Goal: Task Accomplishment & Management: Use online tool/utility

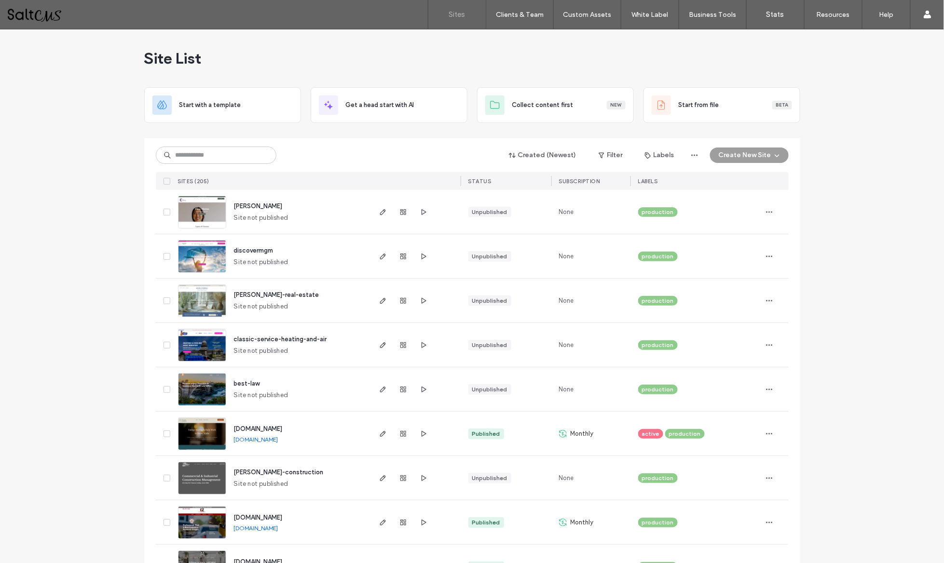
click at [726, 158] on button "Create New Site" at bounding box center [749, 155] width 79 height 15
click at [423, 260] on span "button" at bounding box center [424, 257] width 12 height 12
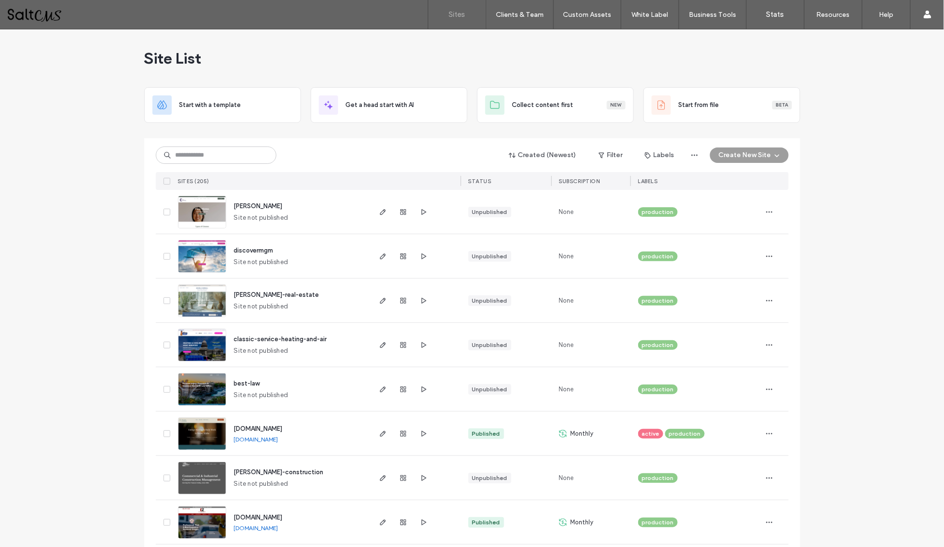
click at [756, 158] on button "Create New Site" at bounding box center [749, 155] width 79 height 15
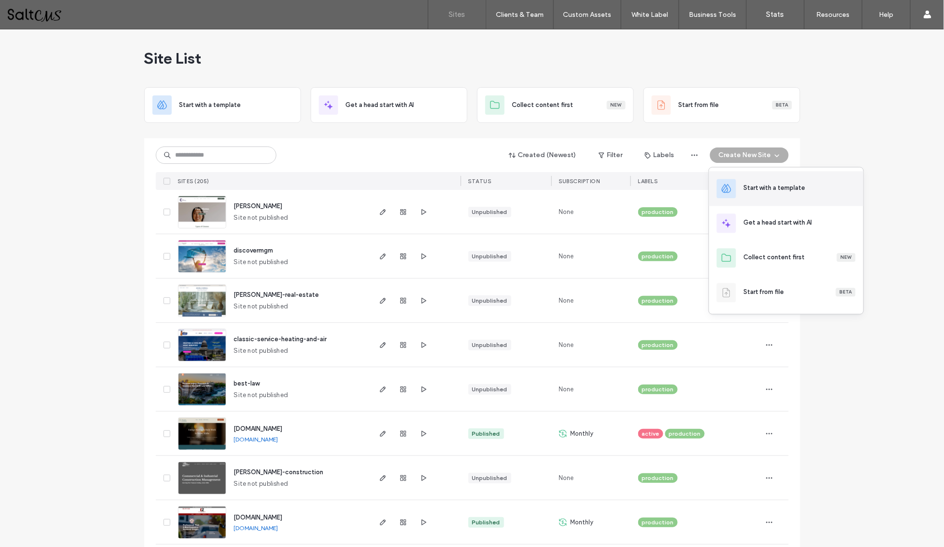
click at [802, 195] on div "Start with a template" at bounding box center [786, 189] width 154 height 35
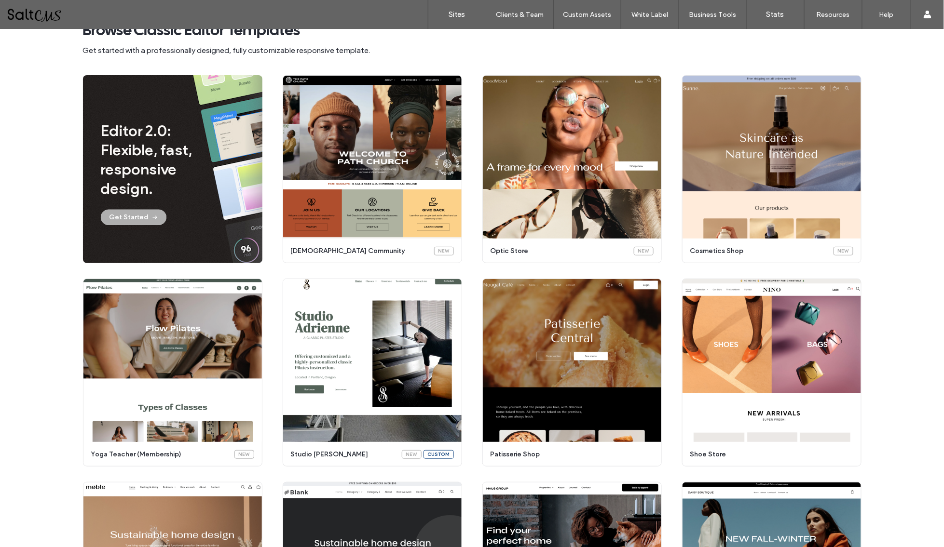
scroll to position [46, 0]
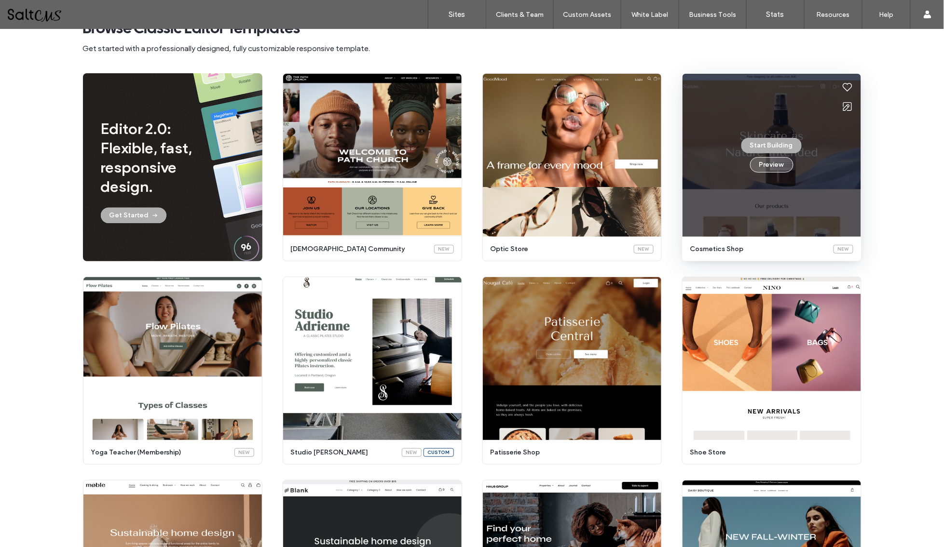
click at [770, 165] on button "Preview" at bounding box center [771, 164] width 43 height 15
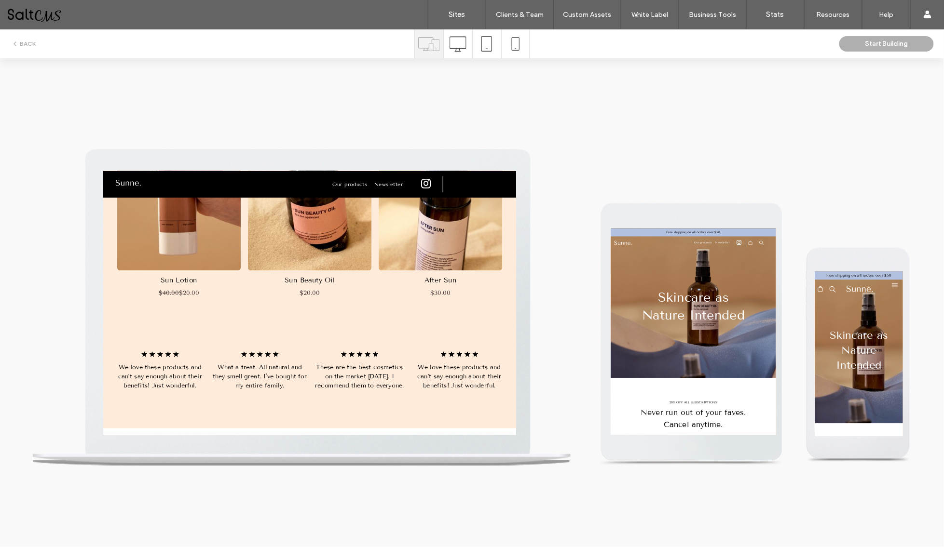
scroll to position [0, 0]
click at [881, 43] on button "Start Building" at bounding box center [886, 43] width 95 height 15
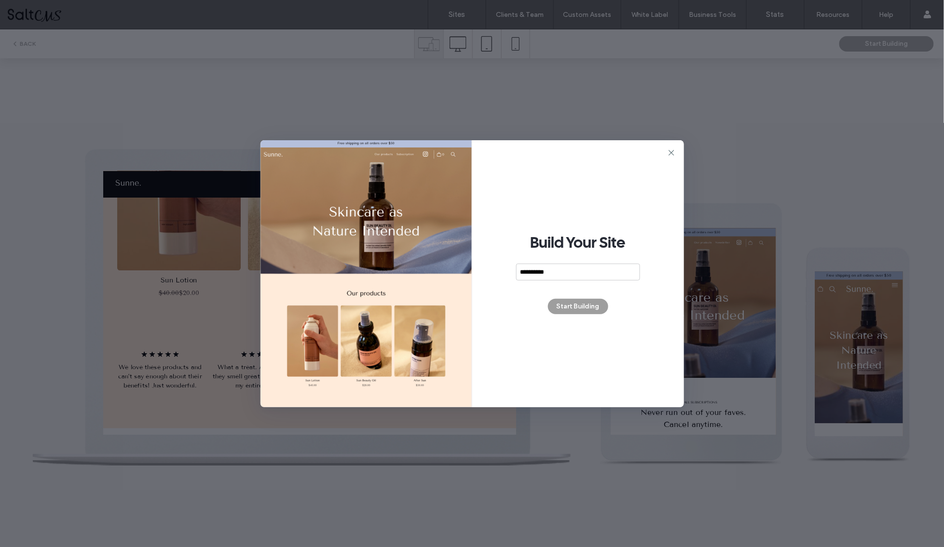
type input "**********"
click at [587, 308] on button "Start Building" at bounding box center [578, 306] width 60 height 15
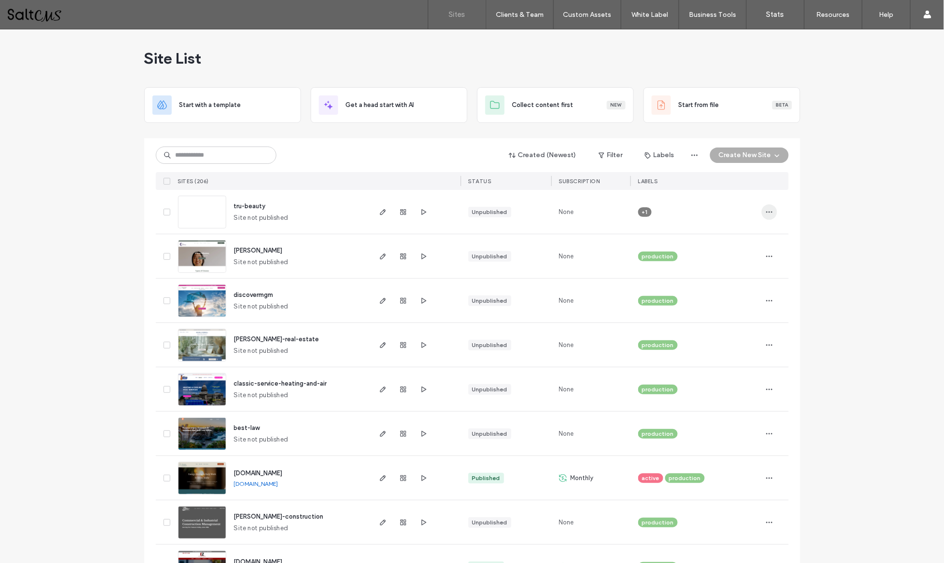
click at [766, 208] on icon "button" at bounding box center [769, 212] width 8 height 8
click at [732, 253] on div "Assign Label" at bounding box center [731, 261] width 86 height 18
click at [687, 250] on div "production" at bounding box center [686, 247] width 126 height 18
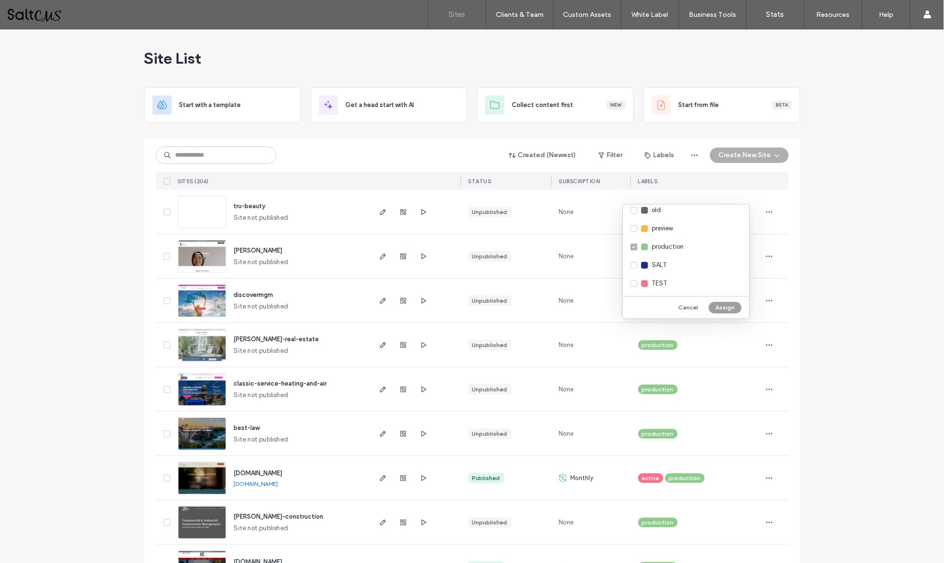
click at [730, 310] on button "Assign" at bounding box center [725, 308] width 33 height 12
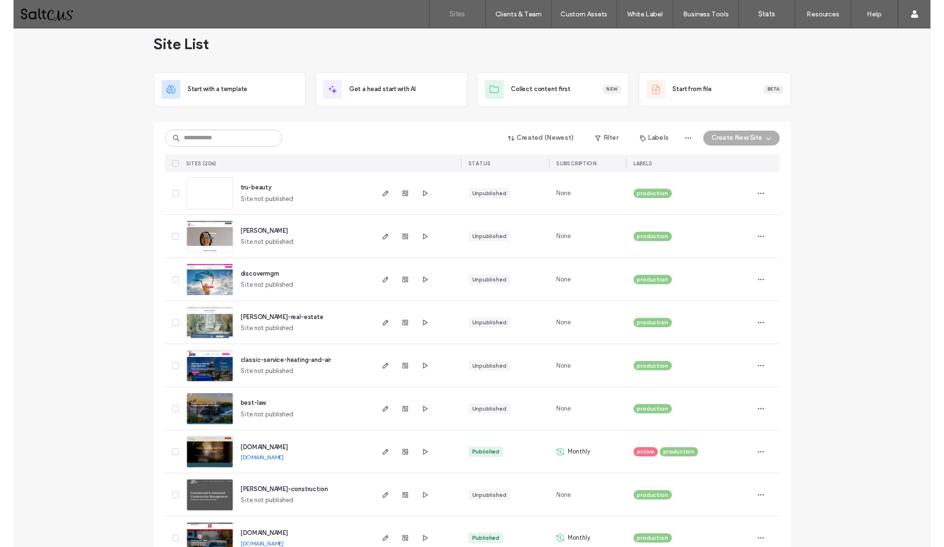
scroll to position [14, 0]
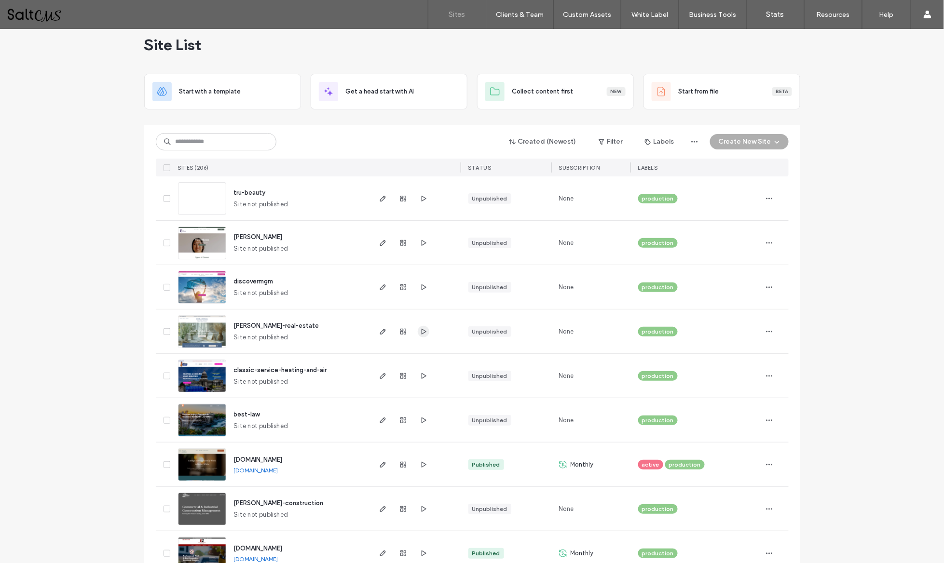
click at [421, 330] on icon "button" at bounding box center [424, 332] width 8 height 8
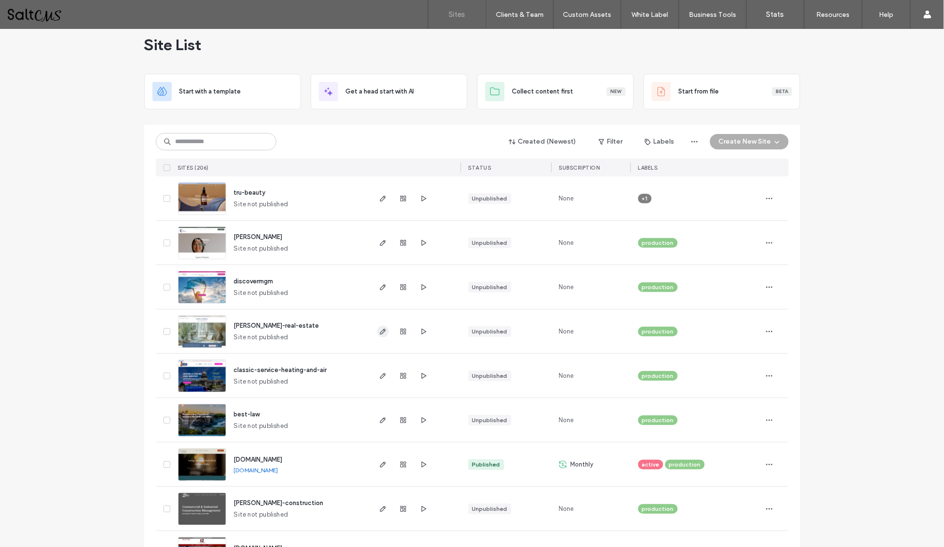
click at [381, 329] on icon "button" at bounding box center [383, 332] width 8 height 8
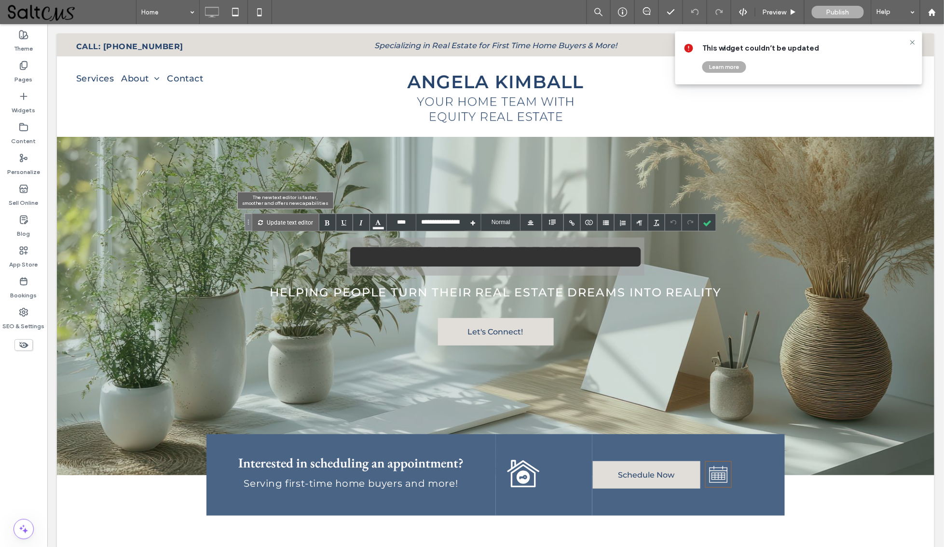
click at [281, 222] on p "Update text editor" at bounding box center [290, 222] width 46 height 17
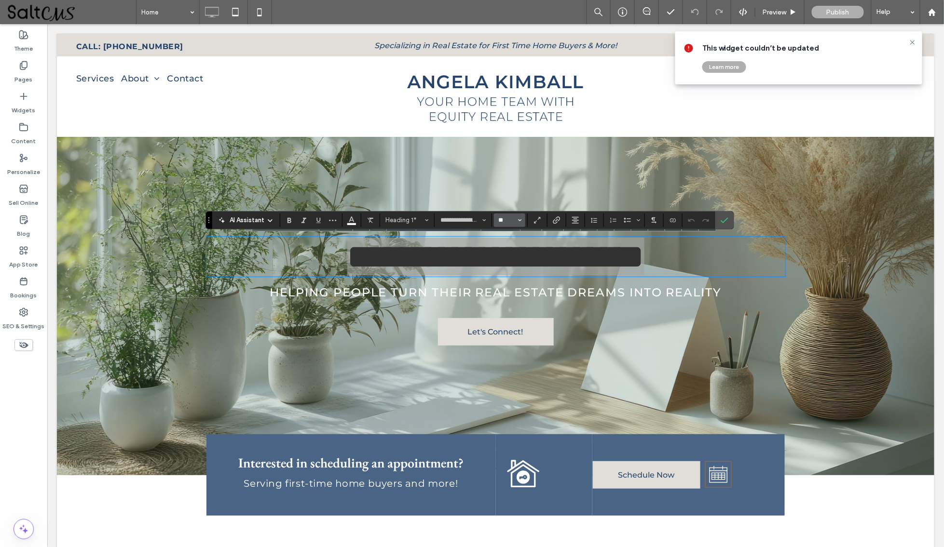
click at [500, 219] on input "**" at bounding box center [506, 221] width 19 height 8
type input "**"
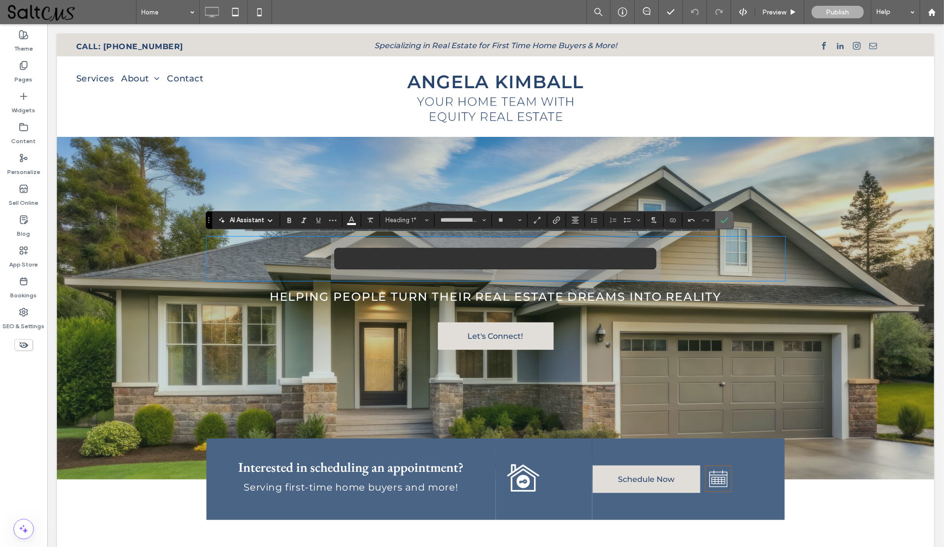
click at [722, 219] on icon "Confirm" at bounding box center [725, 221] width 8 height 8
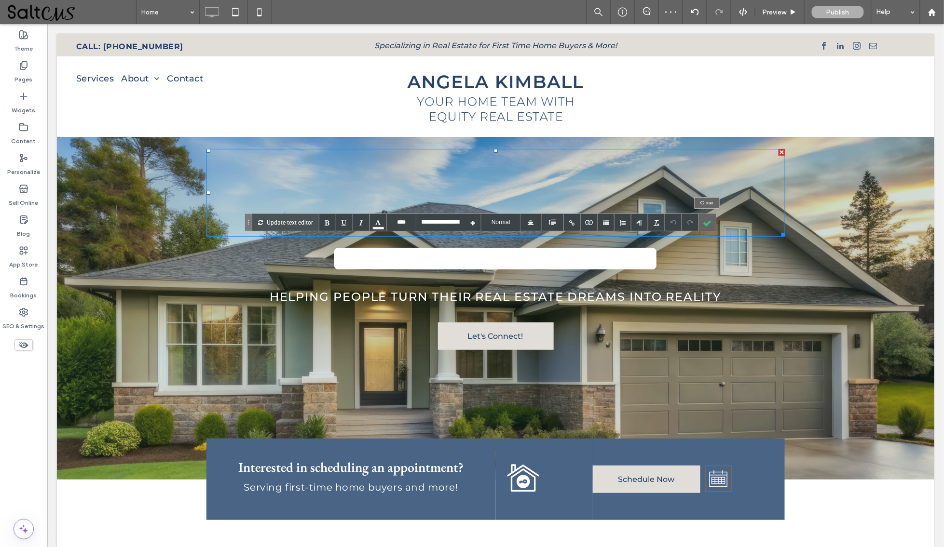
click at [710, 218] on div at bounding box center [707, 222] width 17 height 17
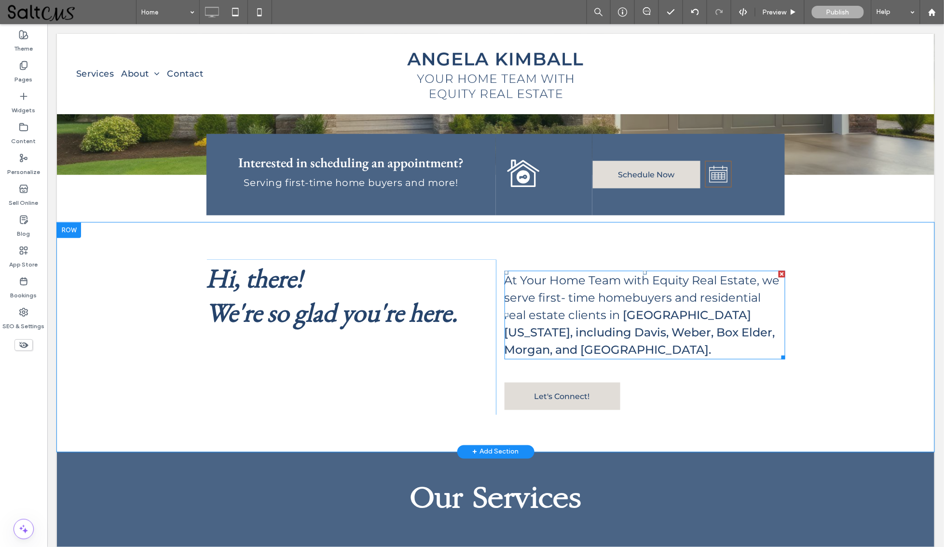
scroll to position [307, 0]
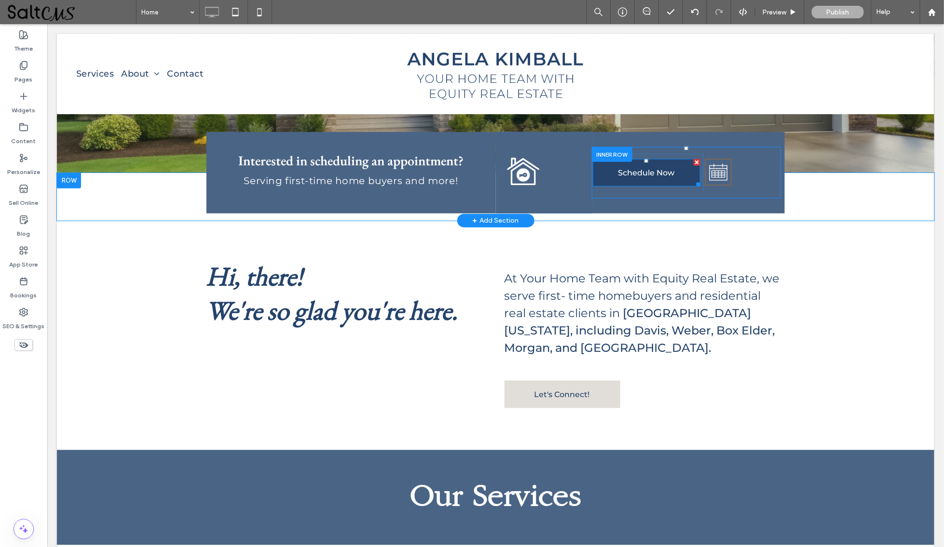
click at [670, 181] on link "Schedule Now" at bounding box center [646, 172] width 108 height 27
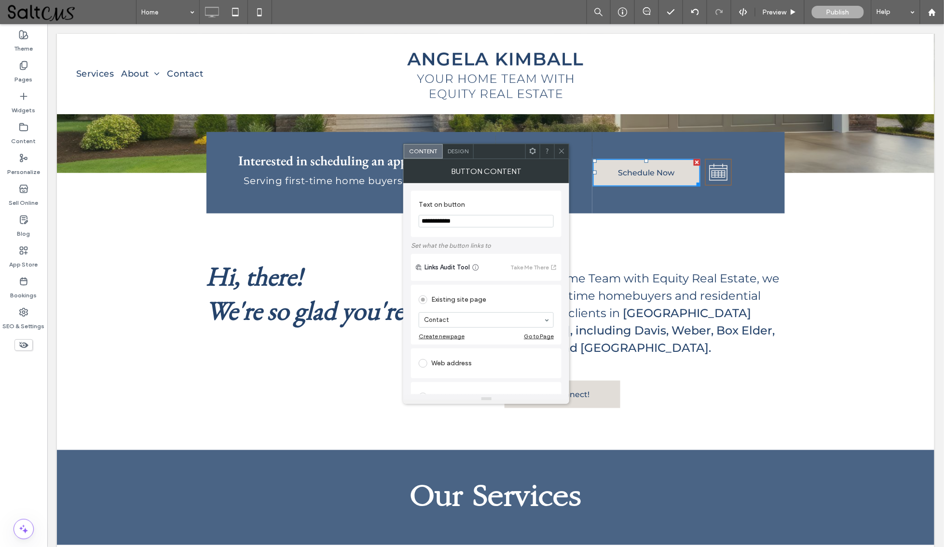
click at [560, 153] on icon at bounding box center [561, 151] width 7 height 7
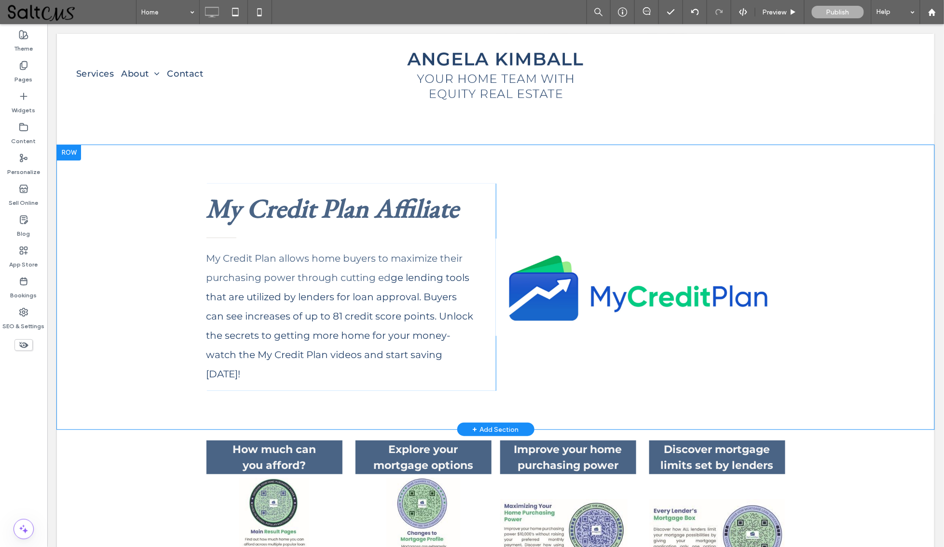
scroll to position [1467, 0]
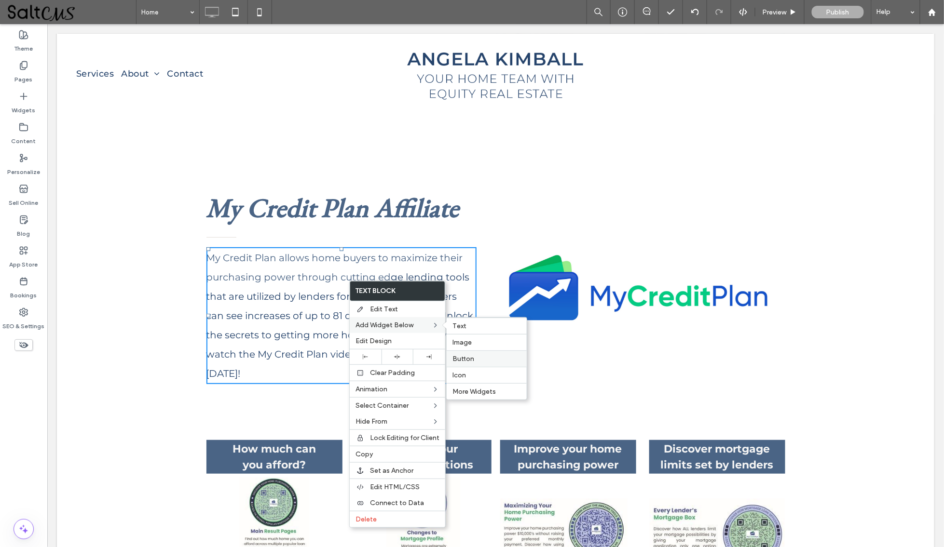
click at [463, 355] on span "Button" at bounding box center [463, 359] width 22 height 8
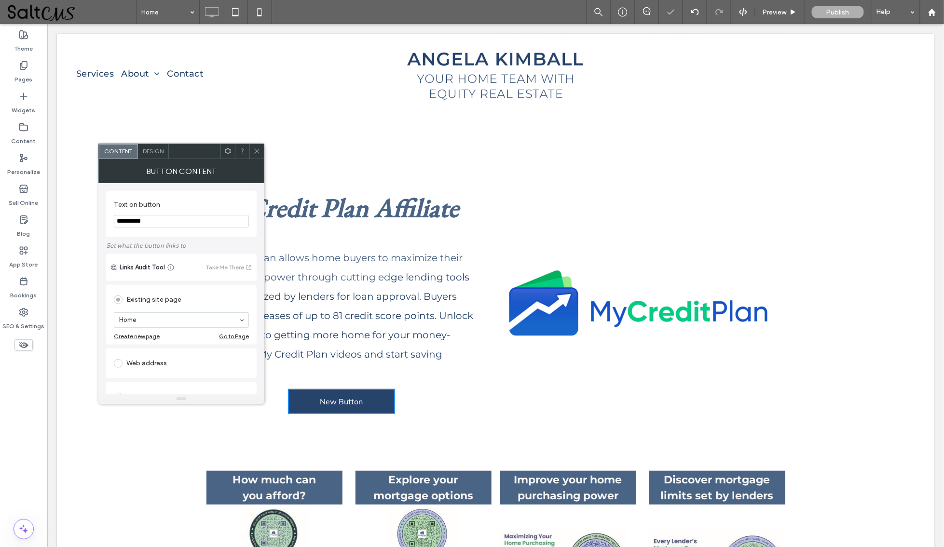
click at [255, 149] on icon at bounding box center [256, 151] width 7 height 7
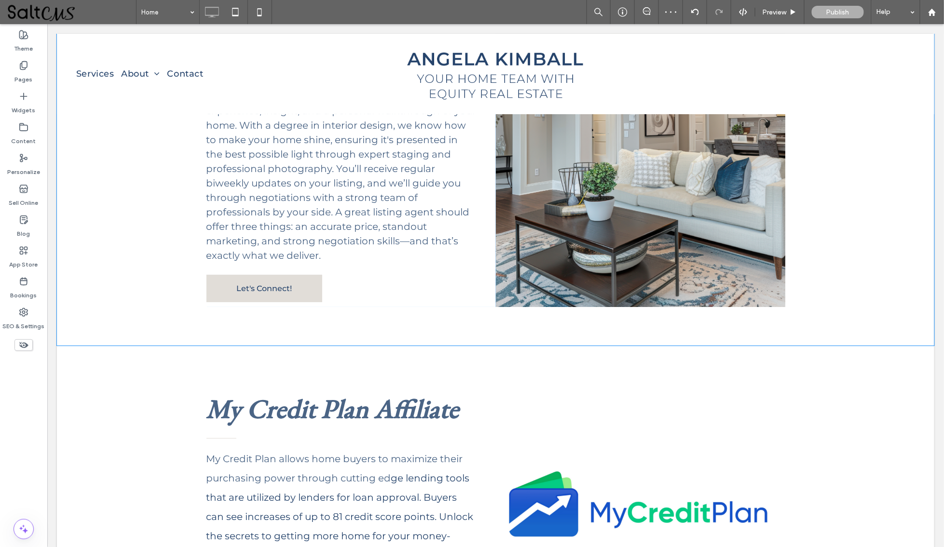
scroll to position [1239, 0]
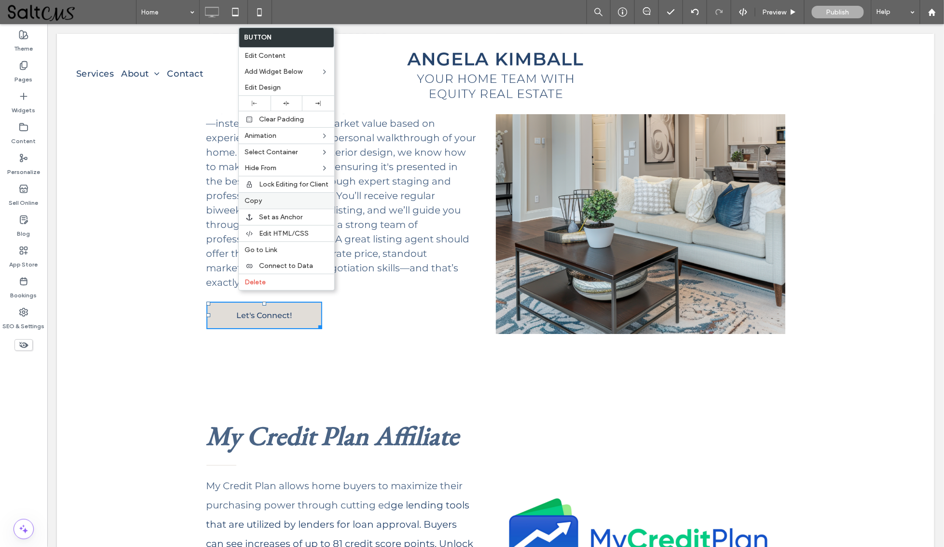
click at [289, 200] on label "Copy" at bounding box center [287, 201] width 84 height 8
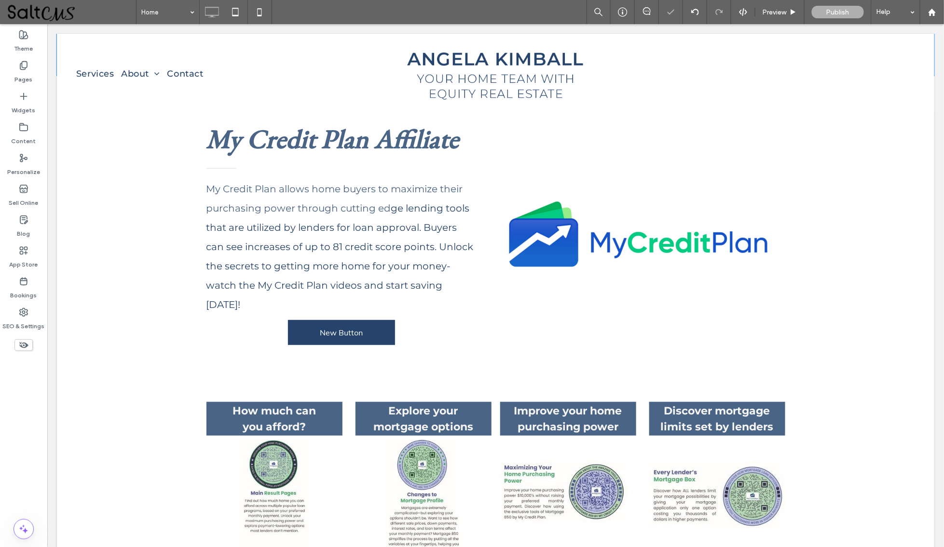
scroll to position [1581, 0]
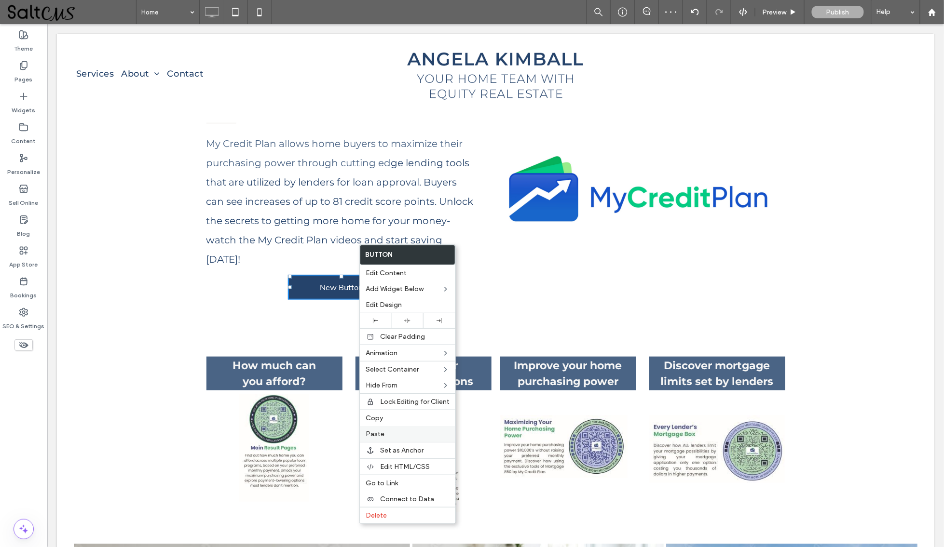
click at [397, 433] on label "Paste" at bounding box center [408, 434] width 84 height 8
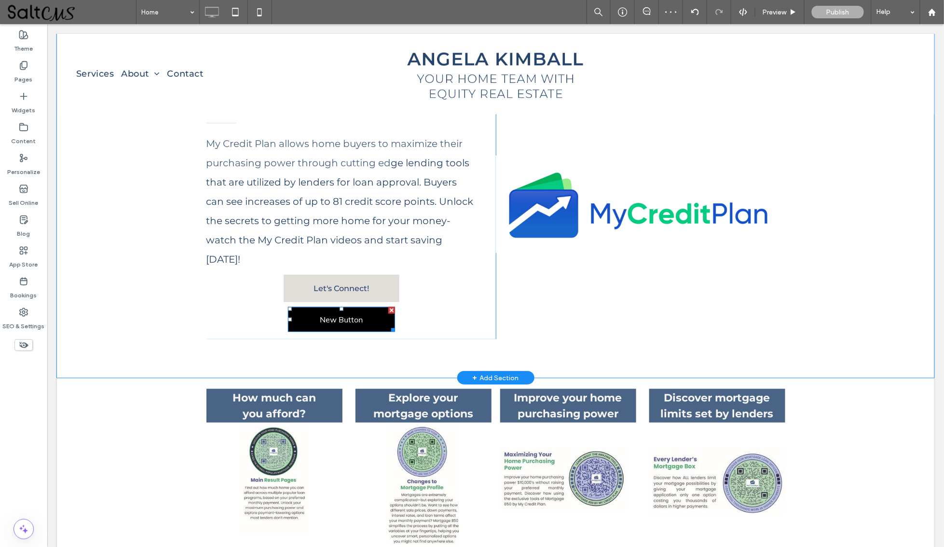
click at [388, 307] on div at bounding box center [391, 310] width 7 height 7
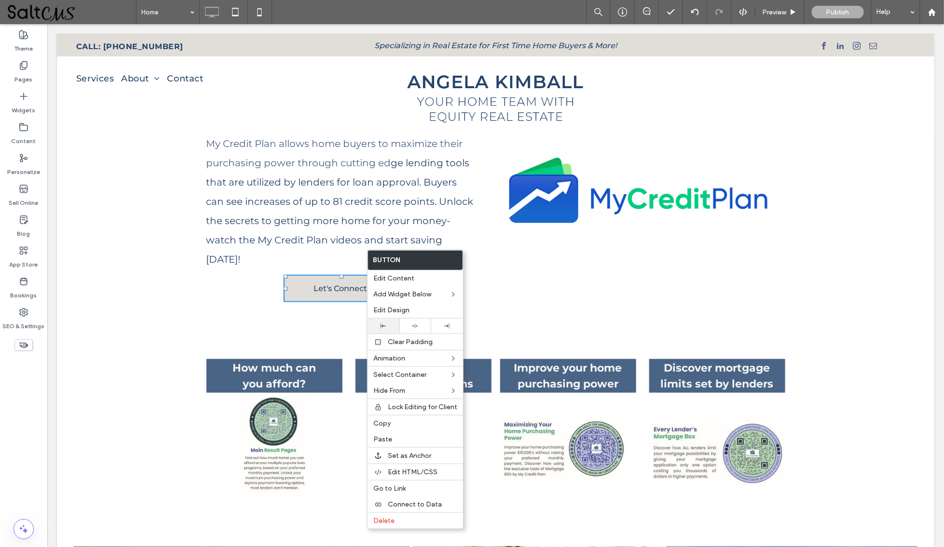
click at [387, 324] on div at bounding box center [383, 326] width 22 height 5
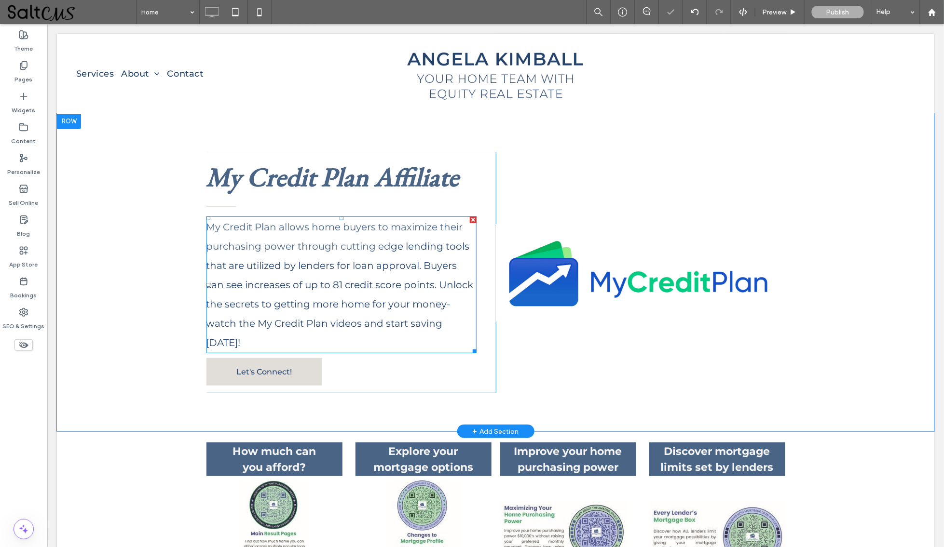
scroll to position [1297, 0]
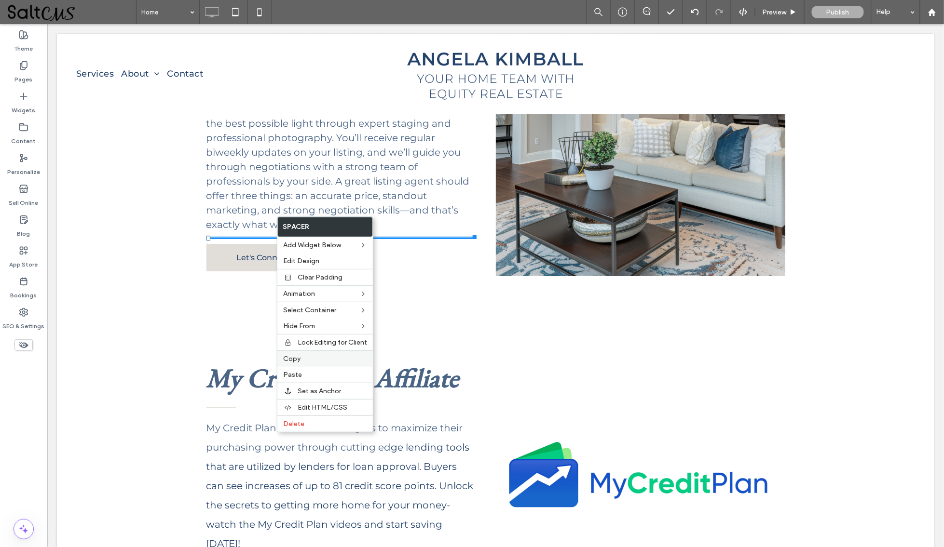
click at [324, 357] on label "Copy" at bounding box center [325, 359] width 84 height 8
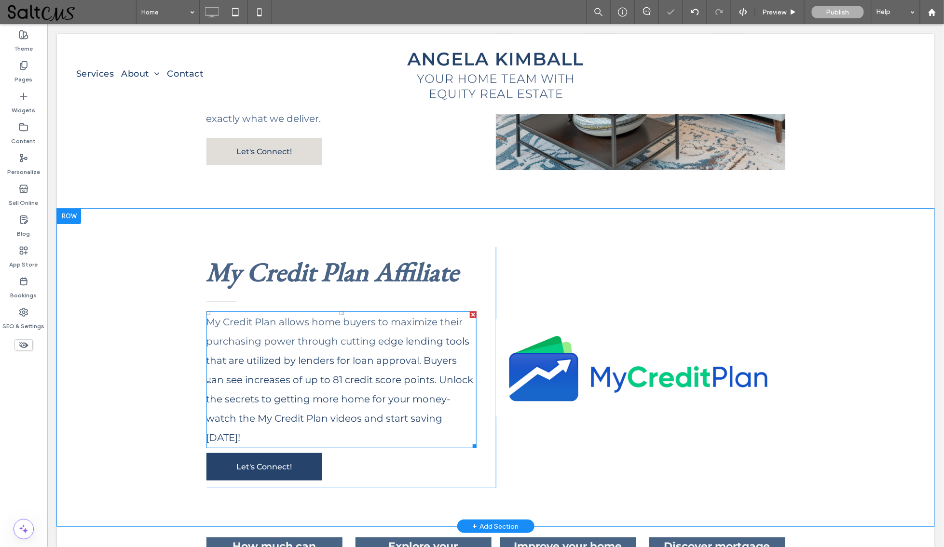
scroll to position [1406, 0]
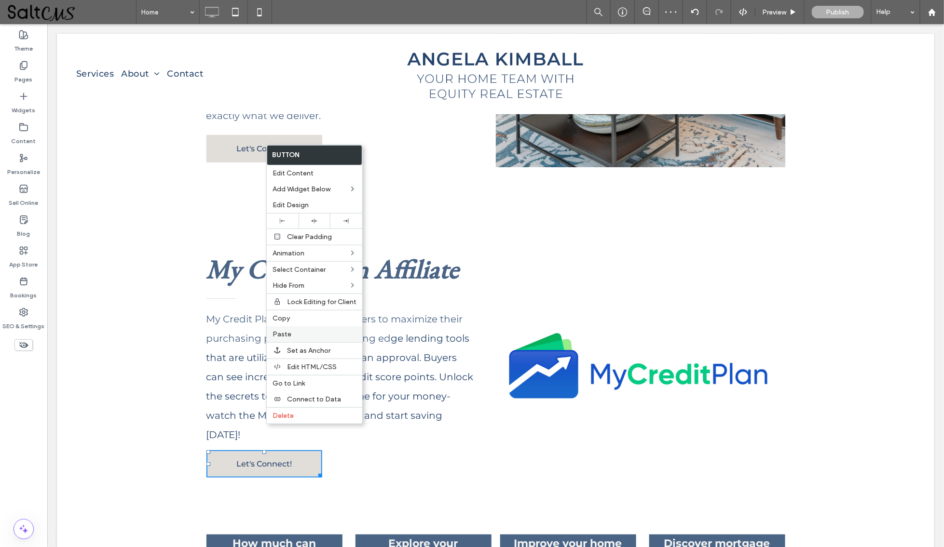
click at [304, 330] on label "Paste" at bounding box center [315, 334] width 84 height 8
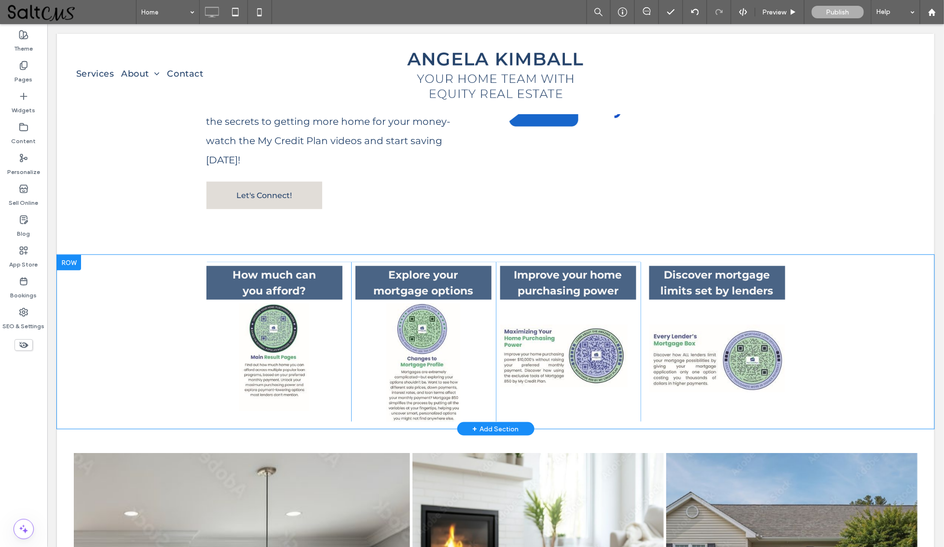
scroll to position [1681, 0]
click at [23, 96] on use at bounding box center [23, 96] width 6 height 6
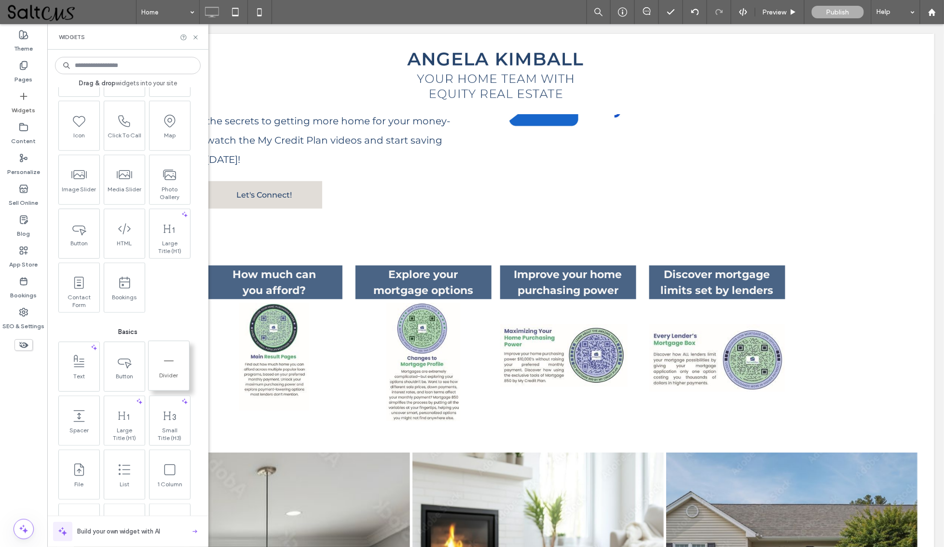
scroll to position [202, 0]
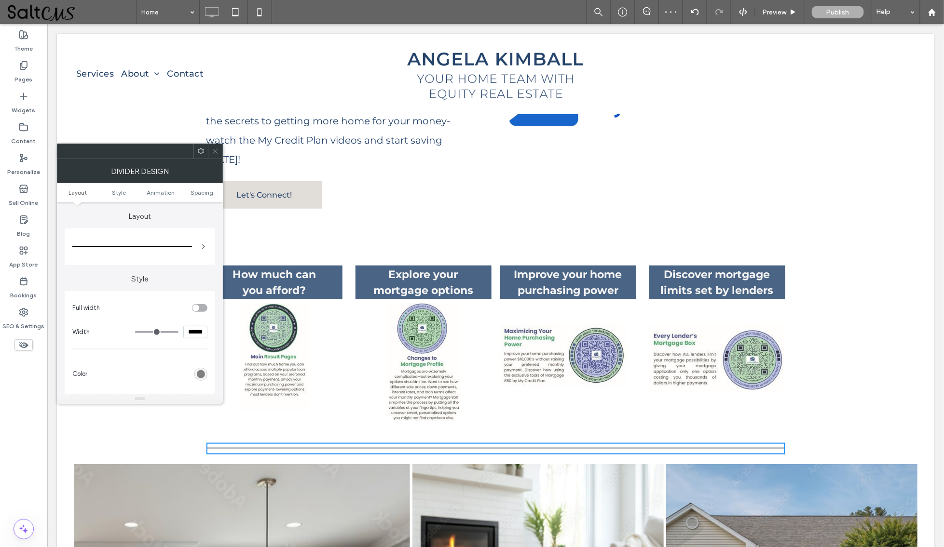
click at [200, 378] on div "rgb(128, 128, 128)" at bounding box center [201, 374] width 8 height 8
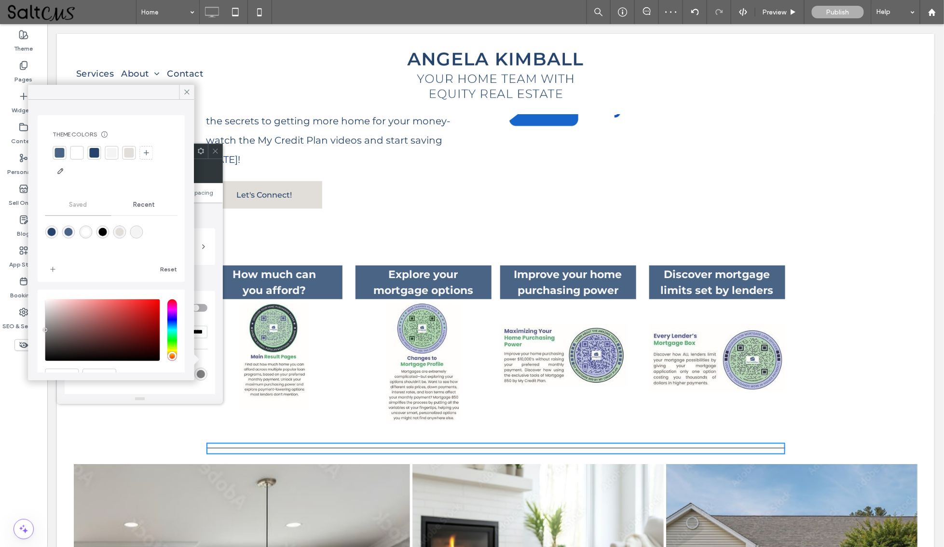
click at [56, 150] on div at bounding box center [60, 153] width 10 height 10
type input "*"
drag, startPoint x: 182, startPoint y: 92, endPoint x: 126, endPoint y: 92, distance: 56.0
click at [182, 92] on div at bounding box center [186, 92] width 15 height 14
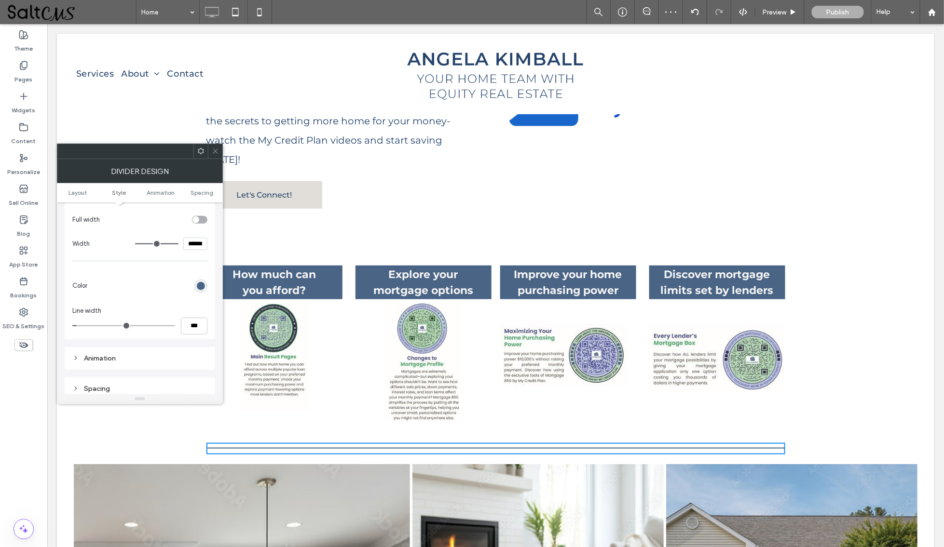
scroll to position [104, 0]
drag, startPoint x: 182, startPoint y: 314, endPoint x: 209, endPoint y: 314, distance: 27.0
click at [209, 314] on div "Full width Width ****** Color Line width ***" at bounding box center [140, 256] width 150 height 137
type input "*"
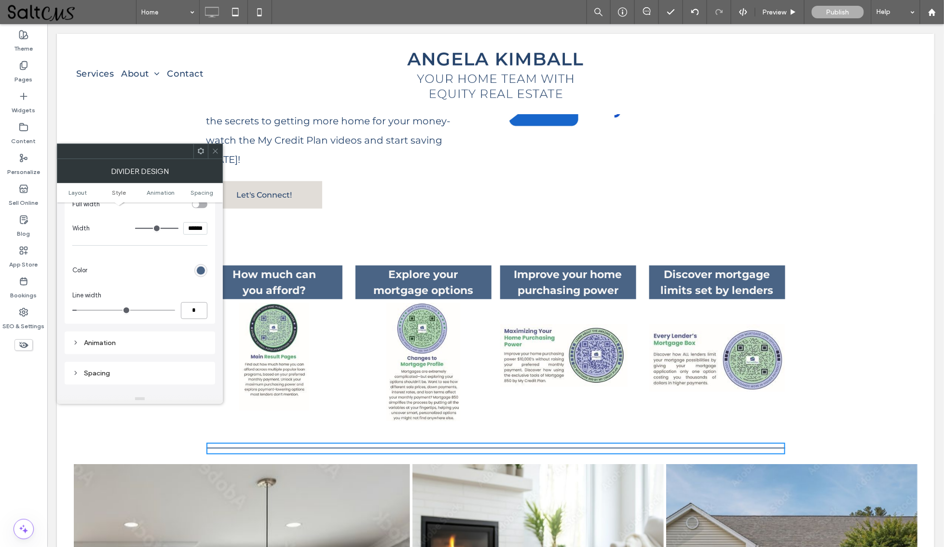
type input "***"
click at [215, 148] on icon at bounding box center [215, 151] width 7 height 7
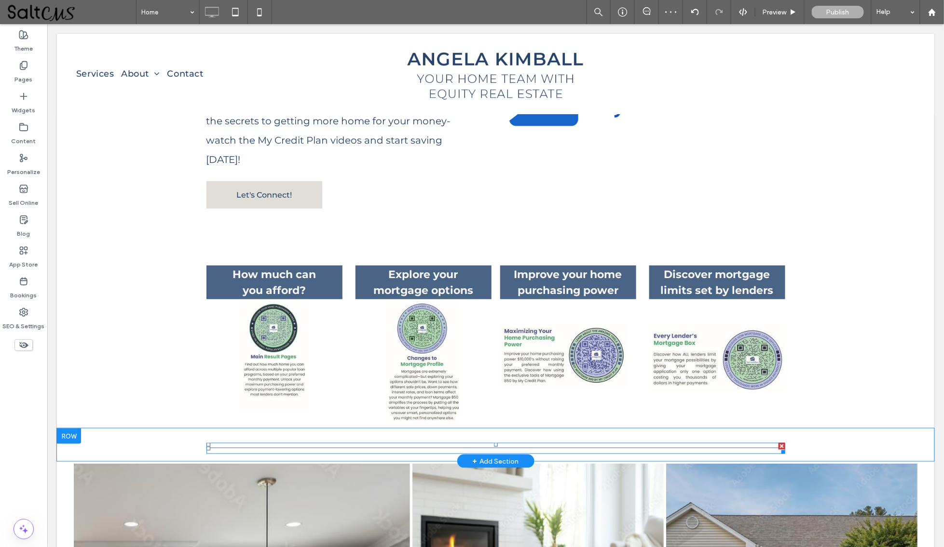
click at [276, 443] on div at bounding box center [495, 448] width 579 height 11
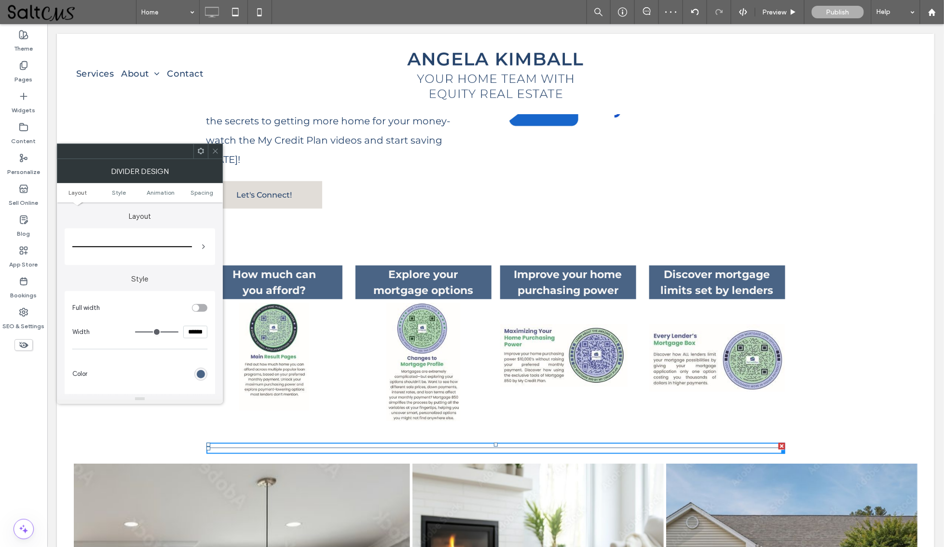
click at [198, 376] on div "rgb(74, 100, 133)" at bounding box center [201, 374] width 8 height 8
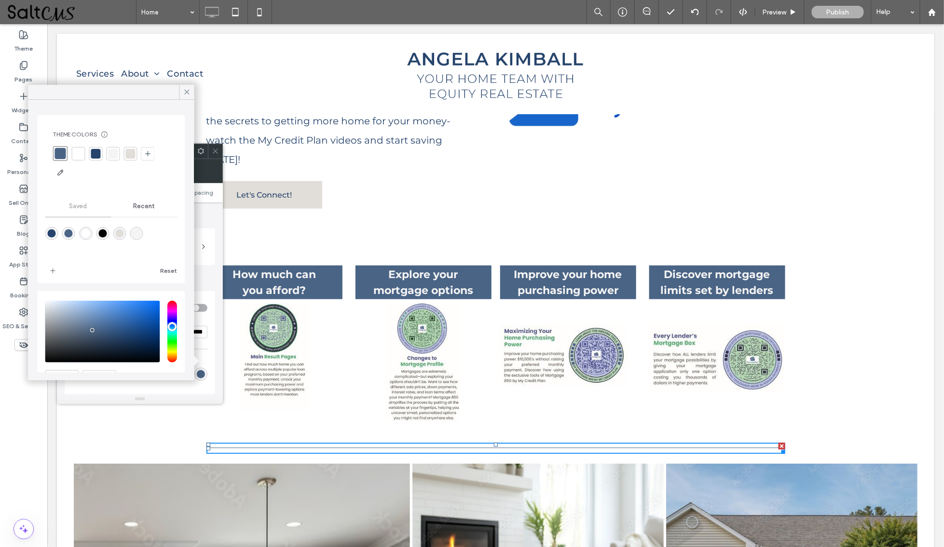
click at [126, 153] on div at bounding box center [131, 154] width 10 height 10
type input "*"
click at [184, 89] on icon at bounding box center [187, 92] width 9 height 9
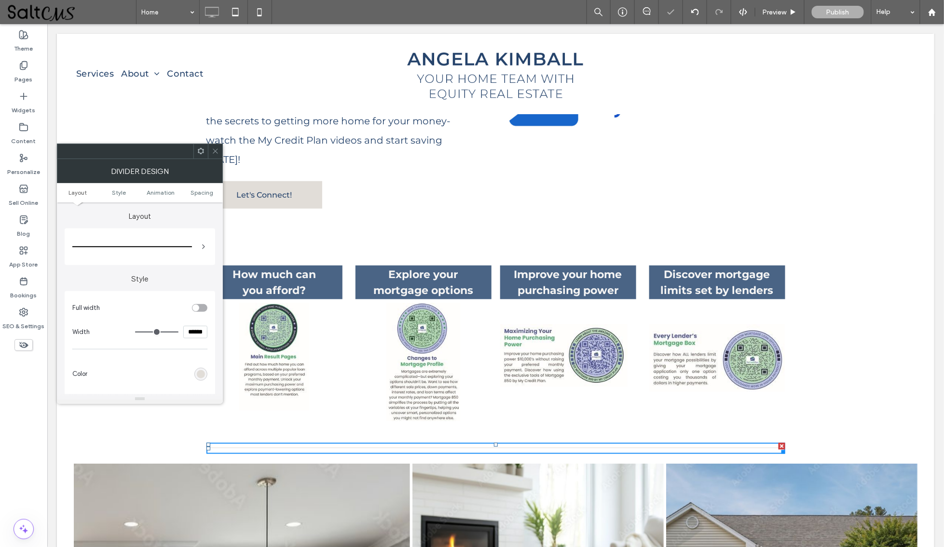
drag, startPoint x: 209, startPoint y: 149, endPoint x: 223, endPoint y: 155, distance: 14.9
click at [209, 149] on div at bounding box center [215, 151] width 14 height 14
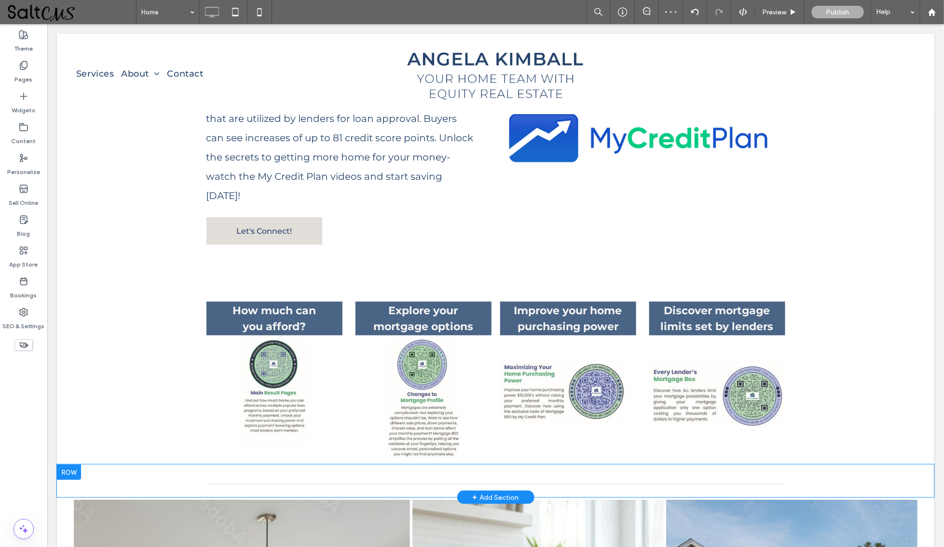
scroll to position [1636, 0]
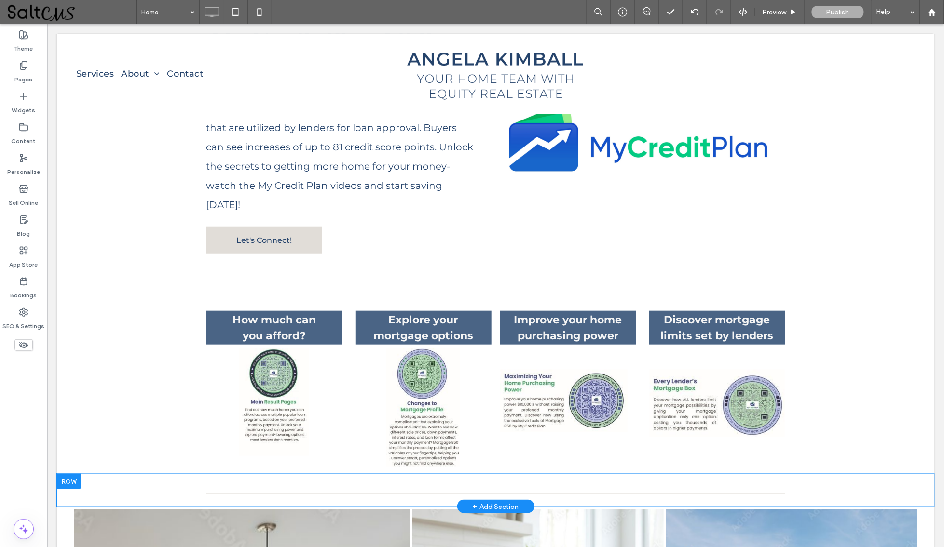
click at [74, 474] on div at bounding box center [68, 481] width 24 height 15
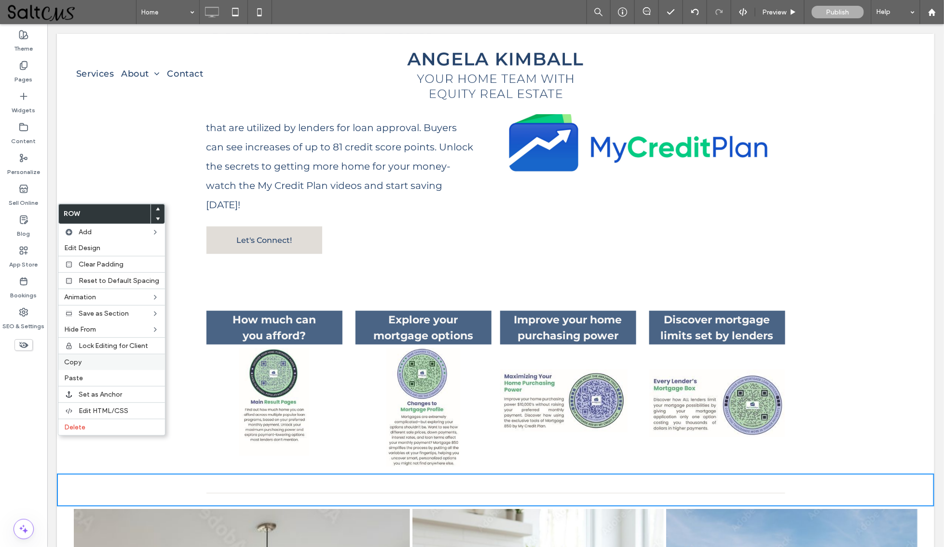
click at [95, 364] on label "Copy" at bounding box center [111, 362] width 95 height 8
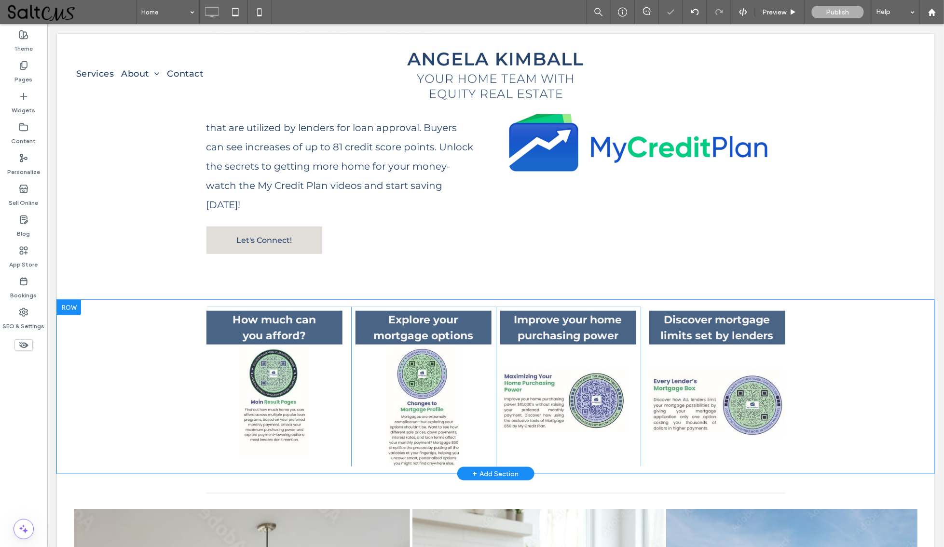
click at [68, 300] on div at bounding box center [68, 307] width 24 height 15
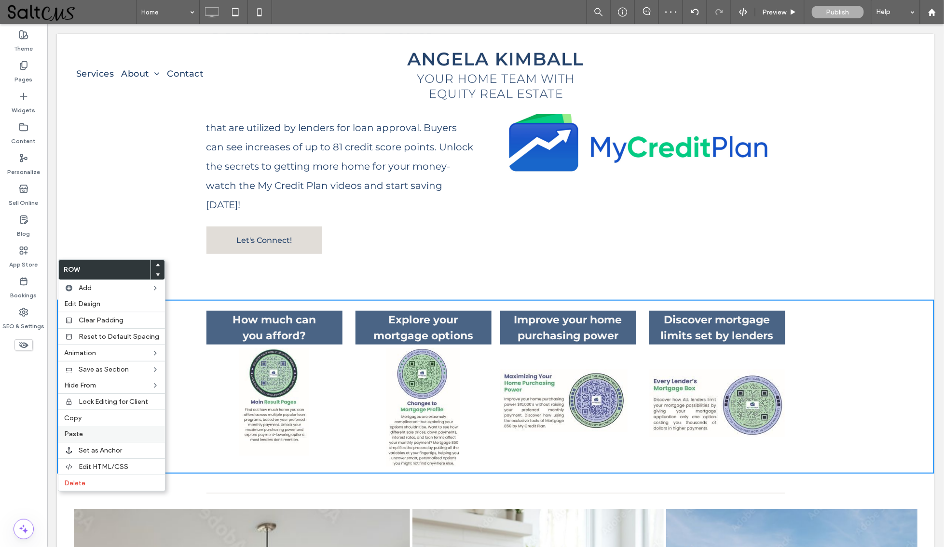
click at [96, 437] on div "Paste" at bounding box center [111, 434] width 107 height 16
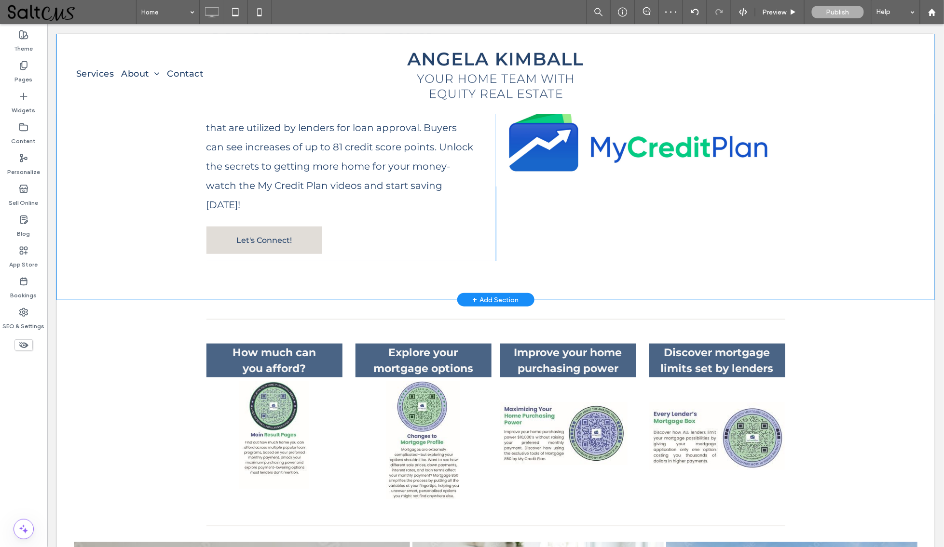
click at [101, 226] on div "My Credit Plan Affiliate My Credit Plan allows home buyers to maximize their pu…" at bounding box center [494, 137] width 877 height 324
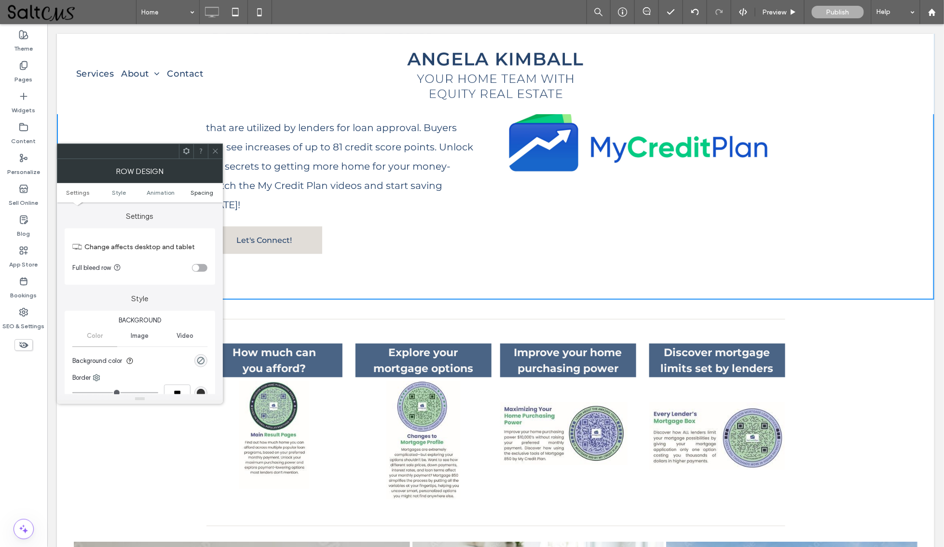
click at [205, 191] on span "Spacing" at bounding box center [202, 192] width 23 height 7
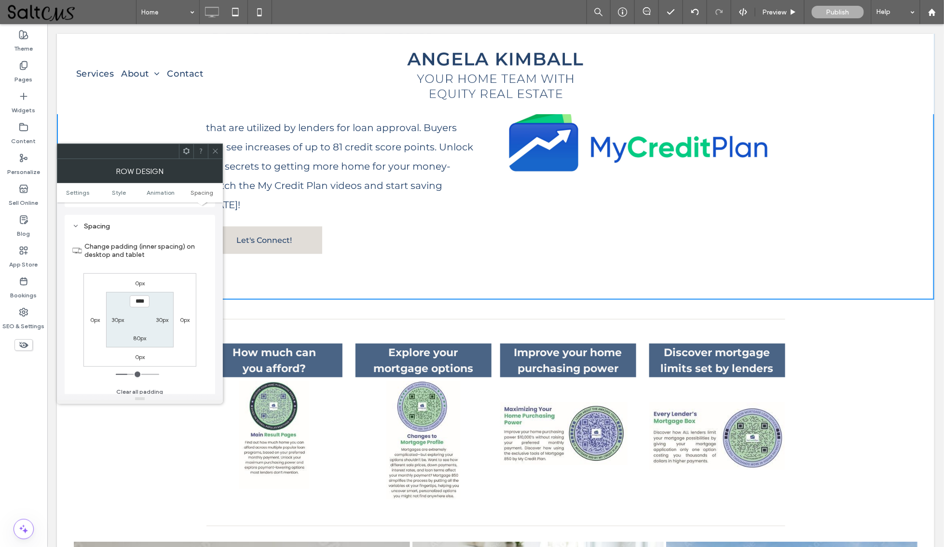
scroll to position [270, 0]
type input "**"
type input "****"
type input "**"
type input "****"
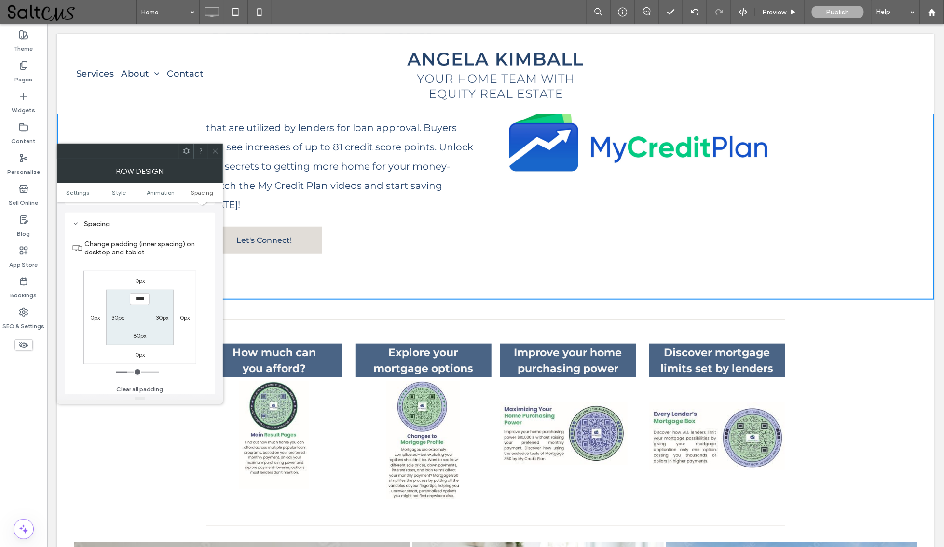
type input "**"
type input "****"
type input "**"
type input "****"
type input "**"
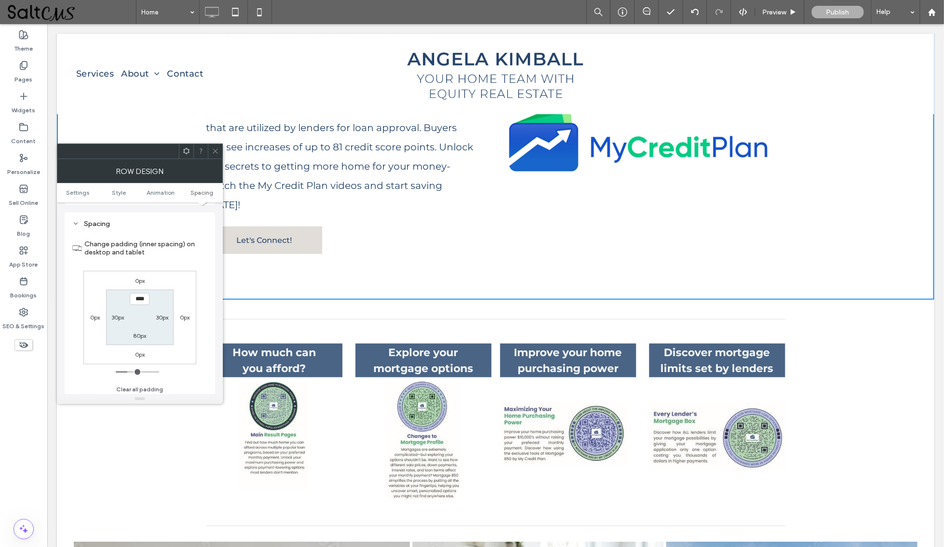
type input "****"
type input "**"
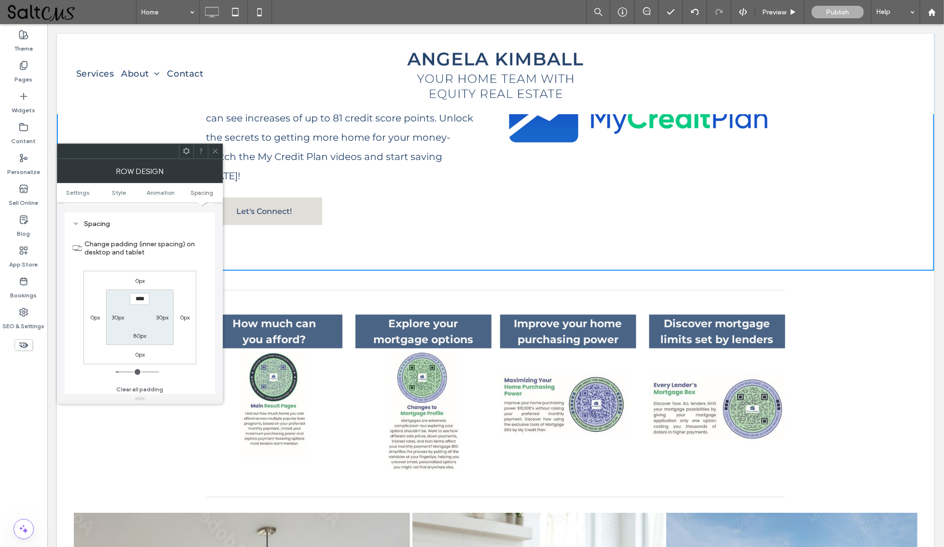
type input "****"
type input "**"
type input "****"
type input "**"
type input "****"
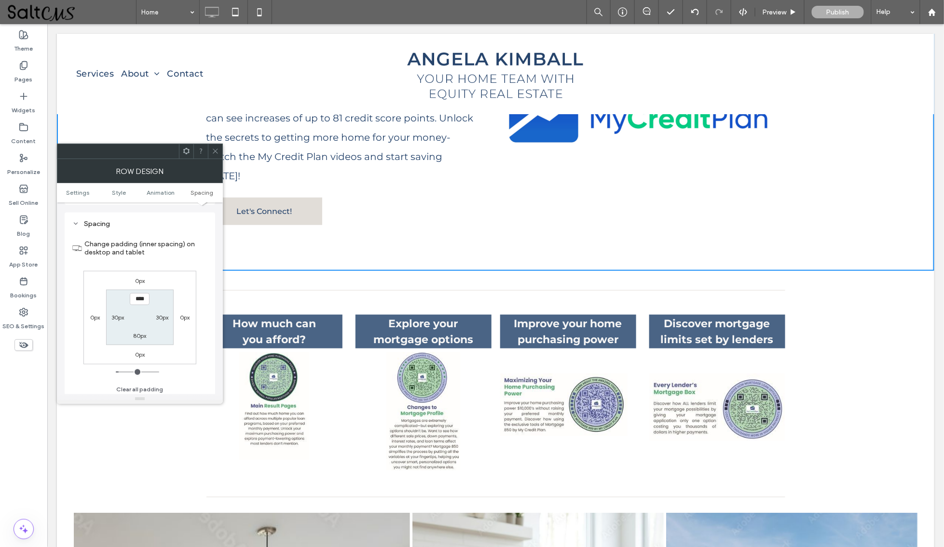
type input "*"
type input "***"
type input "*"
type input "***"
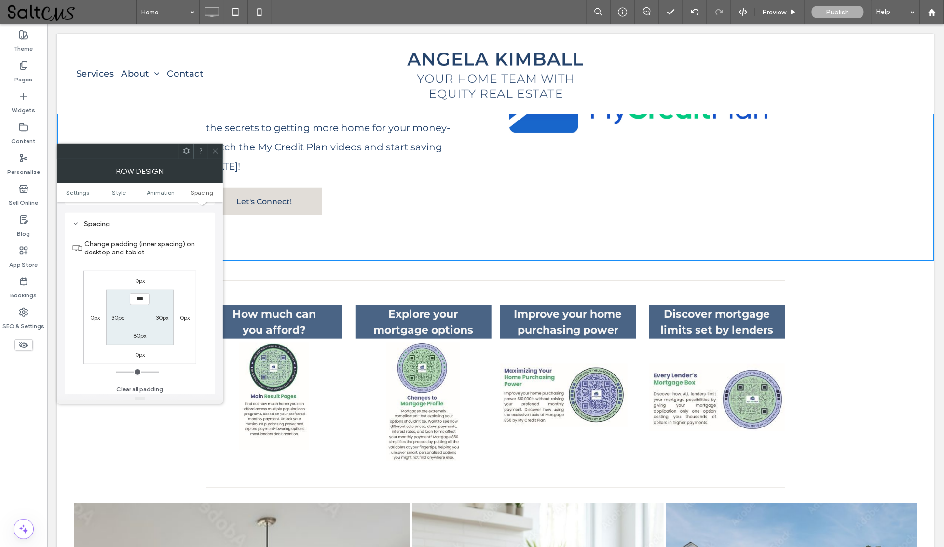
drag, startPoint x: 127, startPoint y: 366, endPoint x: 118, endPoint y: 366, distance: 8.7
type input "*"
click at [118, 372] on input "range" at bounding box center [137, 372] width 43 height 1
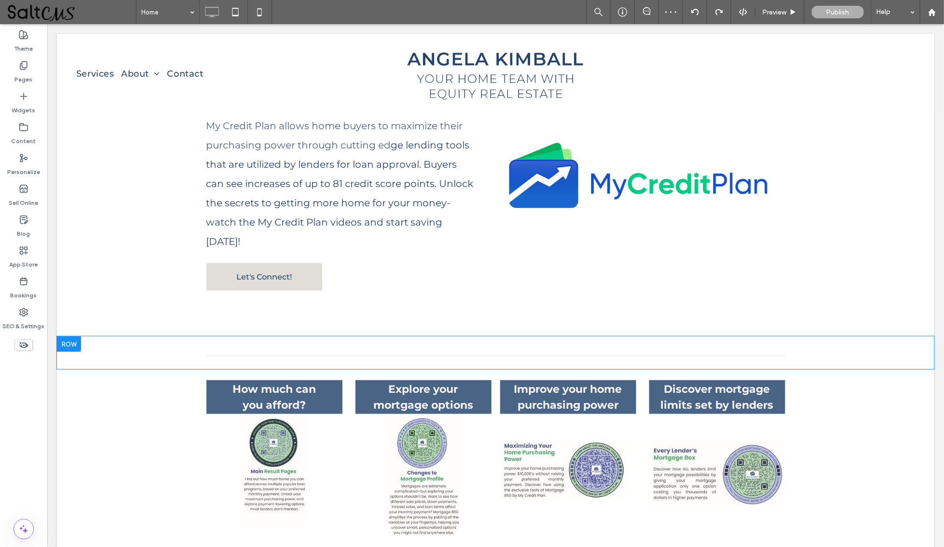
scroll to position [1565, 0]
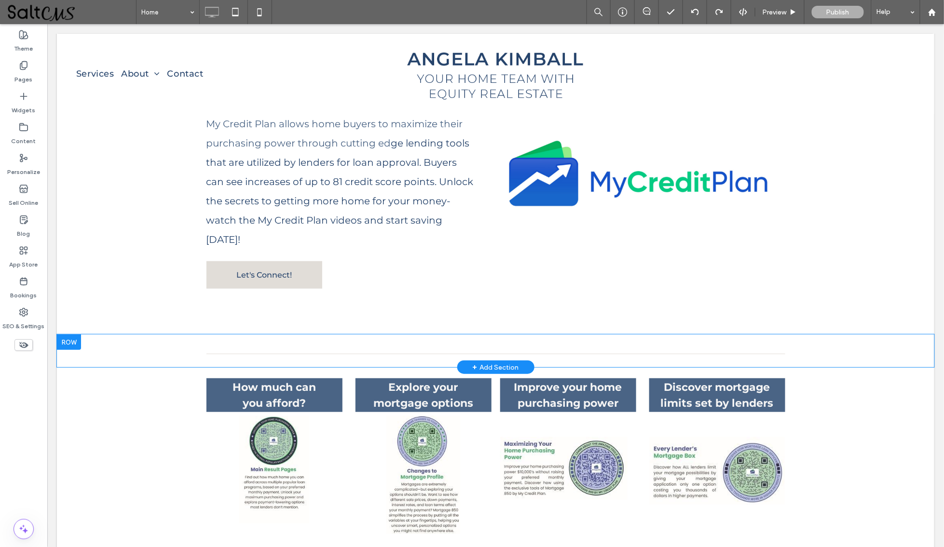
click at [97, 334] on div "Click To Paste Row + Add Section" at bounding box center [494, 350] width 877 height 33
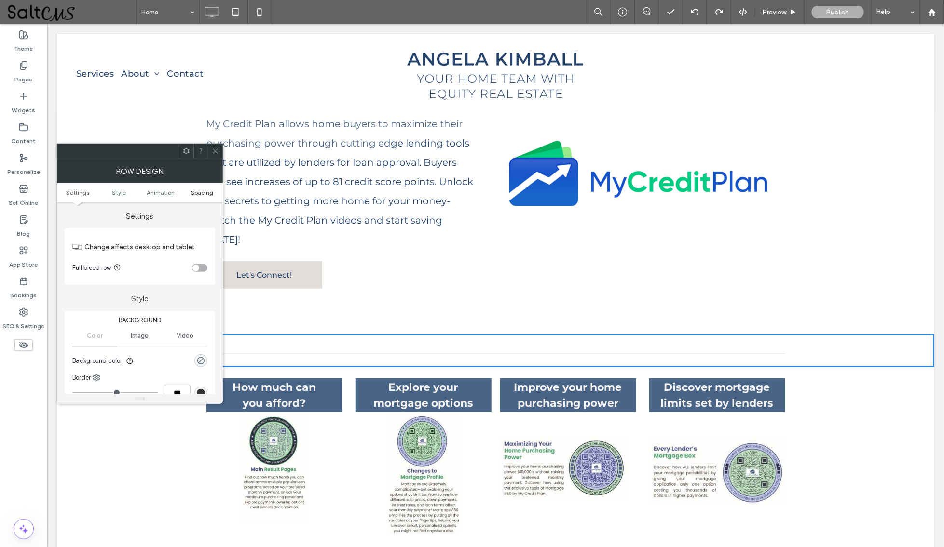
click at [203, 192] on span "Spacing" at bounding box center [202, 192] width 23 height 7
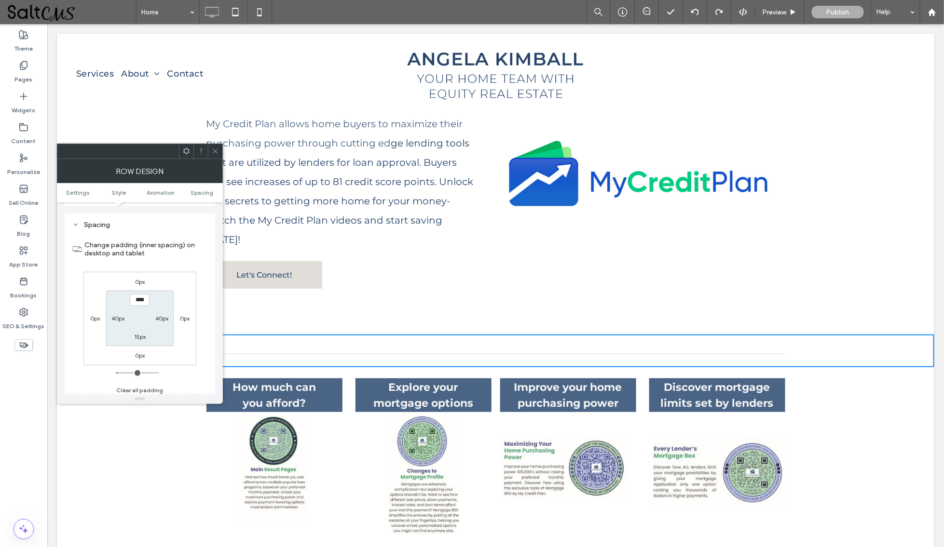
scroll to position [270, 0]
type input "***"
type input "*"
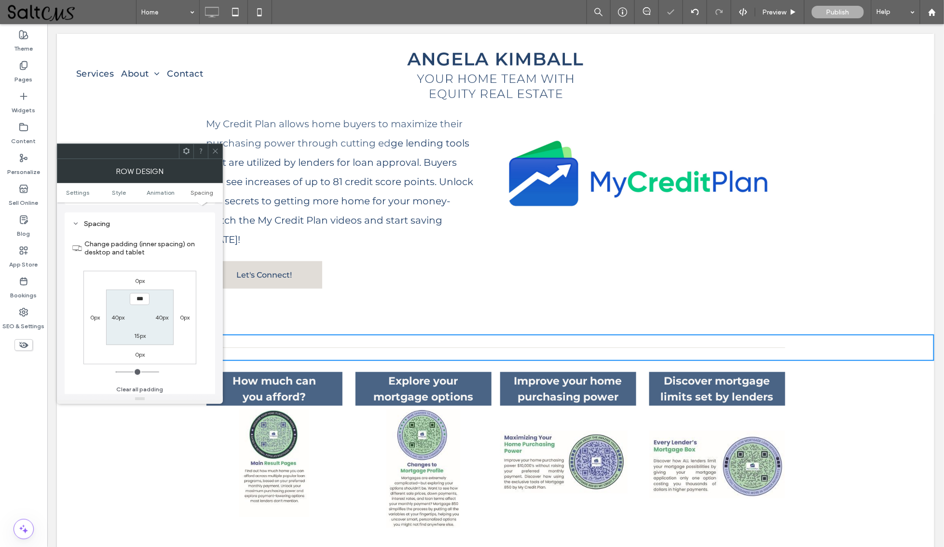
click at [213, 148] on icon at bounding box center [215, 151] width 7 height 7
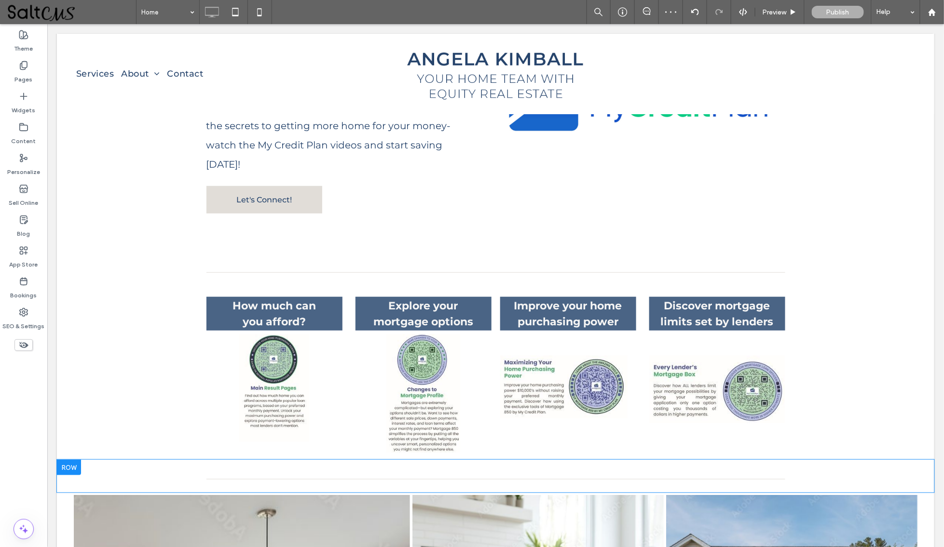
scroll to position [1657, 0]
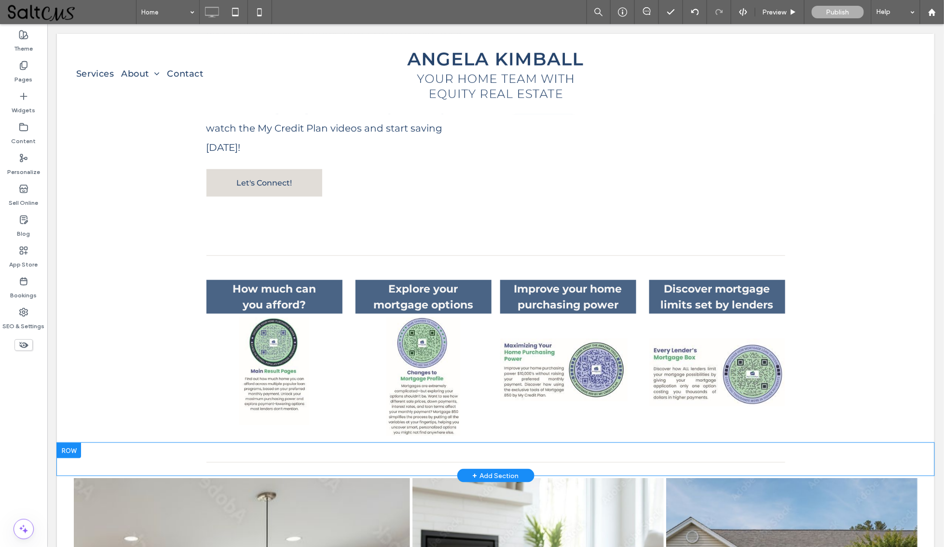
click at [147, 443] on div "Click To Paste Row + Add Section" at bounding box center [494, 459] width 877 height 33
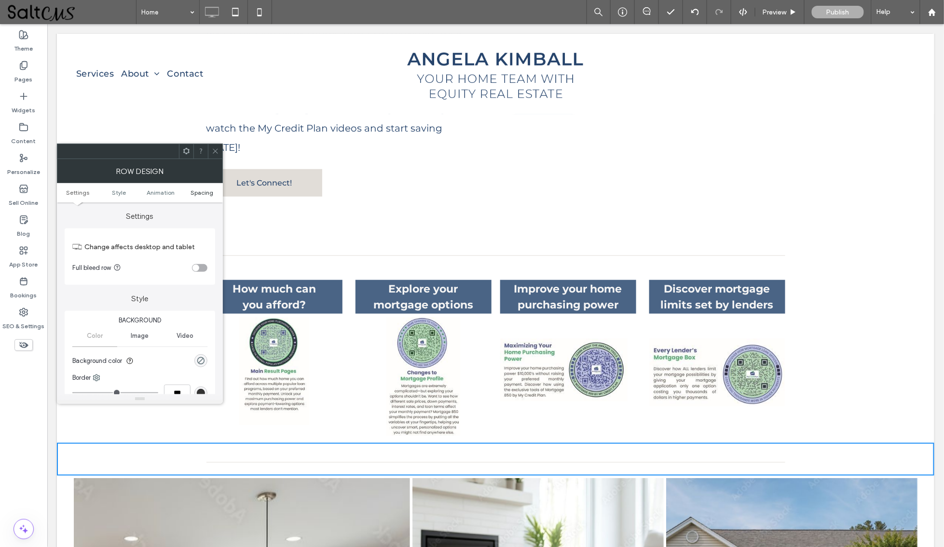
click at [197, 192] on span "Spacing" at bounding box center [202, 192] width 23 height 7
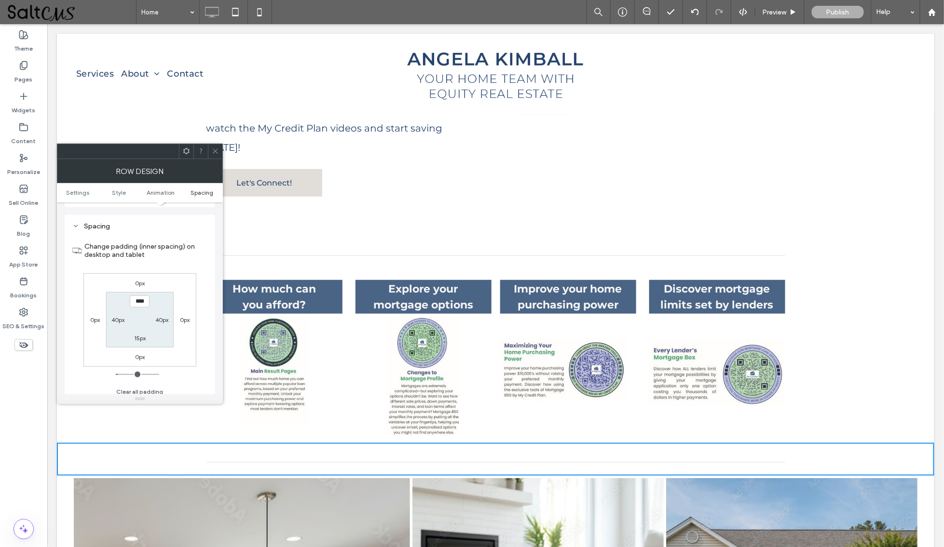
scroll to position [270, 0]
click at [212, 149] on icon at bounding box center [215, 151] width 7 height 7
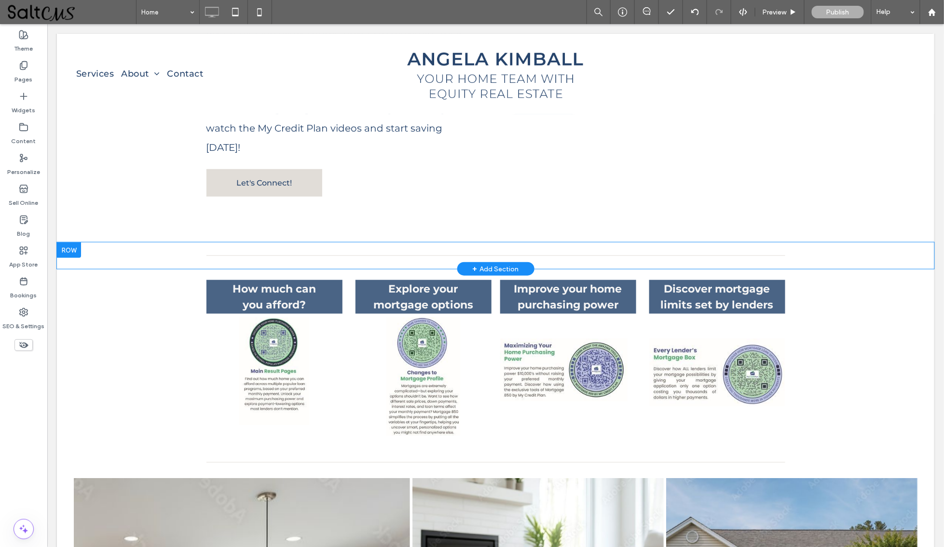
click at [132, 242] on div "Click To Paste Row + Add Section" at bounding box center [494, 255] width 877 height 27
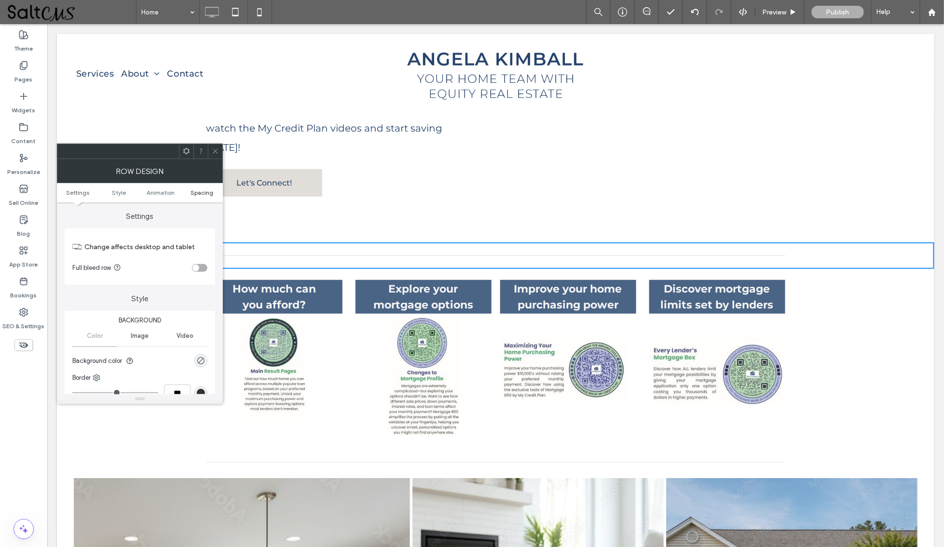
click at [200, 194] on span "Spacing" at bounding box center [202, 192] width 23 height 7
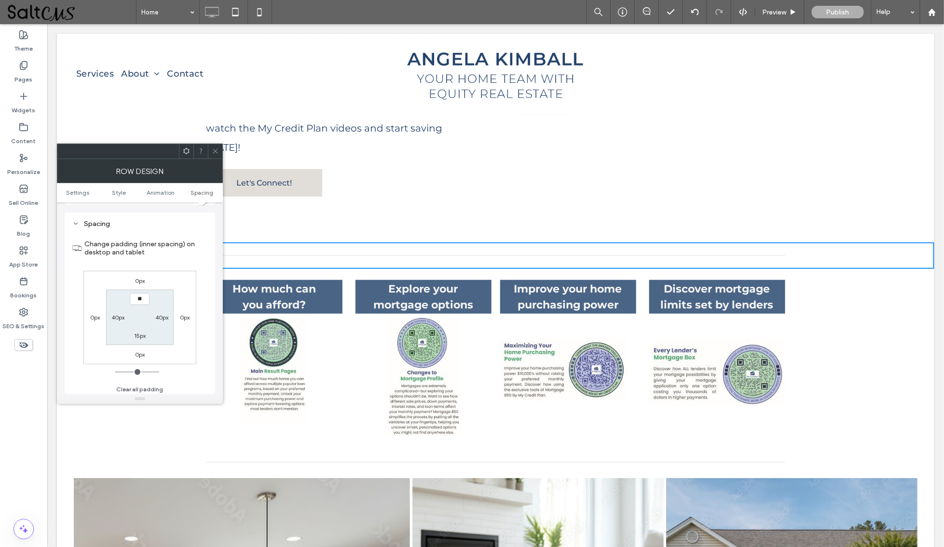
type input "****"
type input "**"
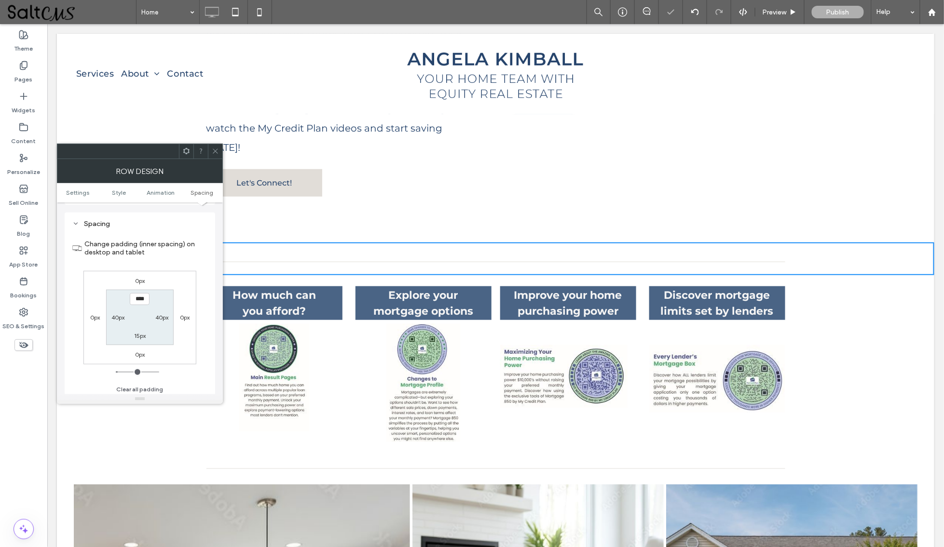
click at [213, 148] on icon at bounding box center [215, 151] width 7 height 7
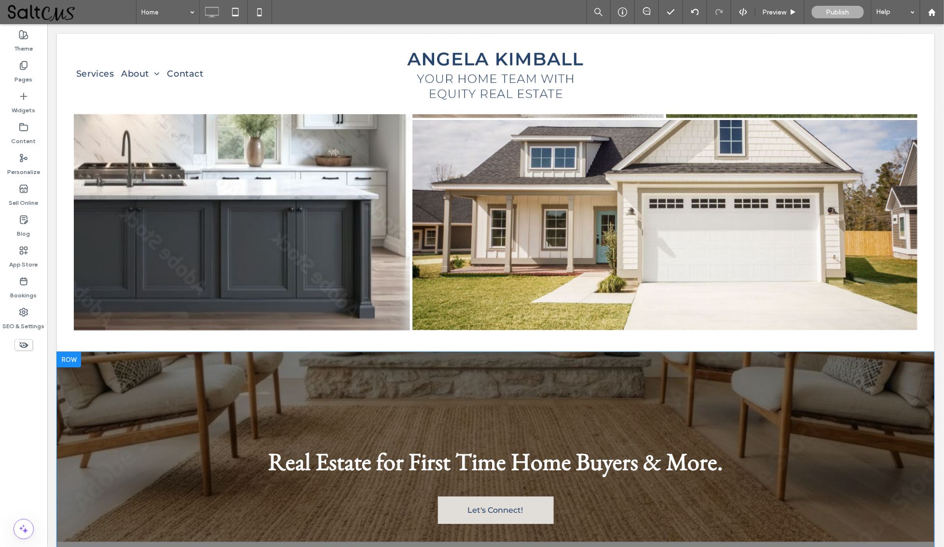
scroll to position [2232, 0]
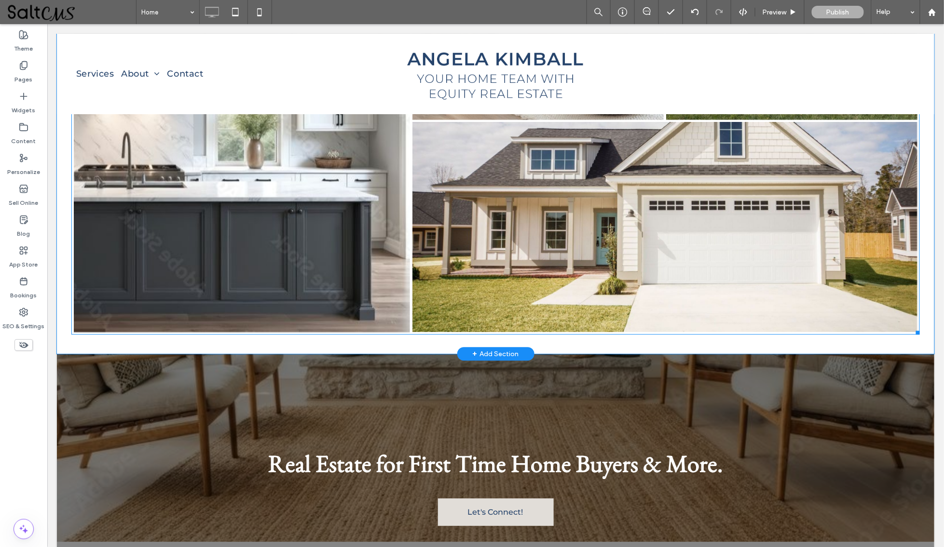
click at [157, 283] on link at bounding box center [241, 120] width 336 height 423
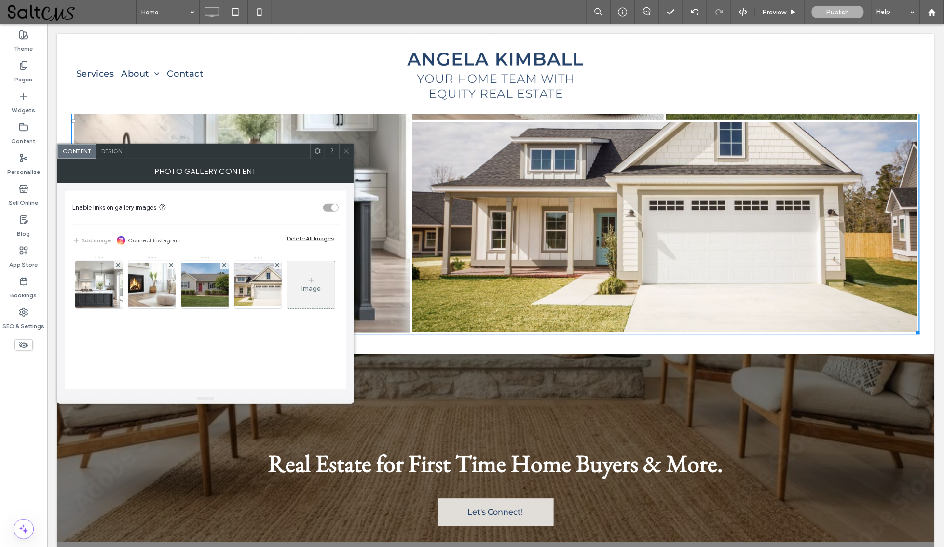
click at [106, 150] on span "Design" at bounding box center [111, 151] width 21 height 7
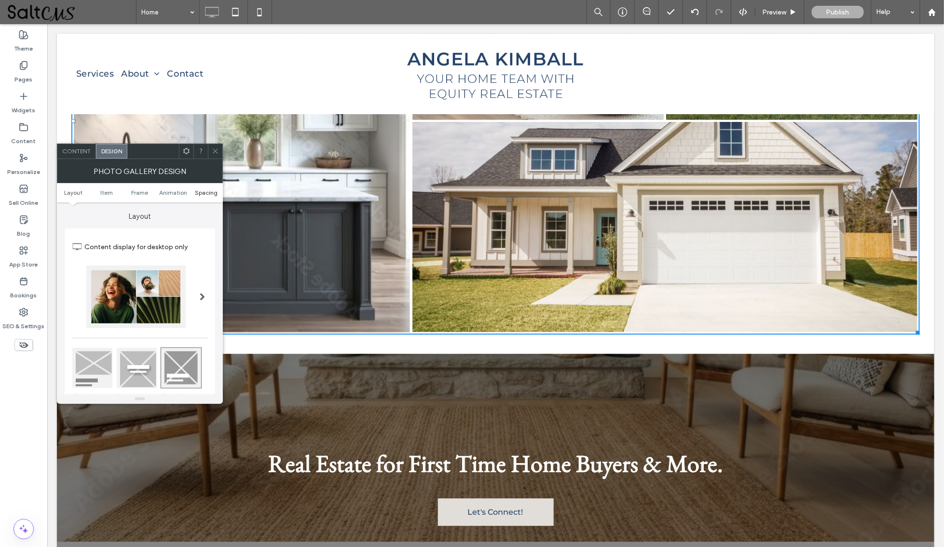
click at [202, 191] on span "Spacing" at bounding box center [206, 192] width 23 height 7
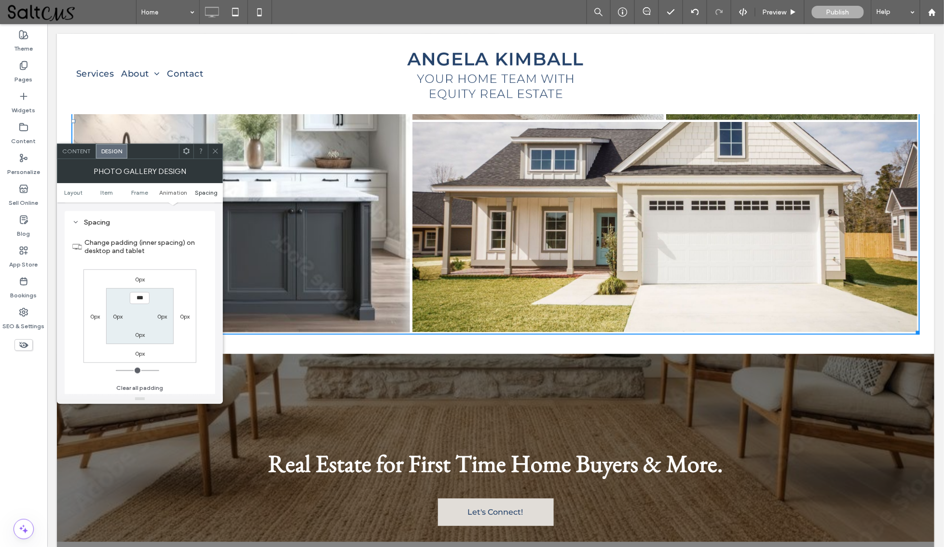
scroll to position [462, 0]
click at [217, 149] on icon at bounding box center [215, 151] width 7 height 7
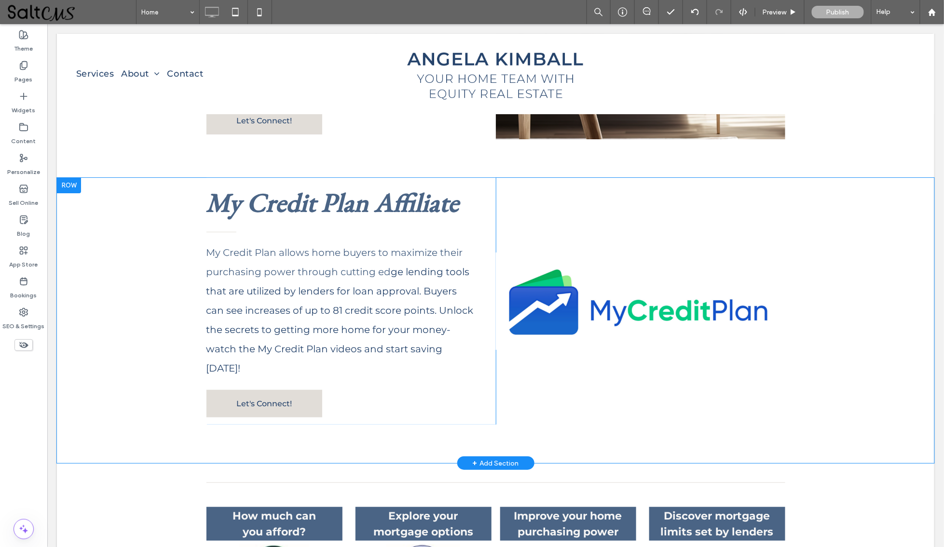
scroll to position [1434, 0]
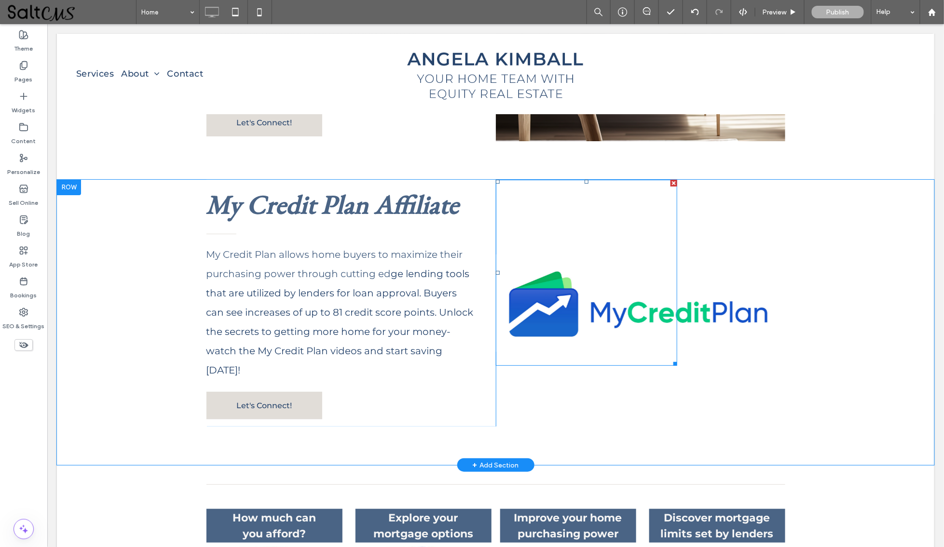
click at [573, 279] on div at bounding box center [585, 272] width 181 height 186
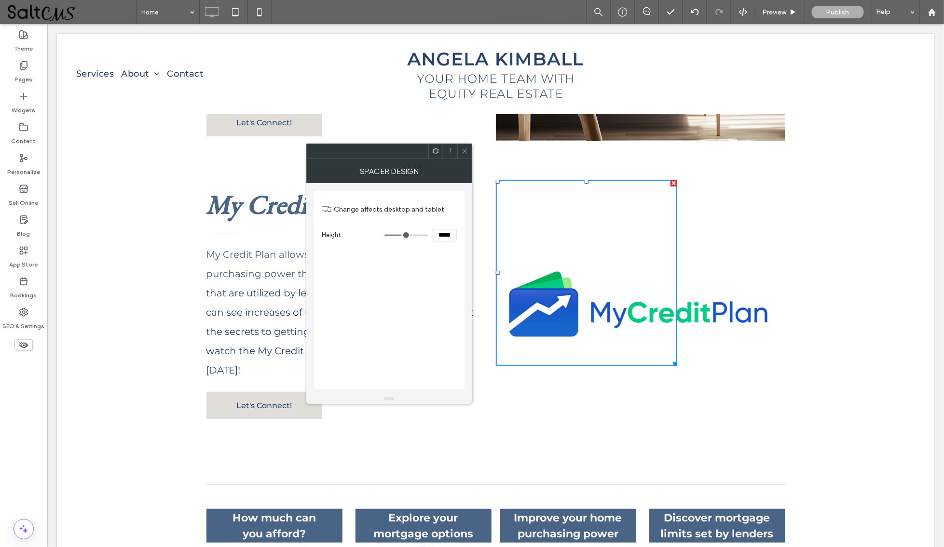
click at [464, 146] on span at bounding box center [464, 151] width 7 height 14
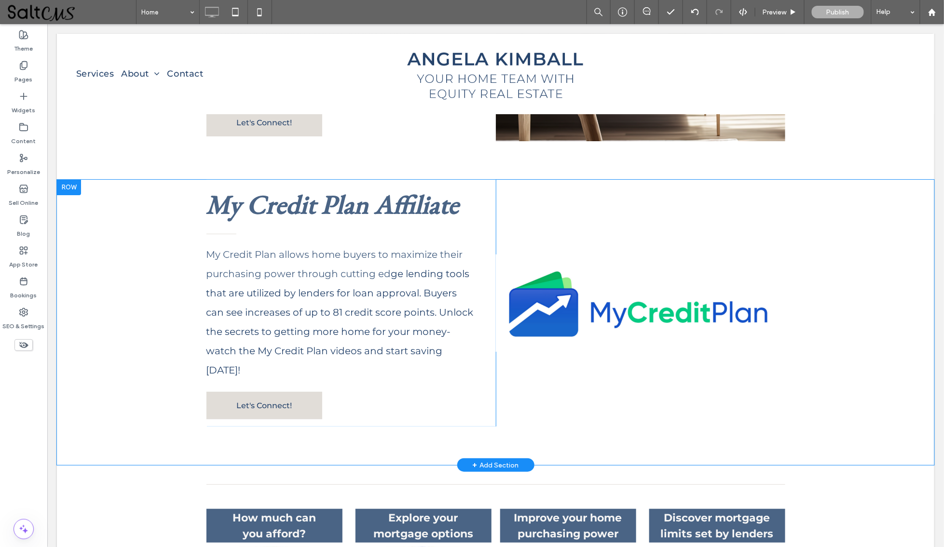
click at [758, 293] on div "Click To Paste" at bounding box center [639, 302] width 289 height 247
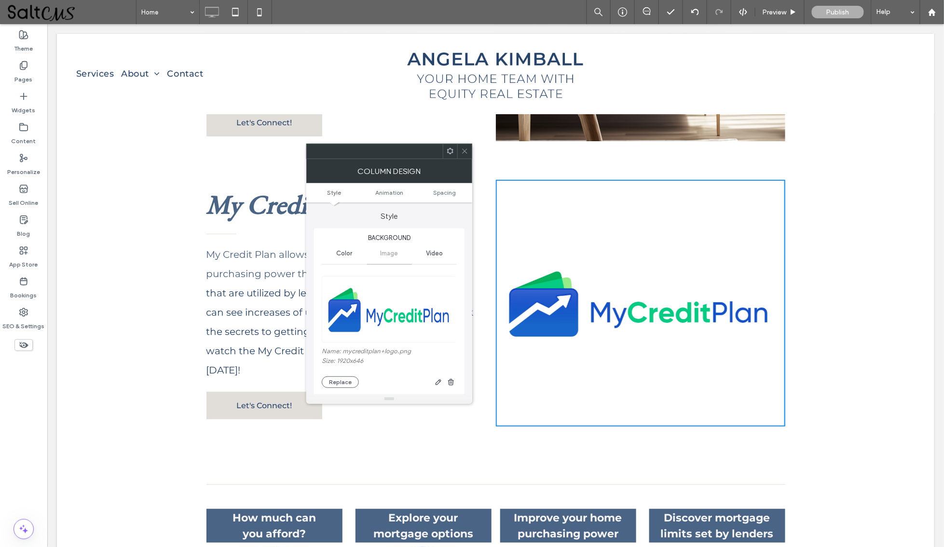
click at [461, 153] on icon at bounding box center [464, 151] width 7 height 7
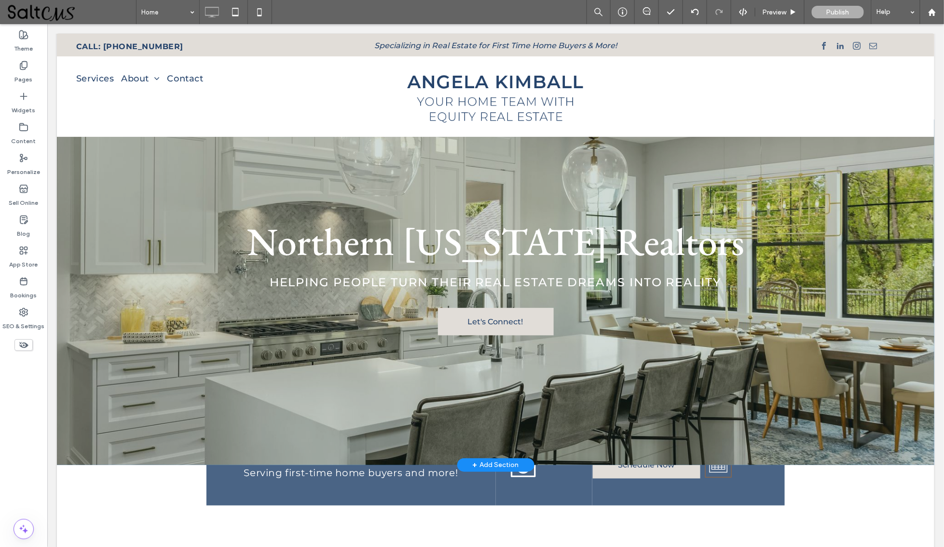
scroll to position [0, 0]
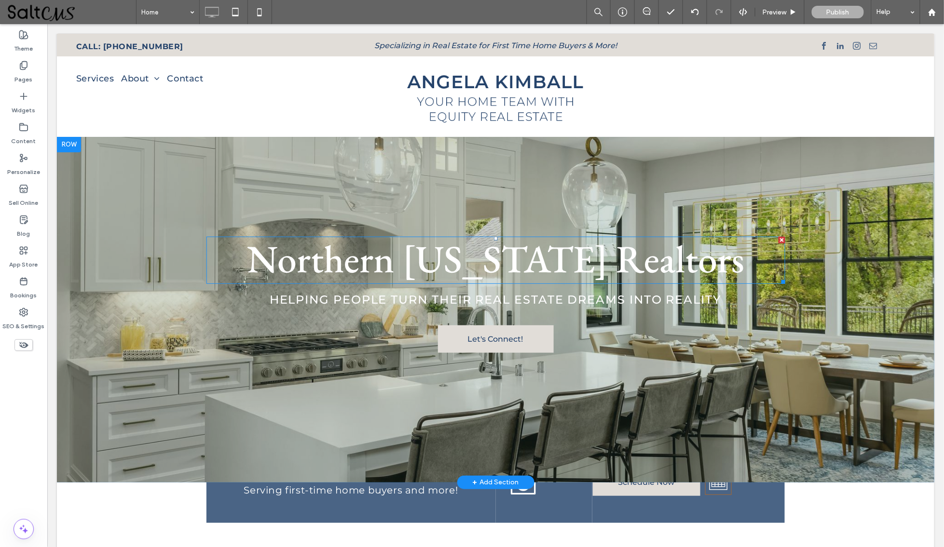
click at [623, 257] on span "Northern [US_STATE] Realtors" at bounding box center [494, 258] width 497 height 51
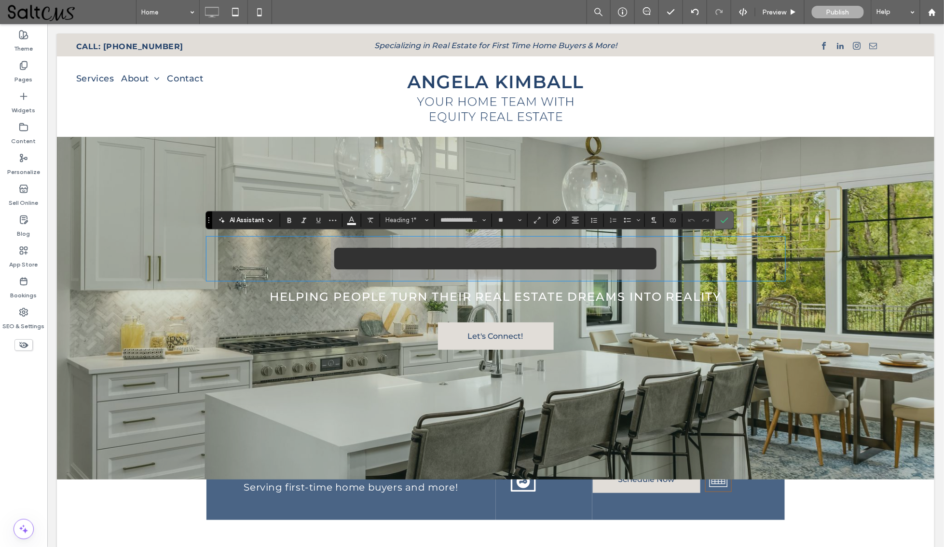
click at [722, 221] on use "Confirm" at bounding box center [725, 221] width 8 height 6
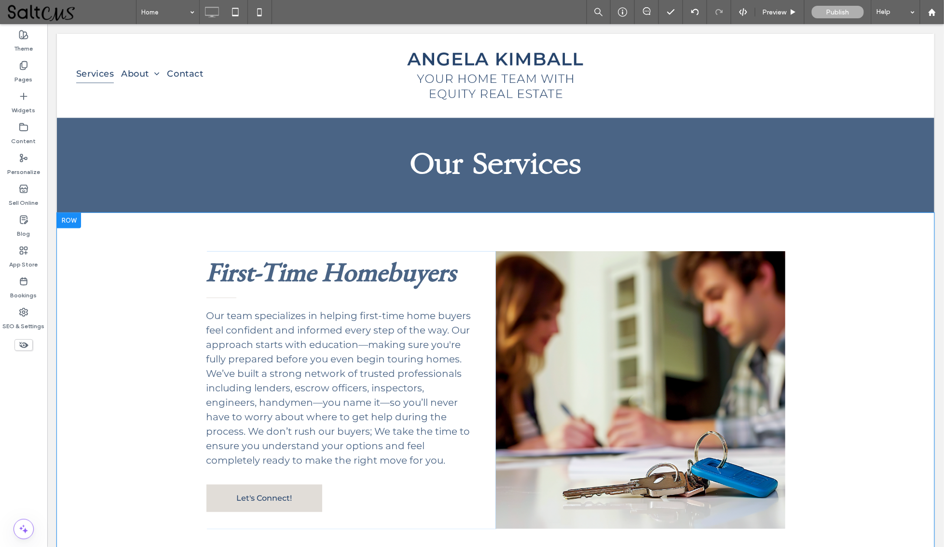
scroll to position [625, 0]
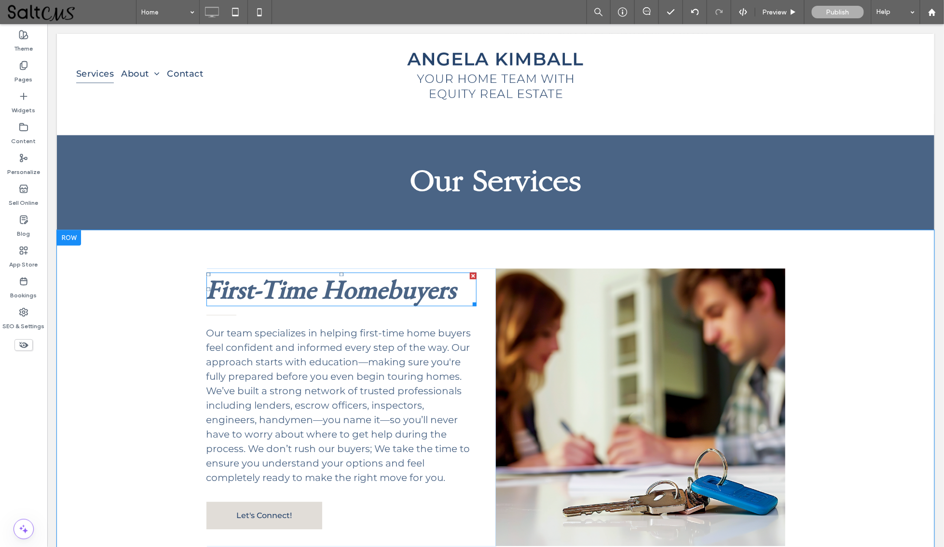
click at [409, 272] on strong "First-Time Homebuyers" at bounding box center [331, 289] width 250 height 34
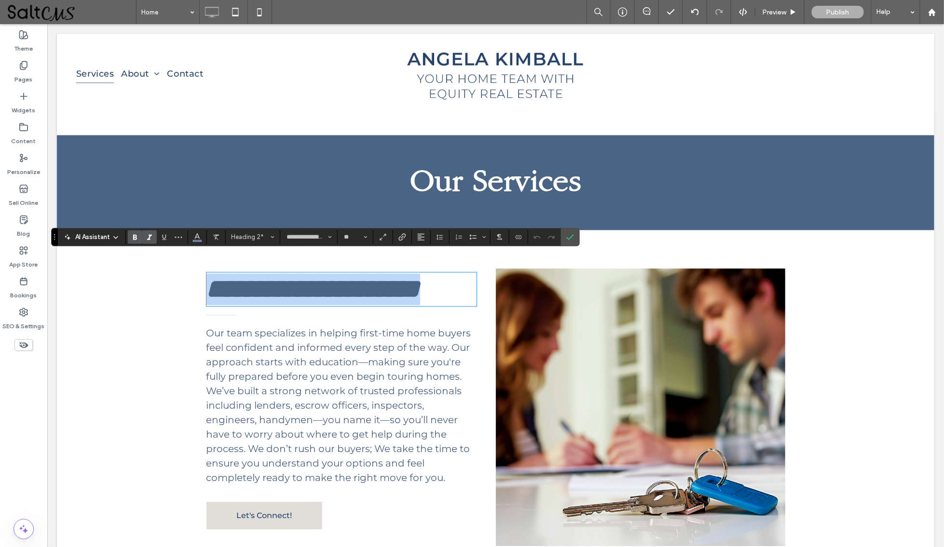
click at [409, 276] on strong "**********" at bounding box center [313, 289] width 214 height 27
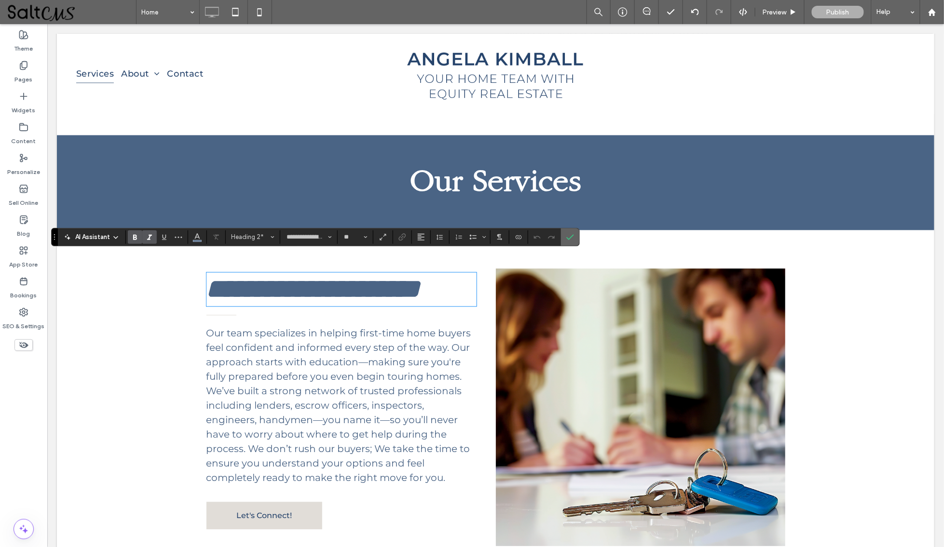
click at [567, 238] on icon "Confirm" at bounding box center [570, 237] width 8 height 8
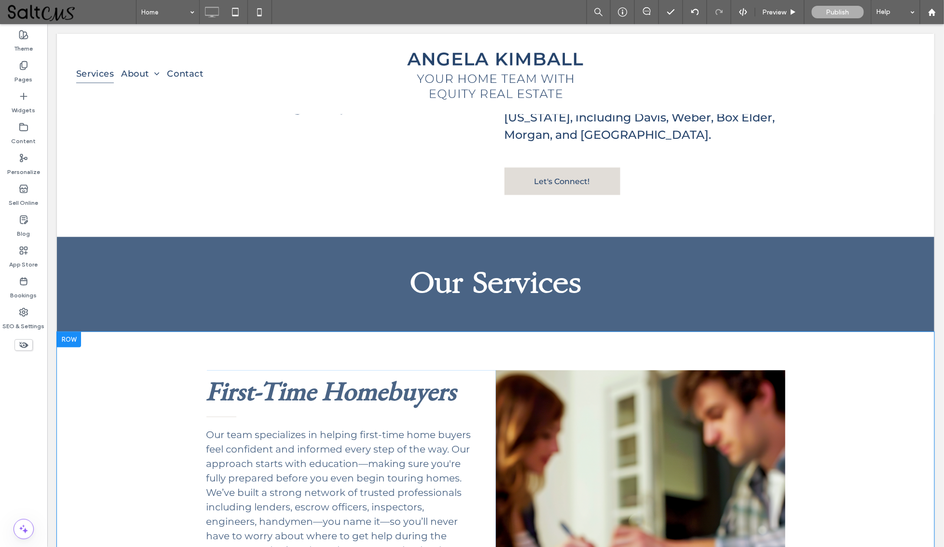
scroll to position [443, 0]
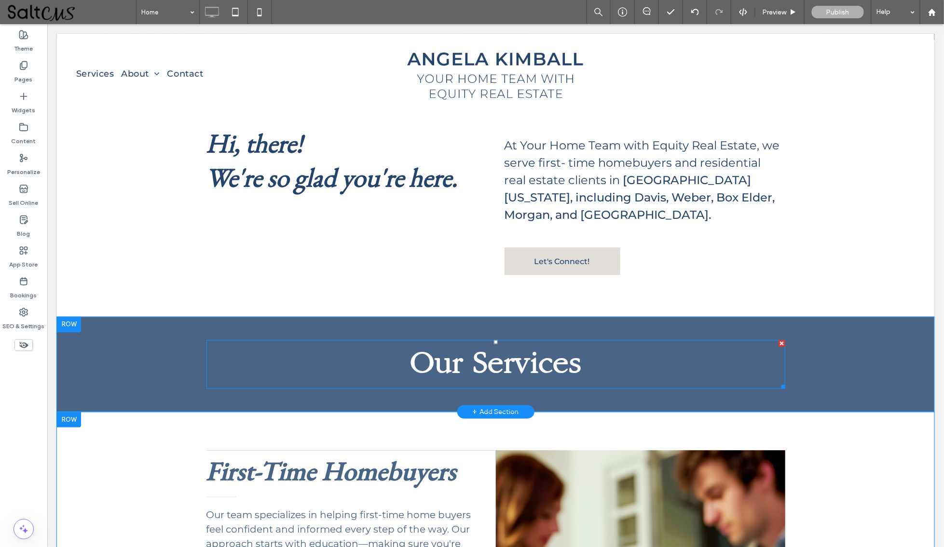
click at [512, 348] on span "Our Services" at bounding box center [495, 364] width 171 height 33
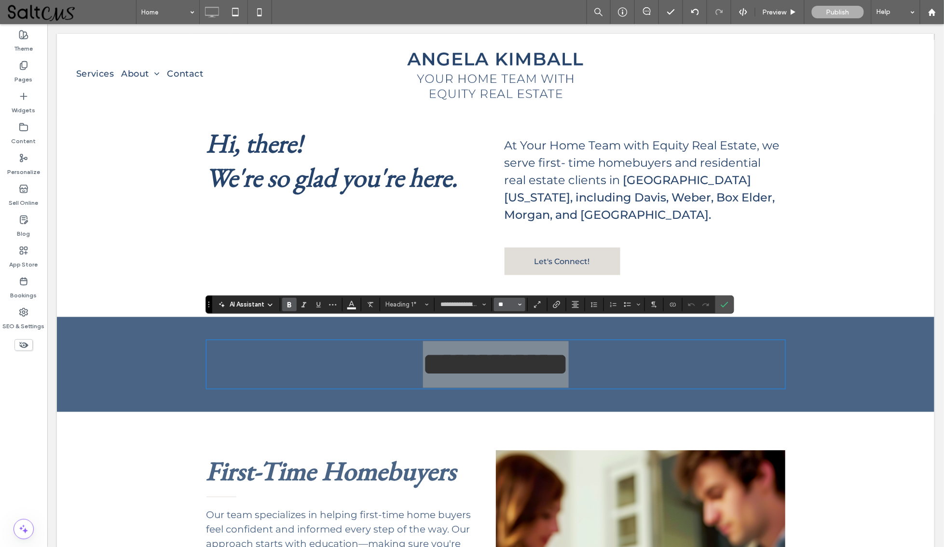
click at [506, 301] on input "**" at bounding box center [506, 305] width 19 height 8
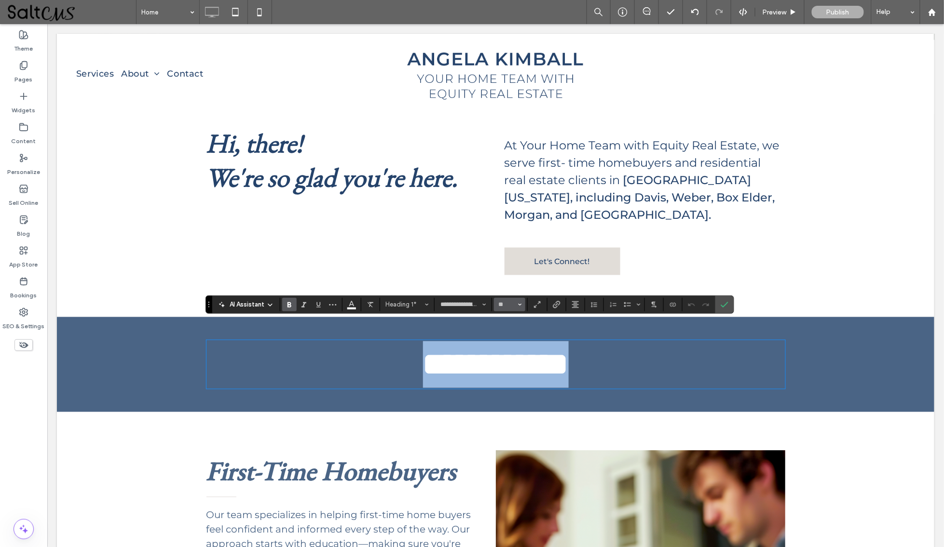
type input "**"
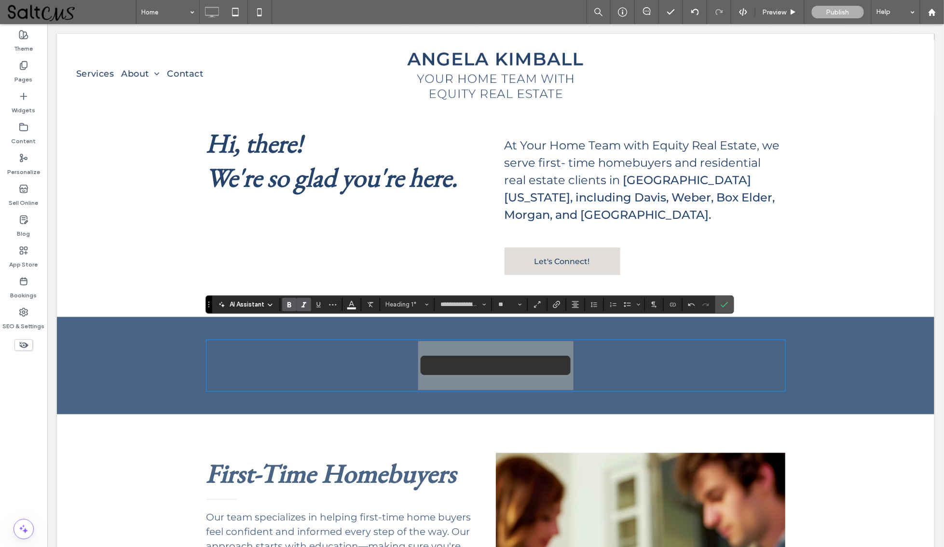
click at [306, 301] on icon "Italic" at bounding box center [304, 305] width 8 height 8
click at [727, 303] on icon "Confirm" at bounding box center [725, 305] width 8 height 8
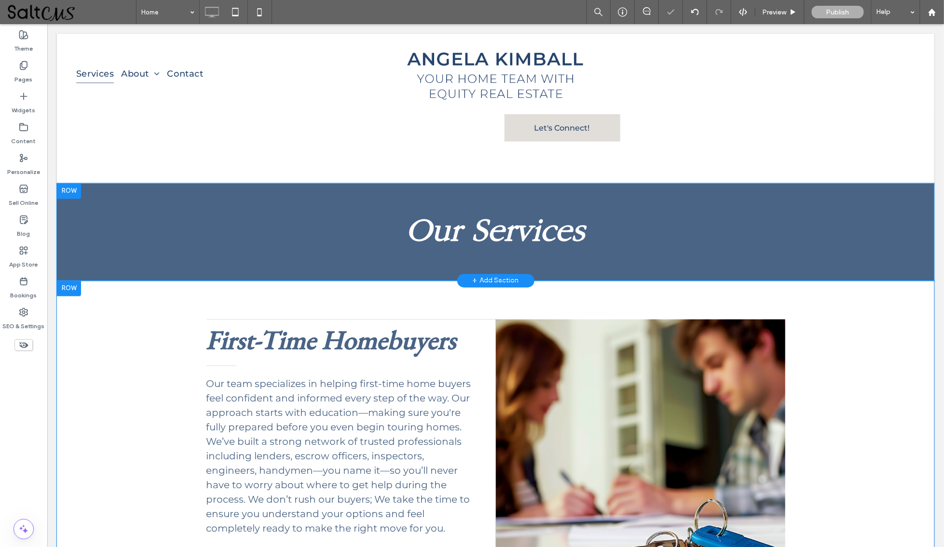
scroll to position [572, 0]
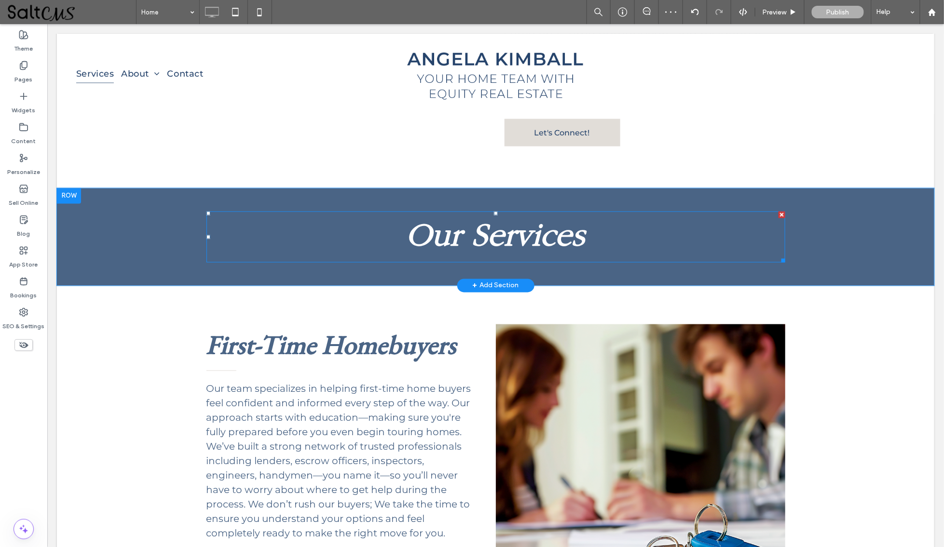
click at [562, 219] on span "Our Services" at bounding box center [495, 236] width 178 height 34
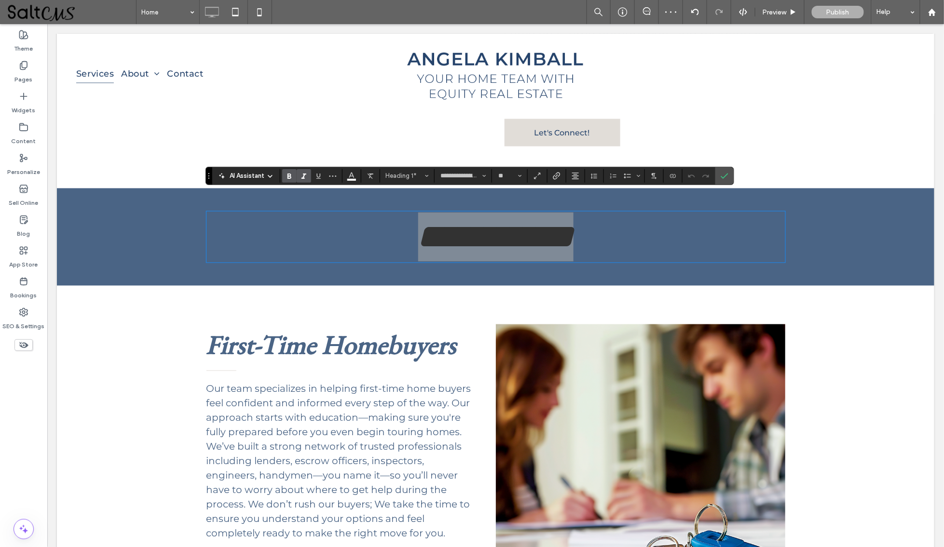
click at [303, 175] on icon "Italic" at bounding box center [304, 176] width 8 height 8
click at [720, 177] on label "Confirm" at bounding box center [724, 175] width 14 height 17
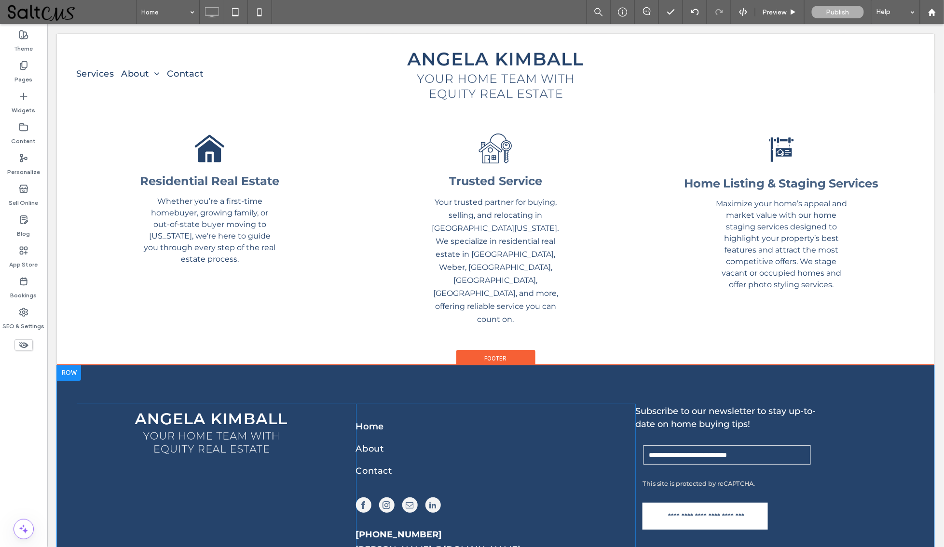
scroll to position [2735, 0]
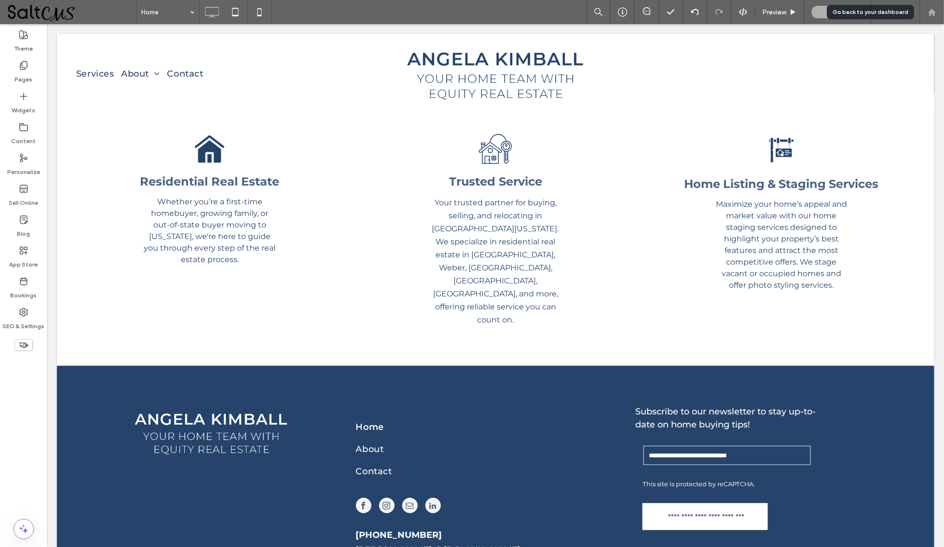
click at [931, 20] on div at bounding box center [932, 12] width 24 height 24
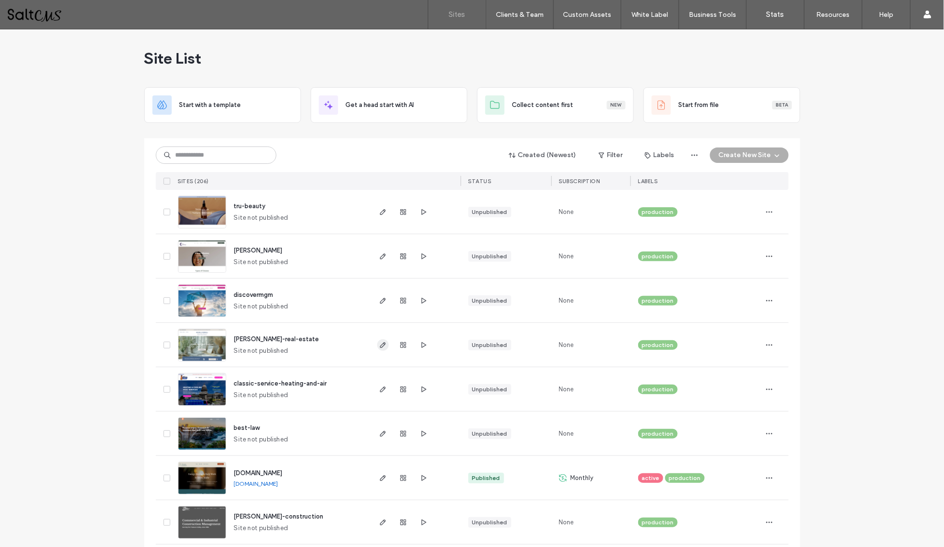
click at [380, 344] on use "button" at bounding box center [383, 345] width 6 height 6
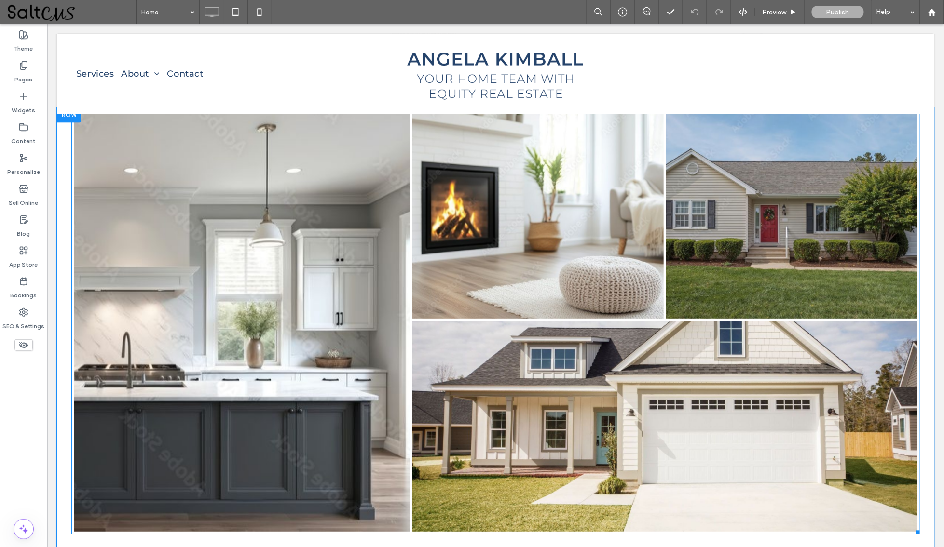
scroll to position [2035, 0]
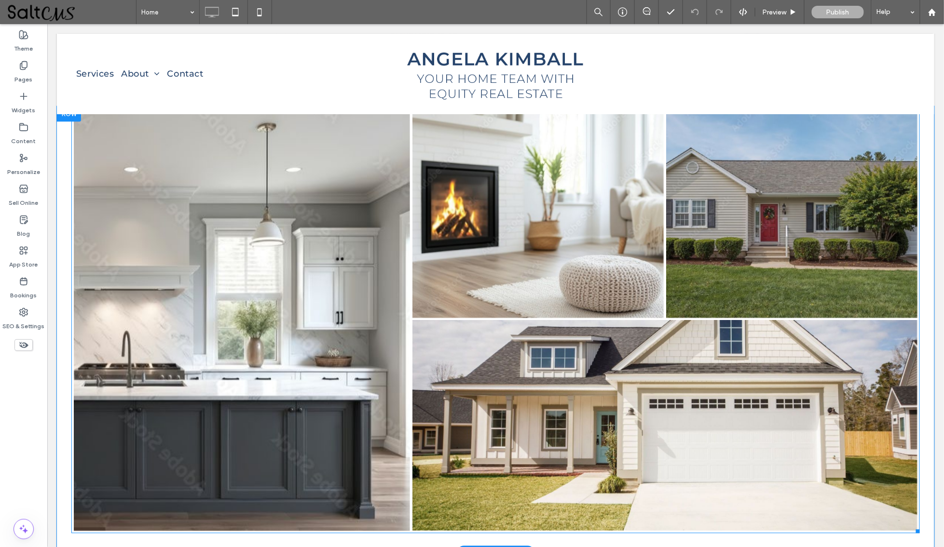
click at [351, 337] on link at bounding box center [241, 320] width 336 height 423
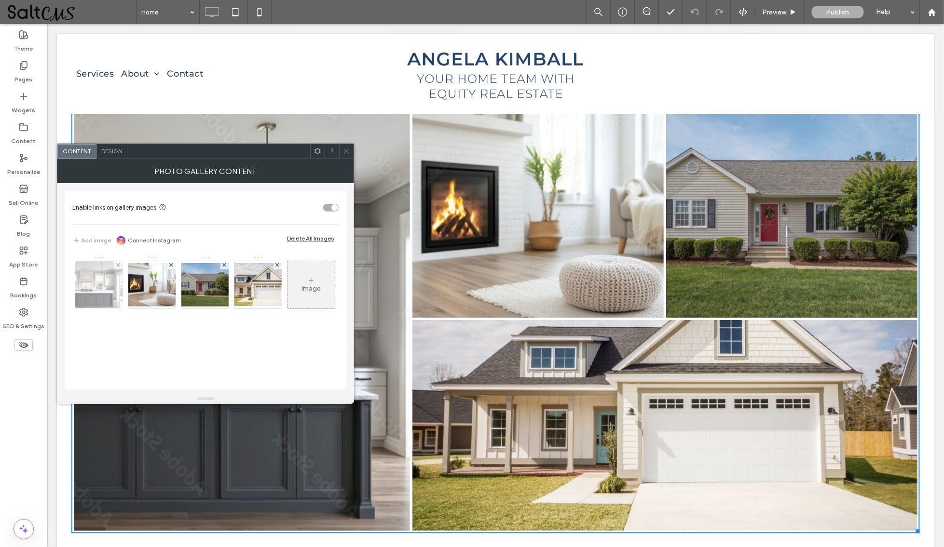
click at [102, 301] on img at bounding box center [98, 284] width 49 height 47
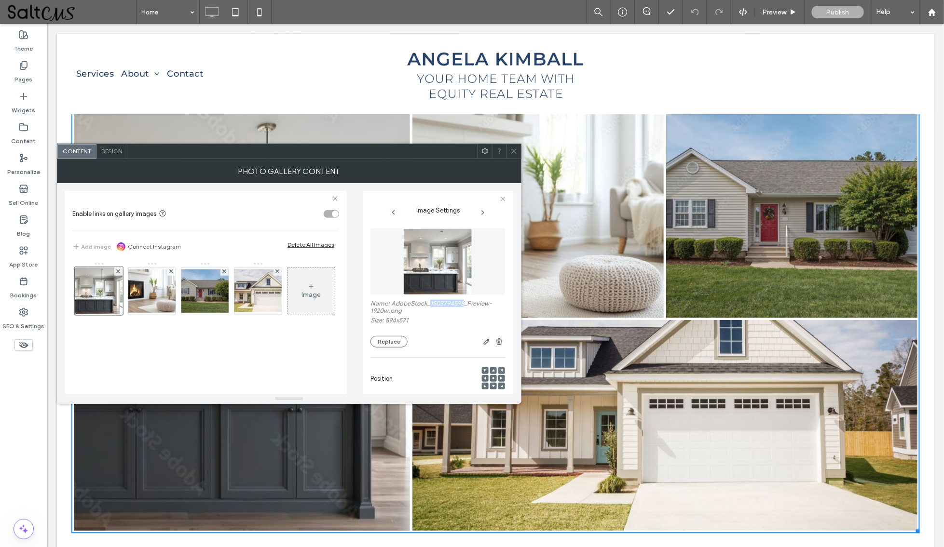
drag, startPoint x: 465, startPoint y: 304, endPoint x: 430, endPoint y: 301, distance: 35.3
click at [430, 301] on label "Name: AdobeStock_1503794595_Preview-1920w.png" at bounding box center [437, 308] width 135 height 17
copy label "1503794595"
click at [154, 292] on img at bounding box center [151, 291] width 77 height 43
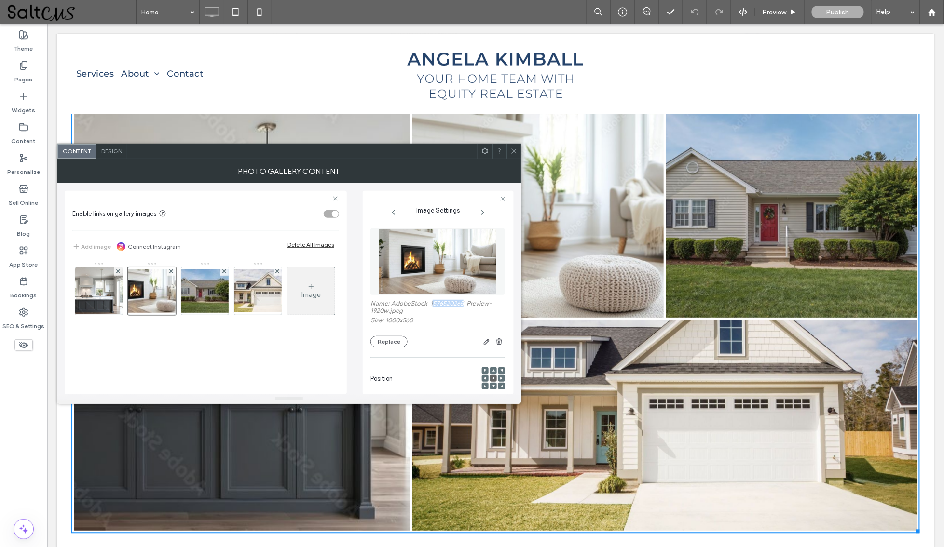
drag, startPoint x: 433, startPoint y: 304, endPoint x: 464, endPoint y: 307, distance: 31.0
click at [464, 307] on label "Name: AdobeStock_1576520265_Preview-1920w.jpeg" at bounding box center [437, 308] width 135 height 17
copy label "576520265"
click at [454, 326] on label "Size: 1000x560" at bounding box center [437, 322] width 135 height 10
drag, startPoint x: 431, startPoint y: 303, endPoint x: 445, endPoint y: 304, distance: 13.6
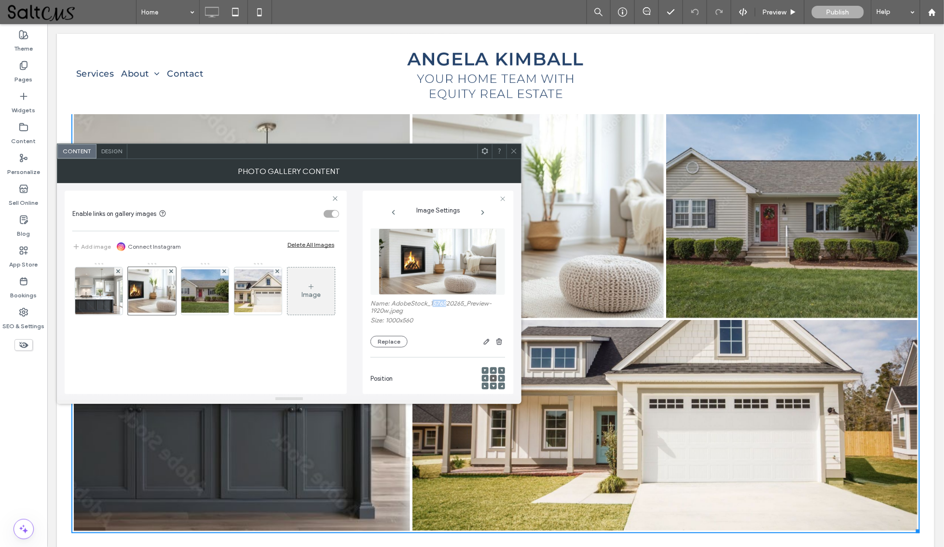
click at [445, 304] on label "Name: AdobeStock_1576520265_Preview-1920w.jpeg" at bounding box center [437, 308] width 135 height 17
drag, startPoint x: 464, startPoint y: 303, endPoint x: 430, endPoint y: 304, distance: 33.8
click at [430, 304] on label "Name: AdobeStock_1576520265_Preview-1920w.jpeg" at bounding box center [437, 308] width 135 height 17
copy label "1576520265"
click at [202, 297] on img at bounding box center [204, 291] width 77 height 43
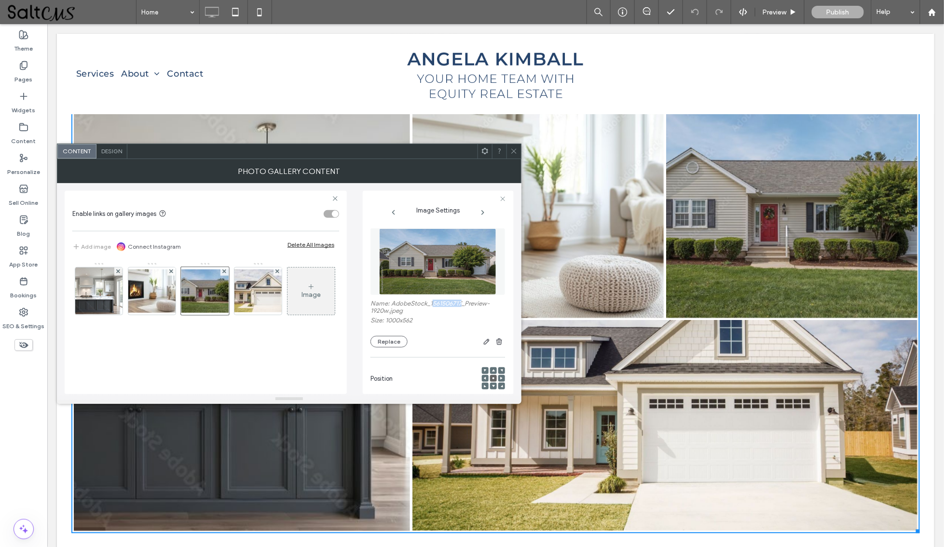
drag, startPoint x: 432, startPoint y: 303, endPoint x: 462, endPoint y: 307, distance: 30.6
click at [462, 307] on label "Name: AdobeStock_1561506717_Preview-1920w.jpeg" at bounding box center [437, 308] width 135 height 17
copy label "561506717"
click at [243, 302] on img at bounding box center [257, 291] width 77 height 43
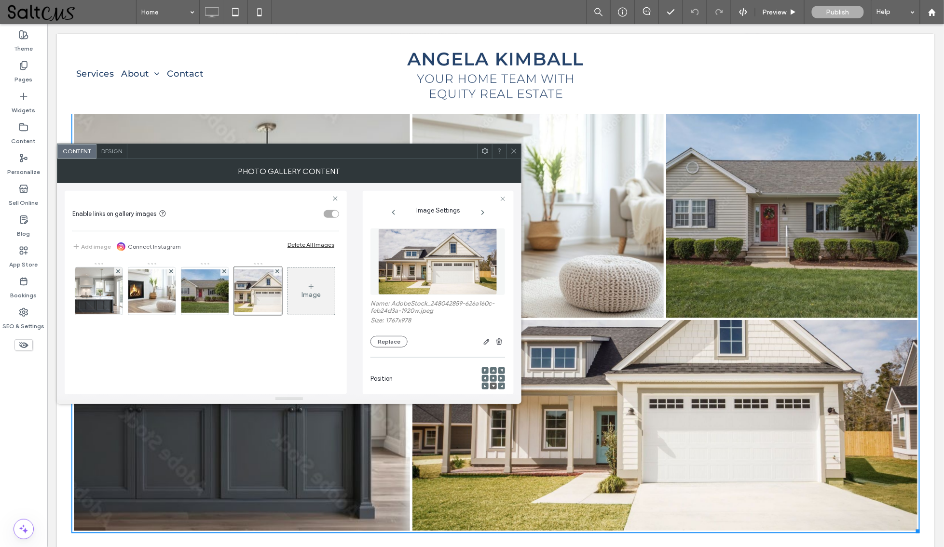
click at [515, 151] on icon at bounding box center [513, 151] width 7 height 7
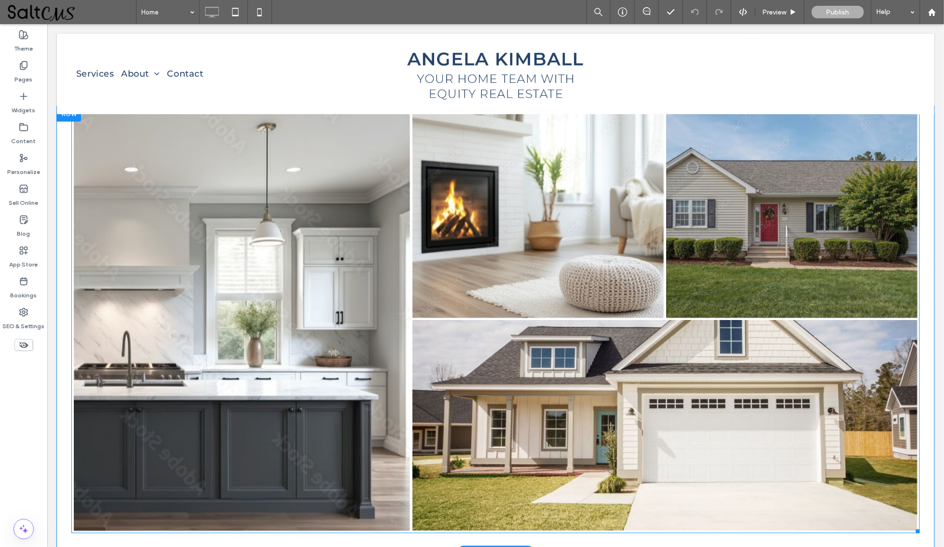
click at [299, 307] on link at bounding box center [241, 320] width 336 height 423
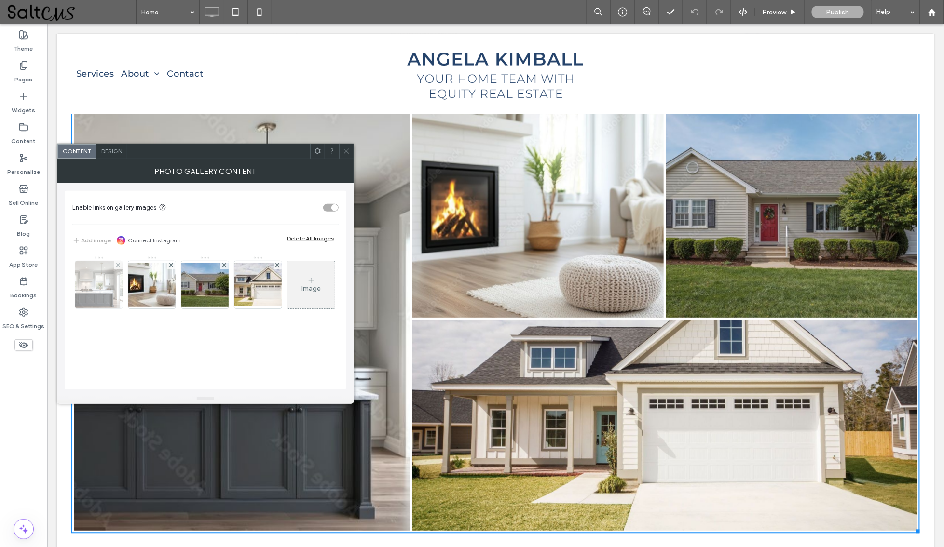
click at [96, 297] on img at bounding box center [98, 284] width 49 height 47
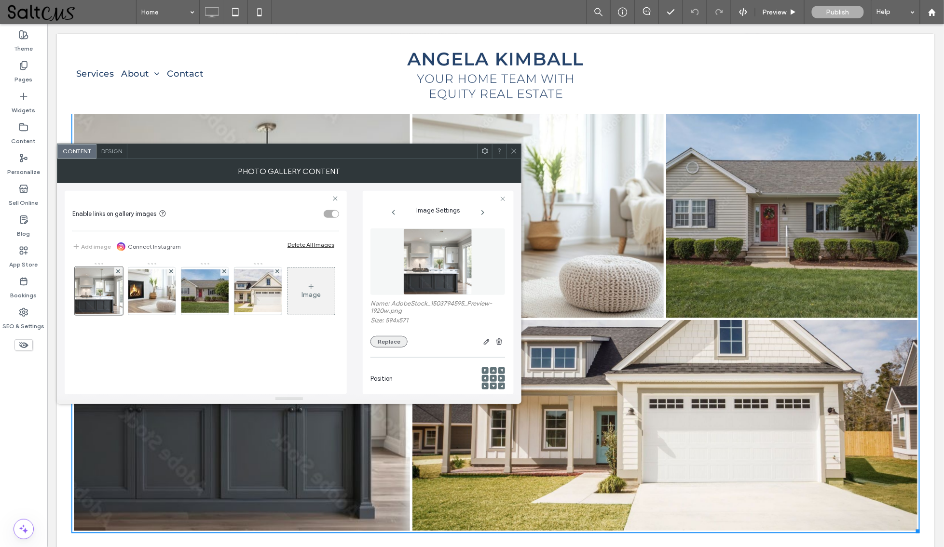
click at [393, 345] on button "Replace" at bounding box center [388, 342] width 37 height 12
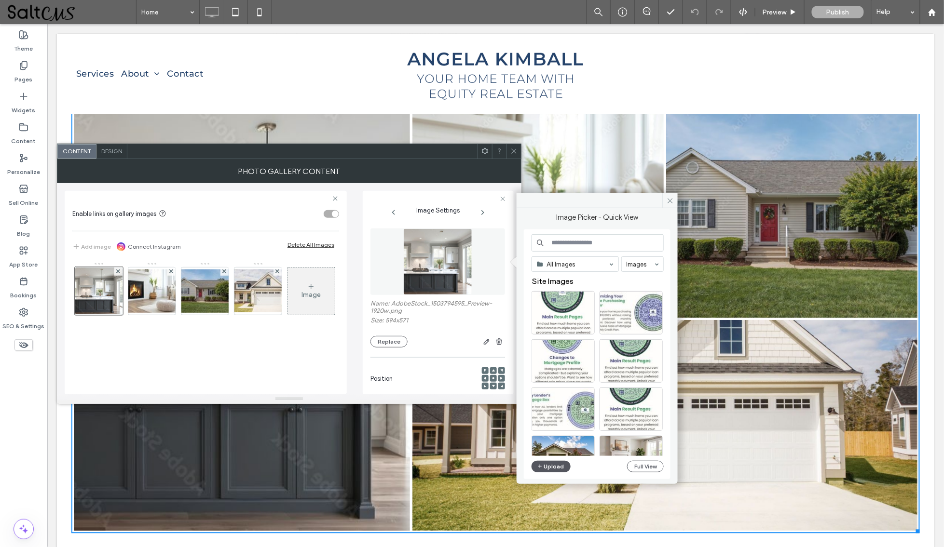
click at [545, 470] on button "Upload" at bounding box center [552, 467] width 40 height 12
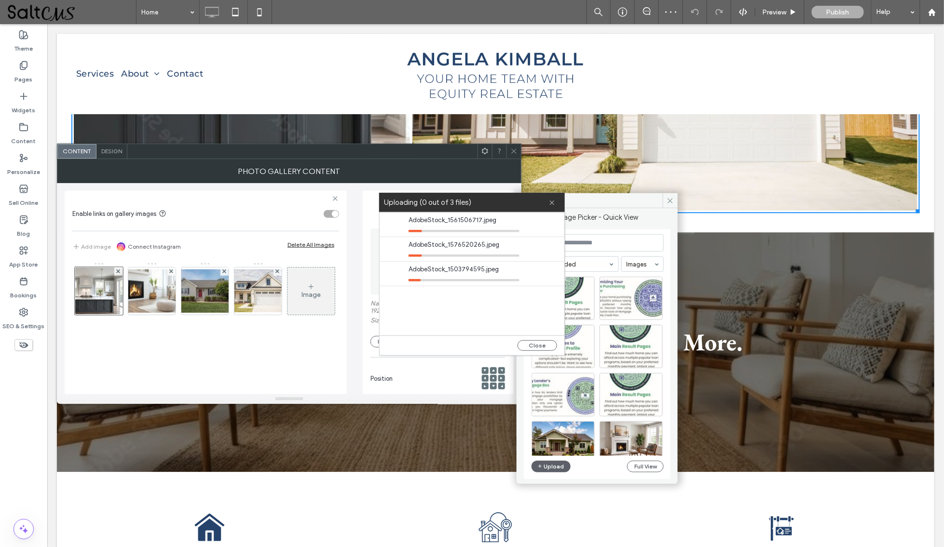
scroll to position [2370, 0]
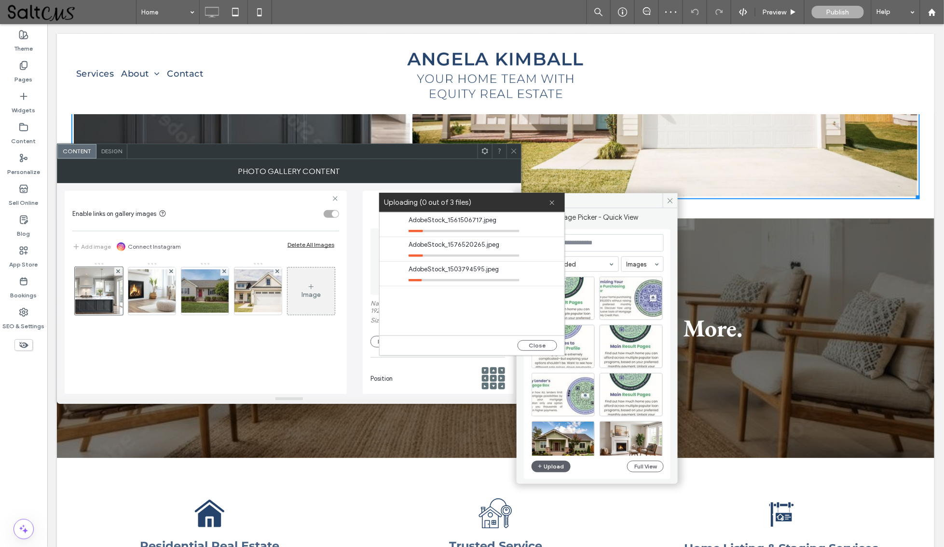
click at [806, 265] on div "Real Estate for First Time Home Buyers & More. Let's Connect! Click To Paste Ro…" at bounding box center [494, 338] width 877 height 240
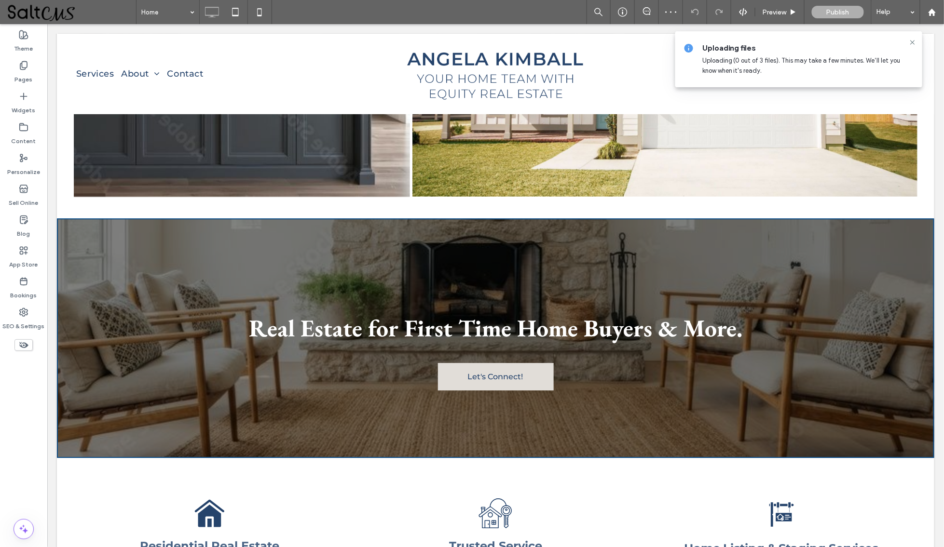
click at [806, 265] on div "Real Estate for First Time Home Buyers & More. Let's Connect! Click To Paste Ro…" at bounding box center [494, 338] width 877 height 240
click at [153, 282] on div "Real Estate for First Time Home Buyers & More. Let's Connect! Click To Paste Ro…" at bounding box center [494, 338] width 877 height 240
click at [160, 271] on div "Real Estate for First Time Home Buyers & More. Let's Connect! Click To Paste Ro…" at bounding box center [494, 338] width 877 height 240
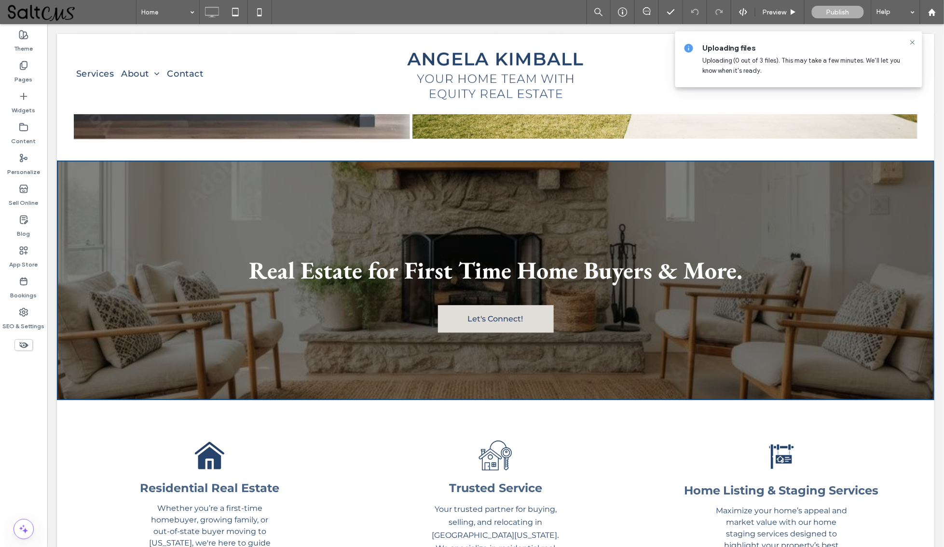
scroll to position [2420, 0]
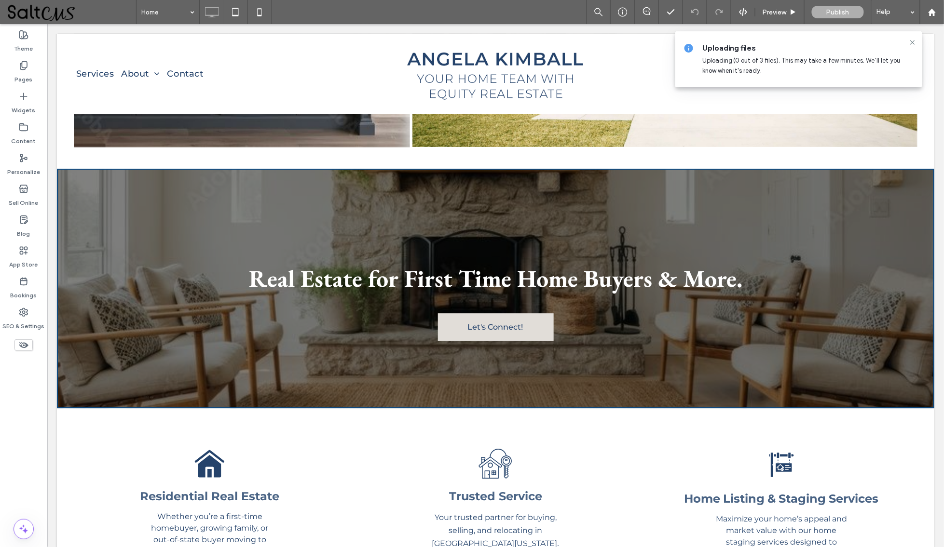
click at [181, 263] on div "Real Estate for First Time Home Buyers & More. Let's Connect! Click To Paste Ro…" at bounding box center [494, 288] width 877 height 240
click at [915, 40] on icon at bounding box center [913, 43] width 8 height 8
click at [151, 259] on div "Real Estate for First Time Home Buyers & More. Let's Connect! Click To Paste Ro…" at bounding box center [494, 288] width 877 height 240
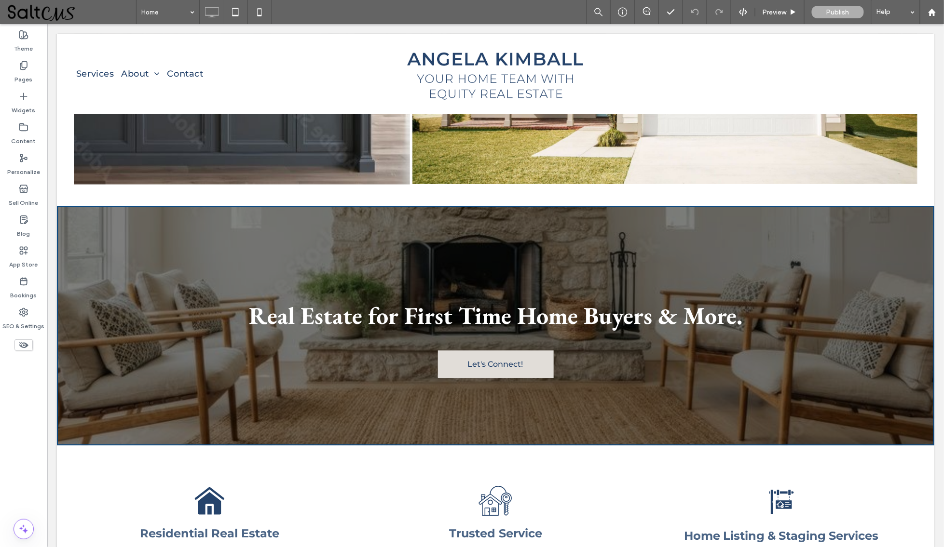
scroll to position [2384, 0]
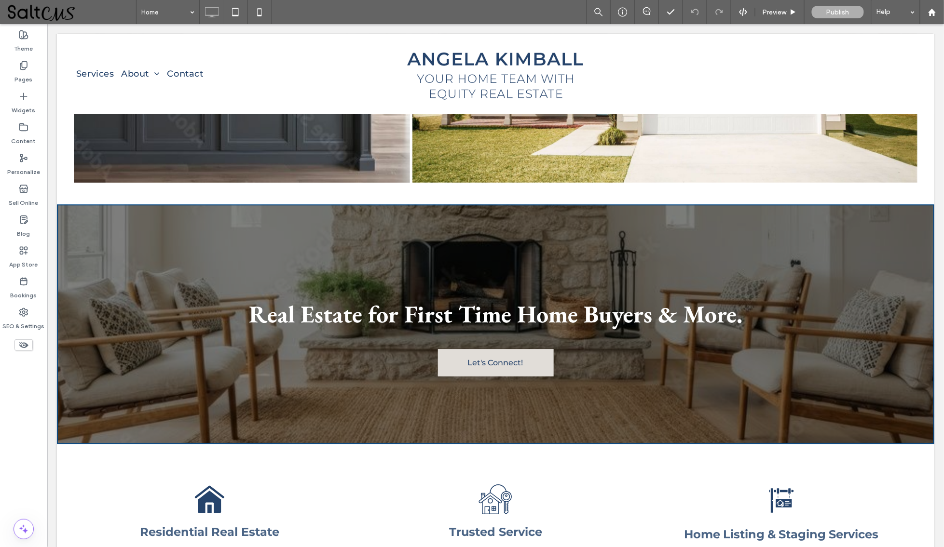
click at [141, 286] on div "Real Estate for First Time Home Buyers & More. Let's Connect! Click To Paste Ro…" at bounding box center [494, 324] width 877 height 240
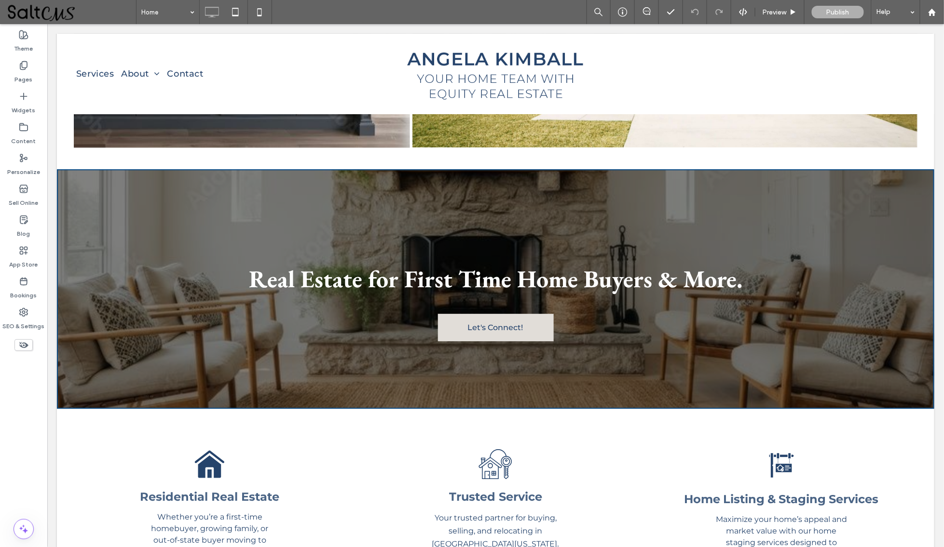
scroll to position [2412, 0]
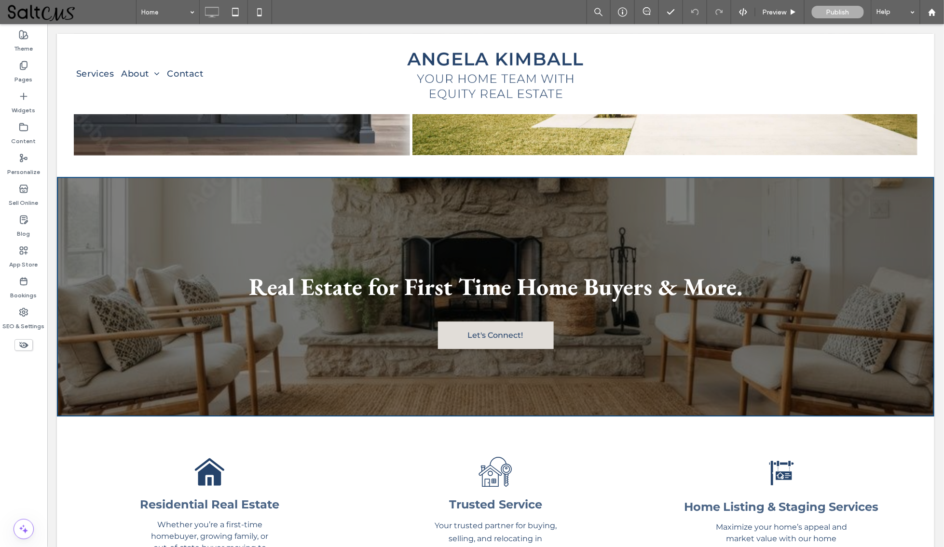
click at [107, 279] on div "Real Estate for First Time Home Buyers & More. Let's Connect! Click To Paste Ro…" at bounding box center [494, 297] width 877 height 240
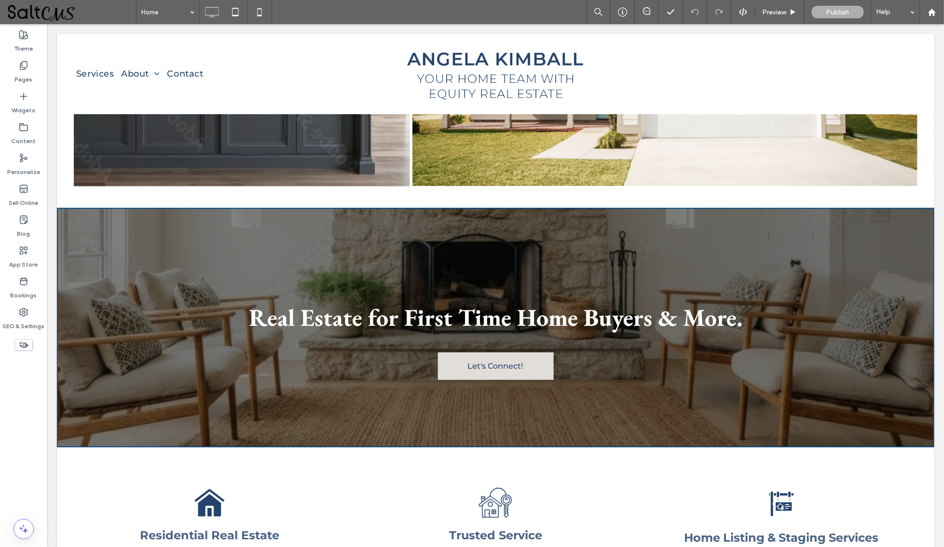
scroll to position [2379, 0]
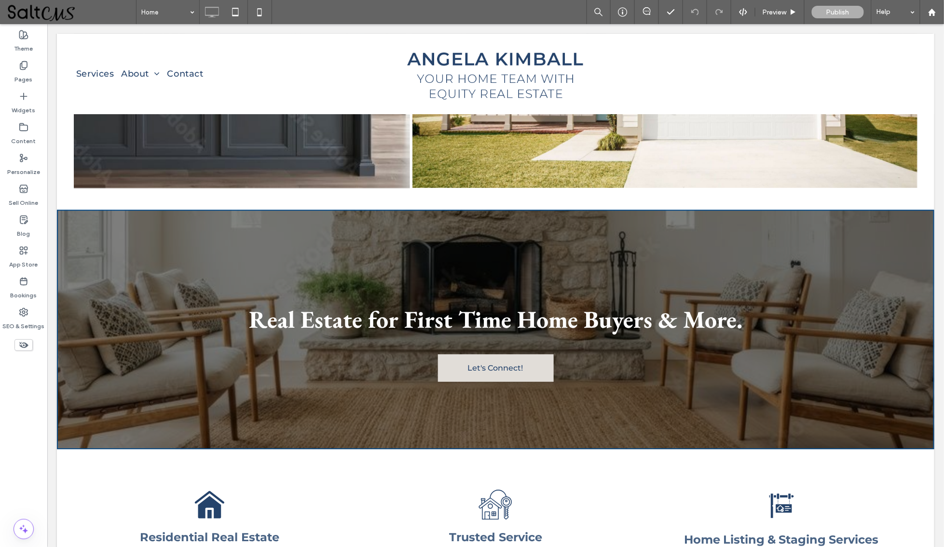
click at [146, 218] on div "Real Estate for First Time Home Buyers & More. Let's Connect! Click To Paste Ro…" at bounding box center [494, 329] width 877 height 240
click at [913, 41] on icon at bounding box center [913, 43] width 8 height 8
click at [914, 40] on icon at bounding box center [913, 43] width 8 height 8
click at [131, 313] on div "Real Estate for First Time Home Buyers & More. Let's Connect! Click To Paste Ro…" at bounding box center [494, 329] width 877 height 240
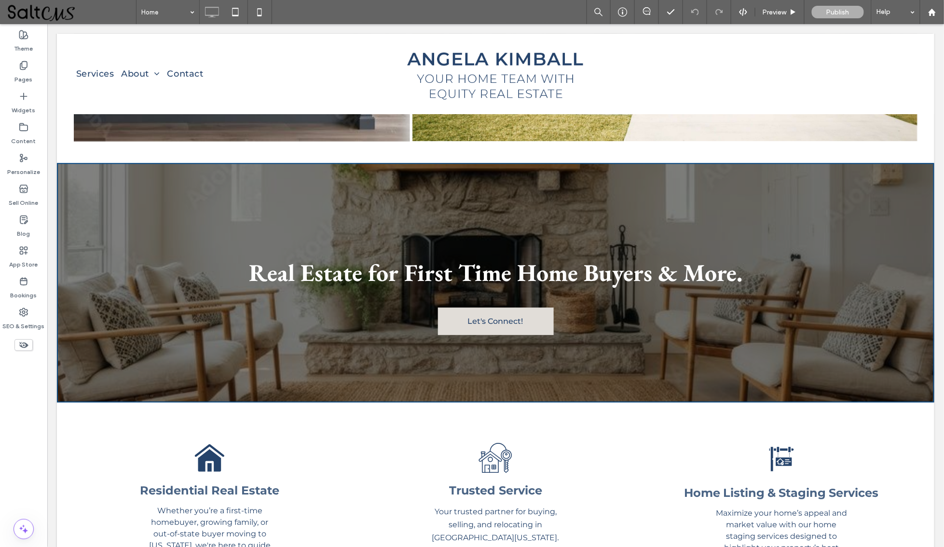
scroll to position [2424, 0]
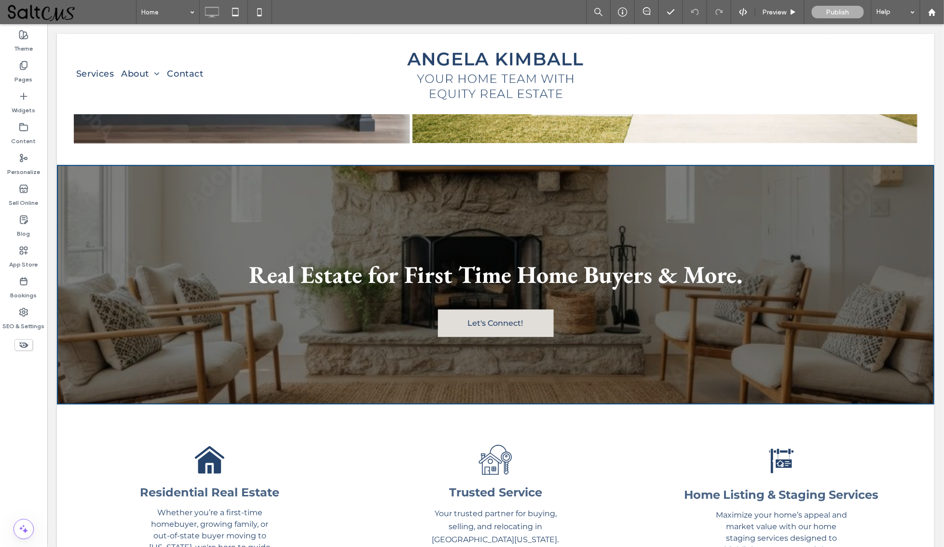
click at [382, 272] on div "Real Estate for First Time Home Buyers & More. Let's Connect! Click To Paste" at bounding box center [495, 281] width 579 height 119
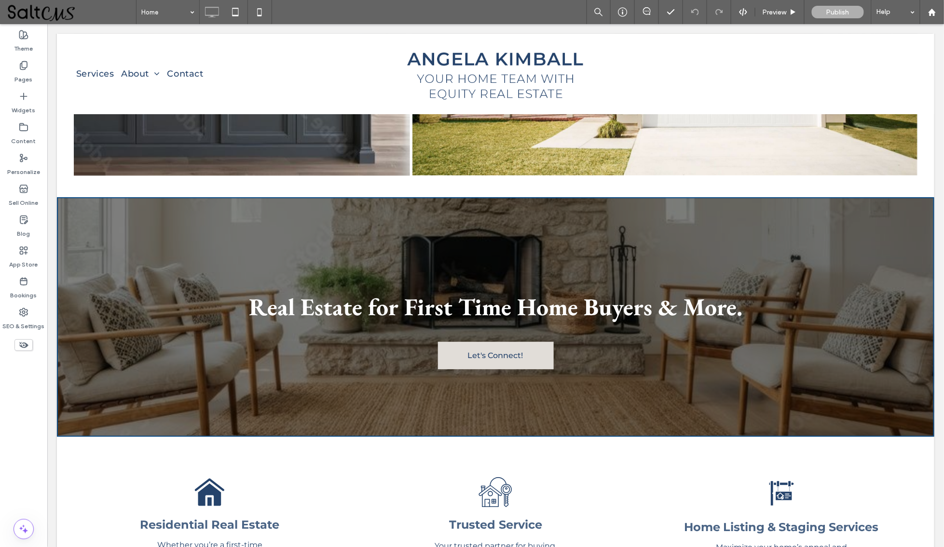
scroll to position [2371, 0]
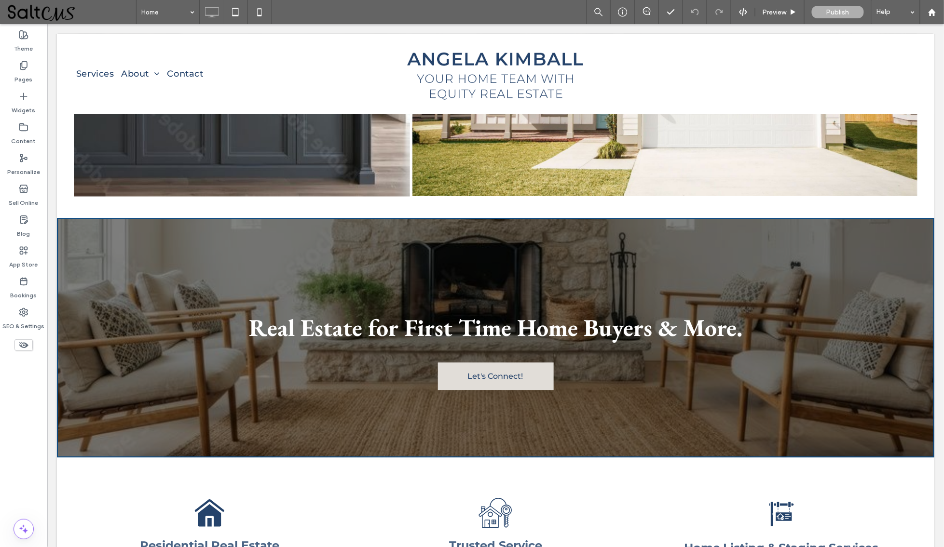
click at [378, 312] on span "Real Estate for First Time Home Buyers & More." at bounding box center [494, 327] width 493 height 31
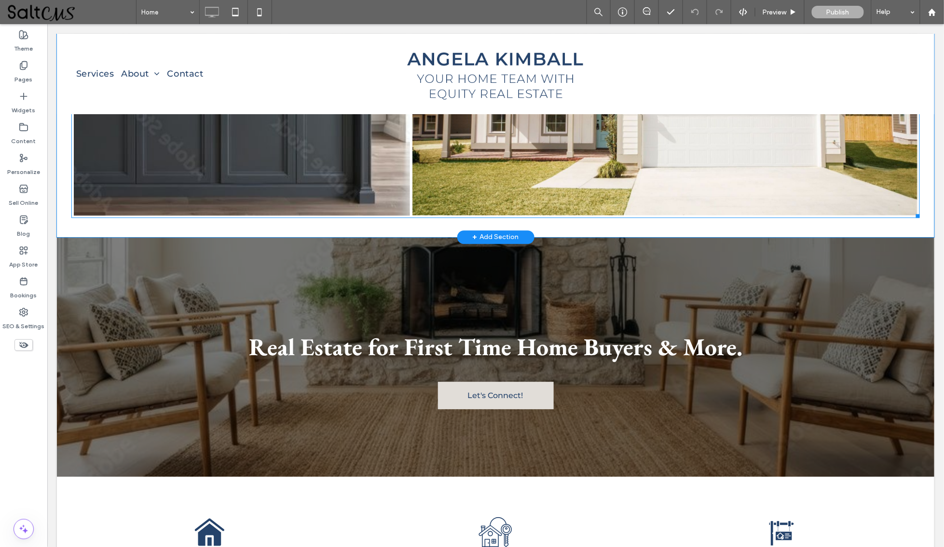
scroll to position [2395, 0]
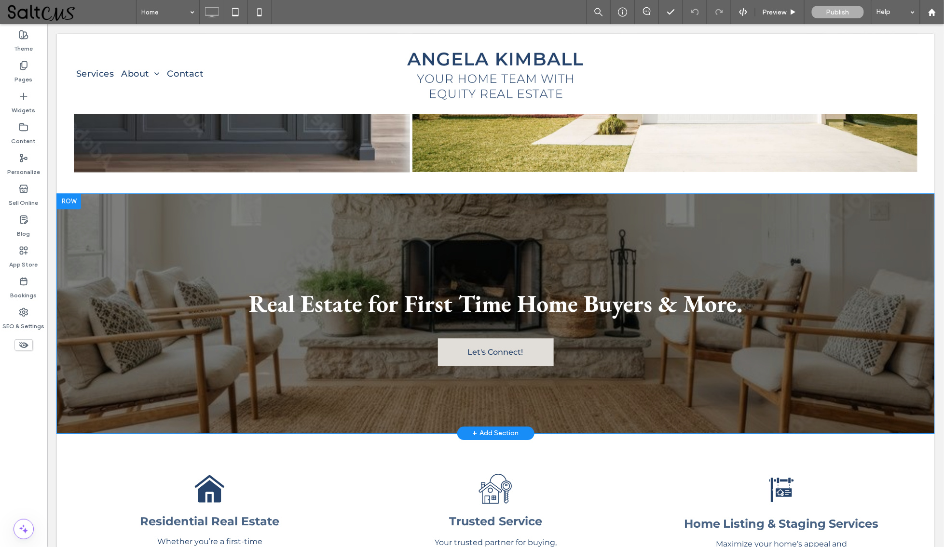
click at [96, 263] on div "Real Estate for First Time Home Buyers & More. Let's Connect! Click To Paste Ro…" at bounding box center [494, 313] width 877 height 240
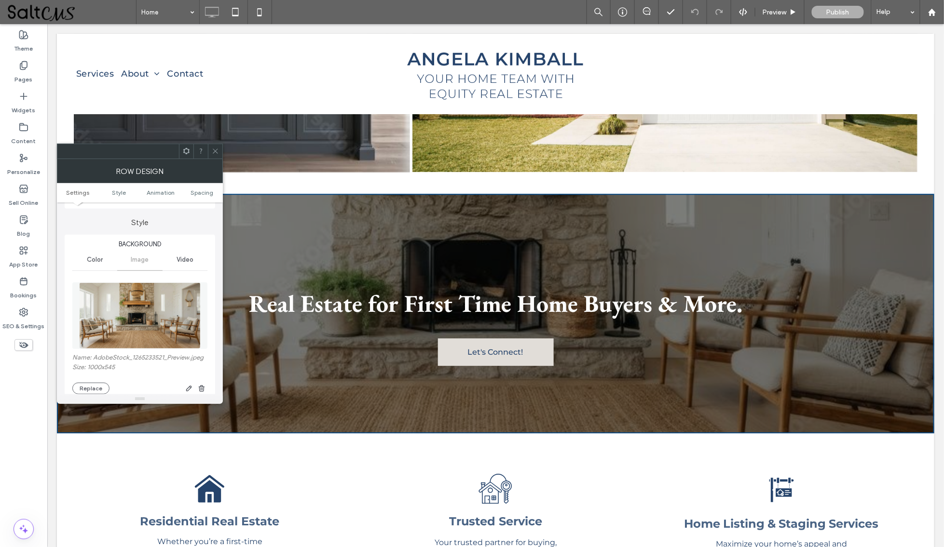
scroll to position [81, 0]
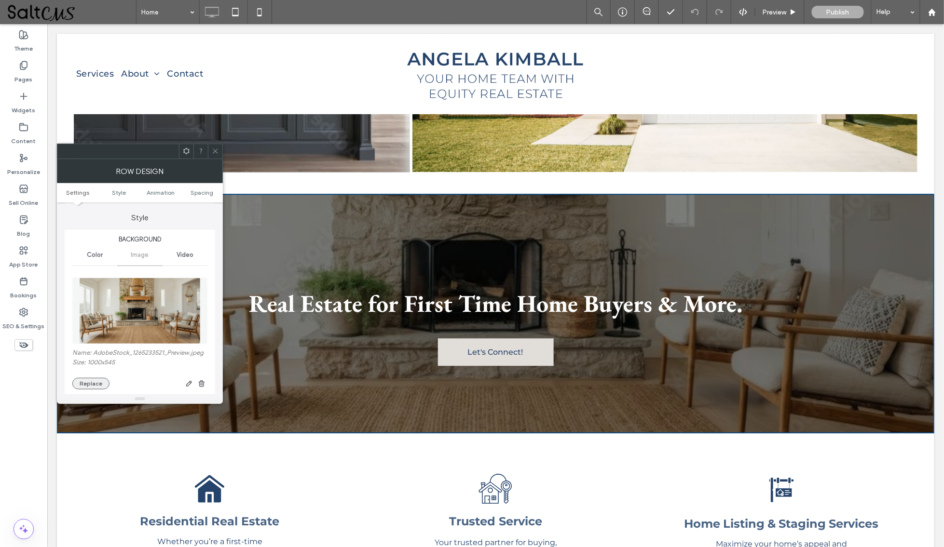
click at [83, 383] on button "Replace" at bounding box center [90, 384] width 37 height 12
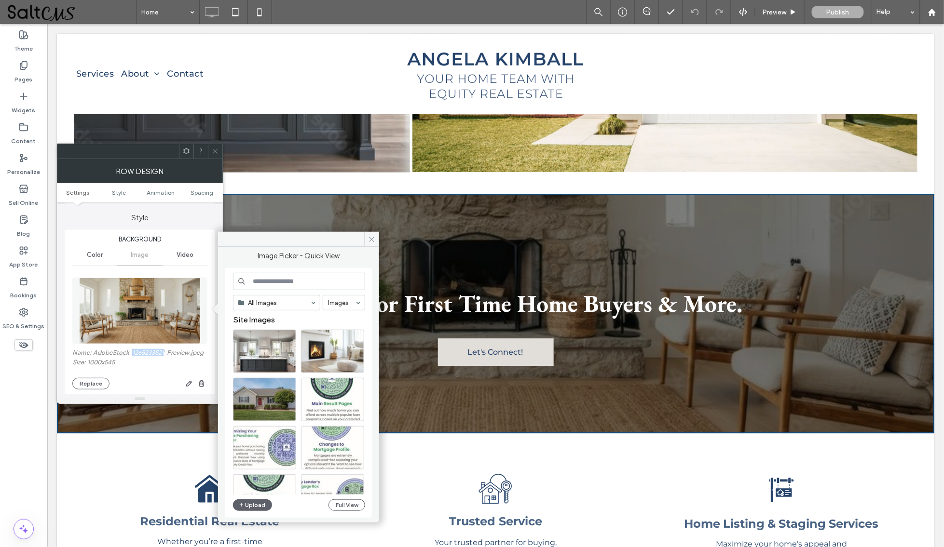
drag, startPoint x: 163, startPoint y: 351, endPoint x: 131, endPoint y: 351, distance: 32.3
click at [131, 351] on label "Name: AdobeStock_1265233521_Preview.jpeg" at bounding box center [139, 354] width 135 height 10
copy label "1265233521"
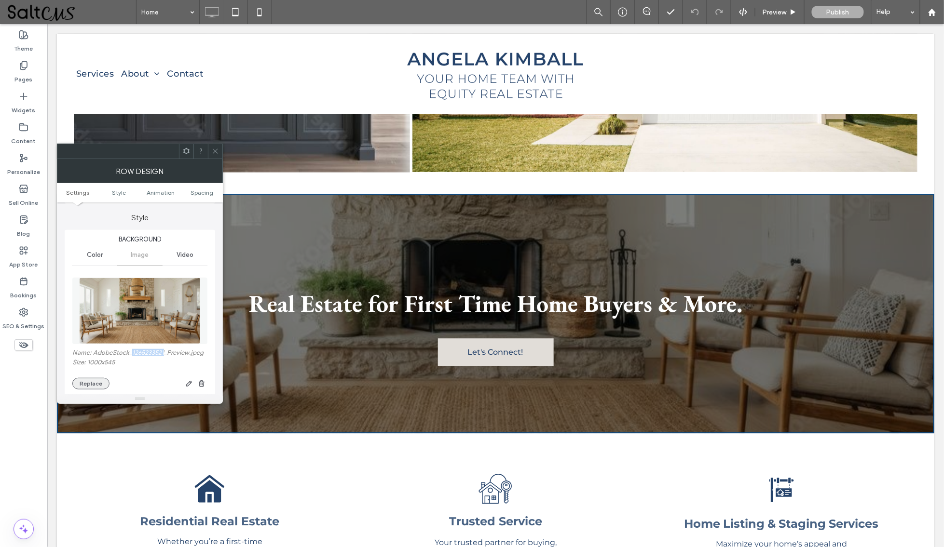
click at [85, 383] on button "Replace" at bounding box center [90, 384] width 37 height 12
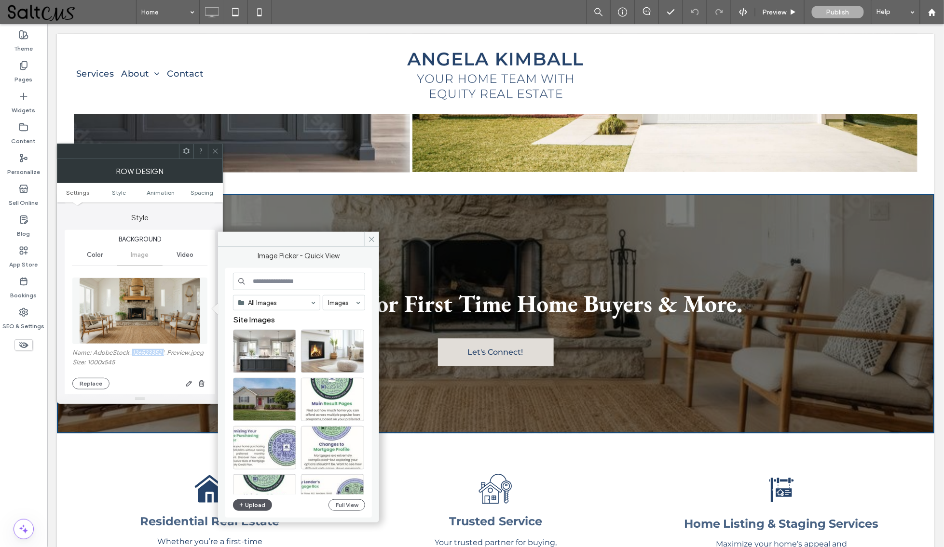
click at [259, 505] on button "Upload" at bounding box center [253, 506] width 40 height 12
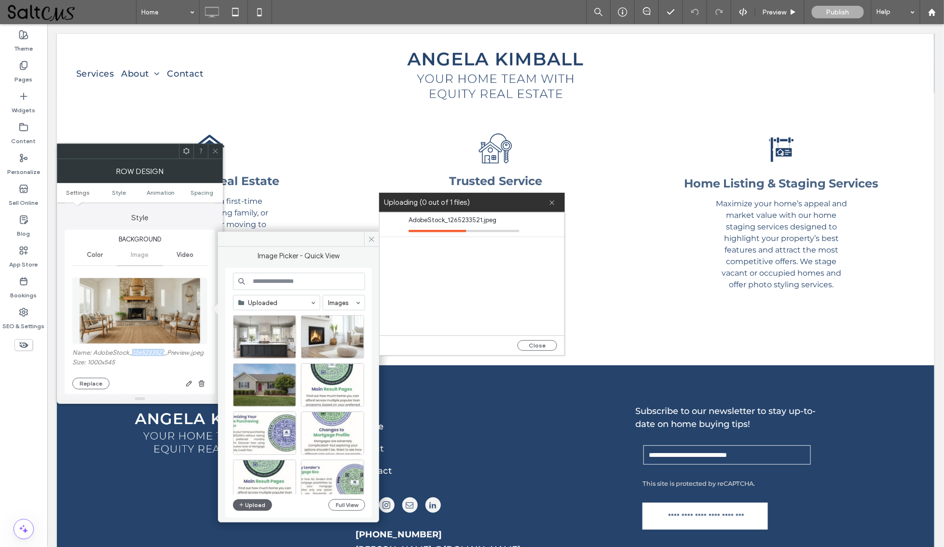
scroll to position [2735, 0]
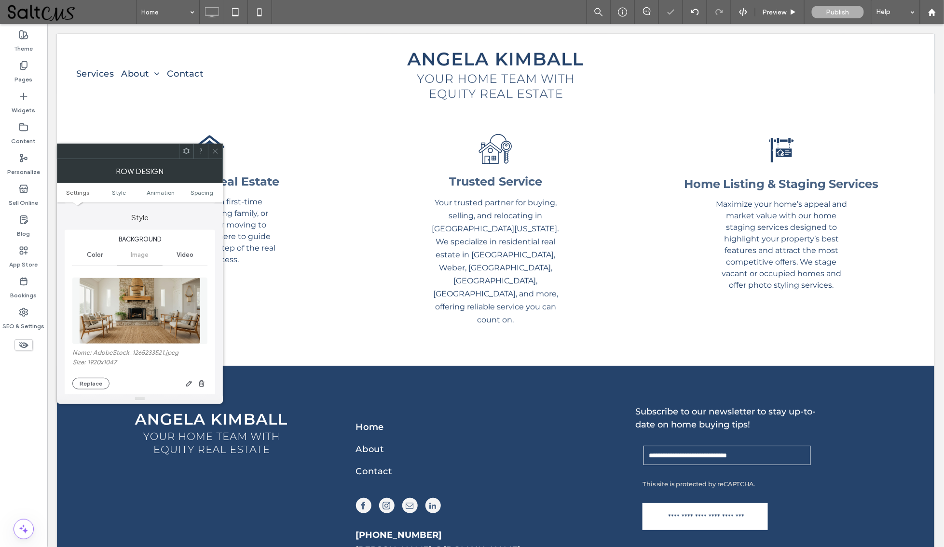
click at [214, 150] on use at bounding box center [215, 151] width 5 height 5
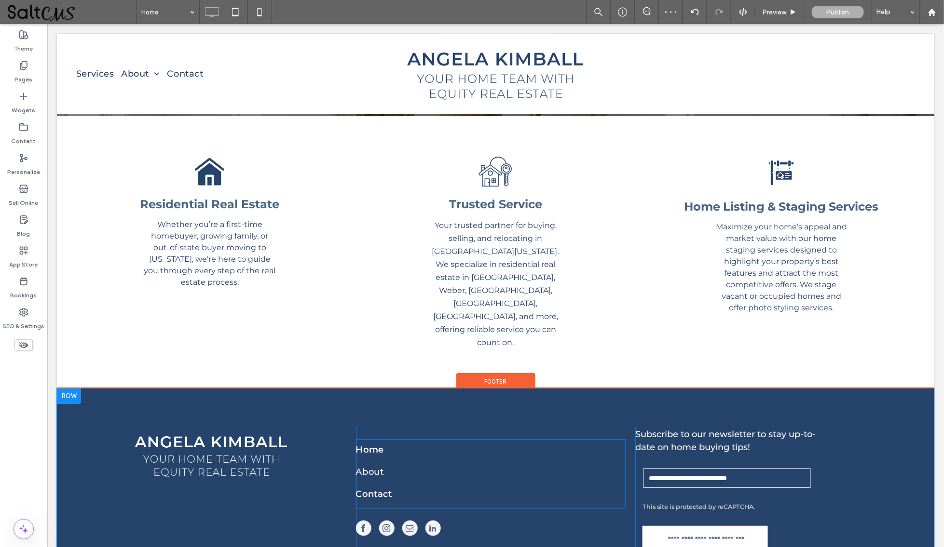
scroll to position [2696, 0]
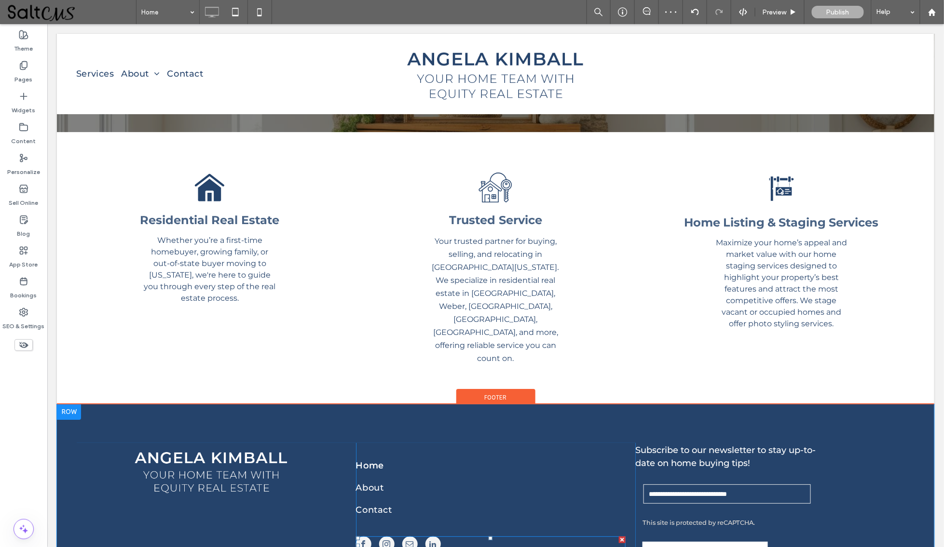
click at [419, 536] on div at bounding box center [400, 545] width 90 height 18
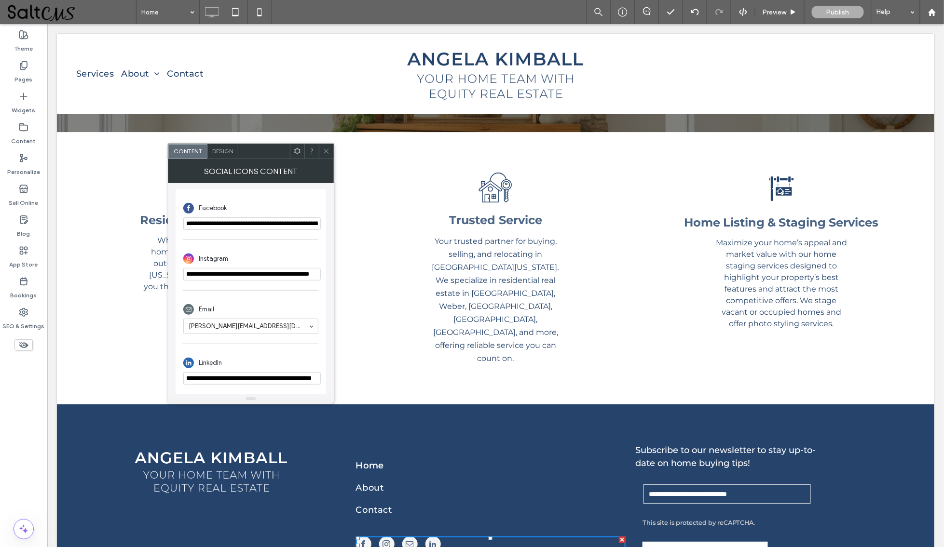
scroll to position [224, 0]
click at [323, 149] on icon at bounding box center [326, 151] width 7 height 7
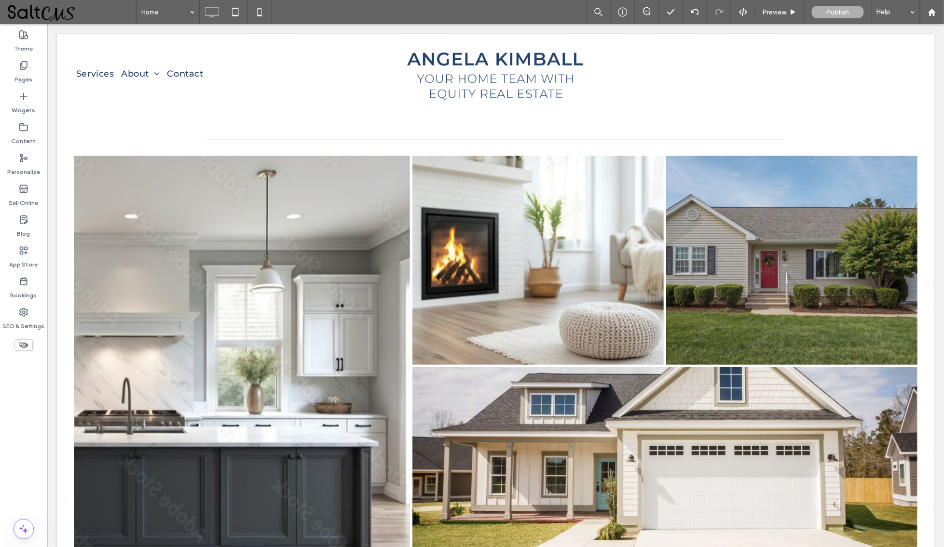
scroll to position [1989, 0]
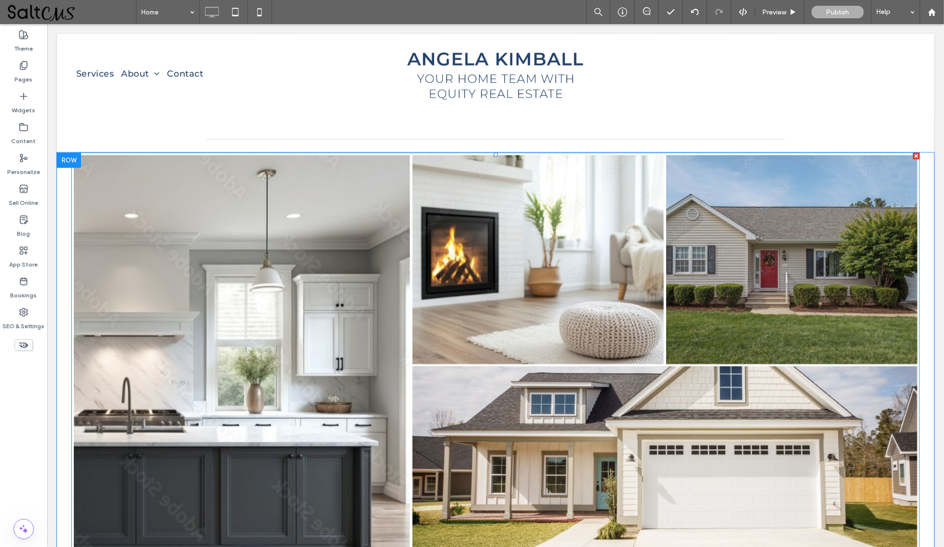
click at [335, 386] on link at bounding box center [241, 366] width 336 height 423
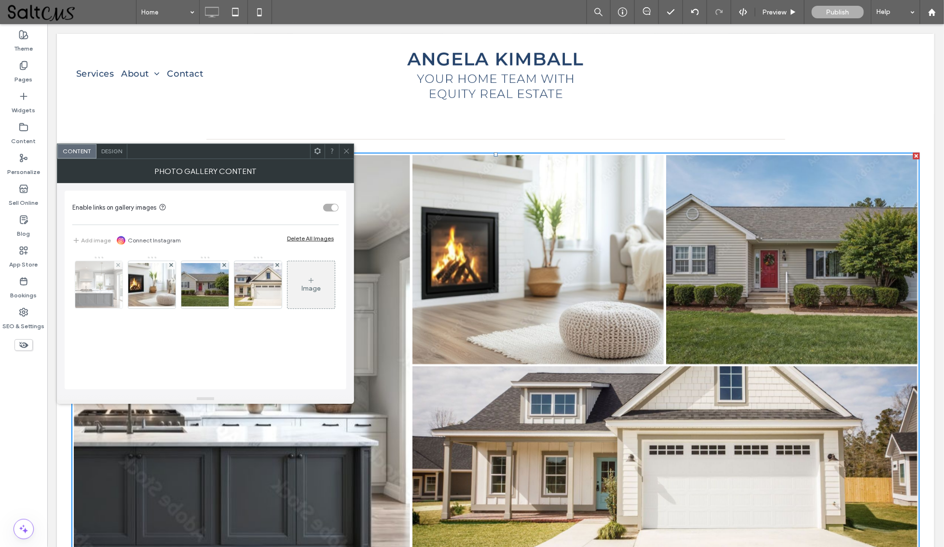
click at [108, 300] on img at bounding box center [98, 284] width 49 height 47
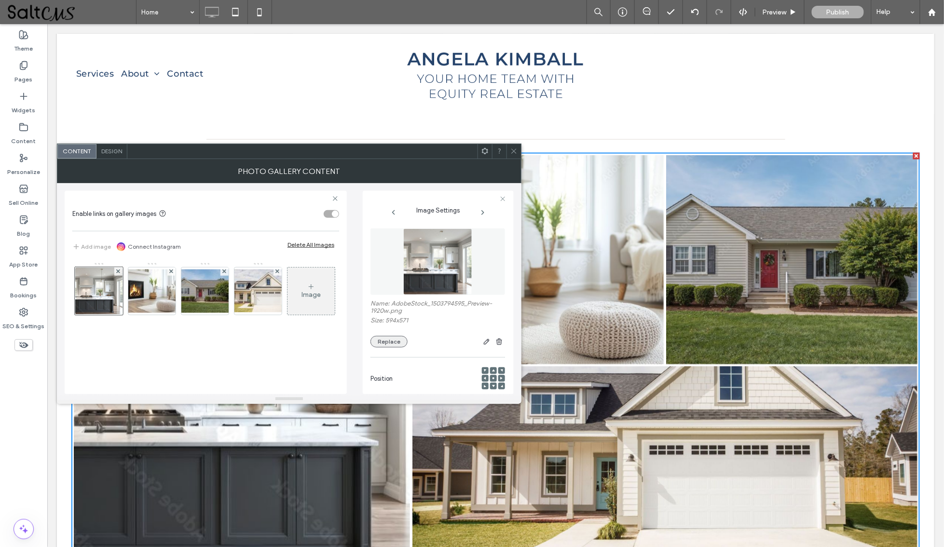
click at [385, 345] on button "Replace" at bounding box center [388, 342] width 37 height 12
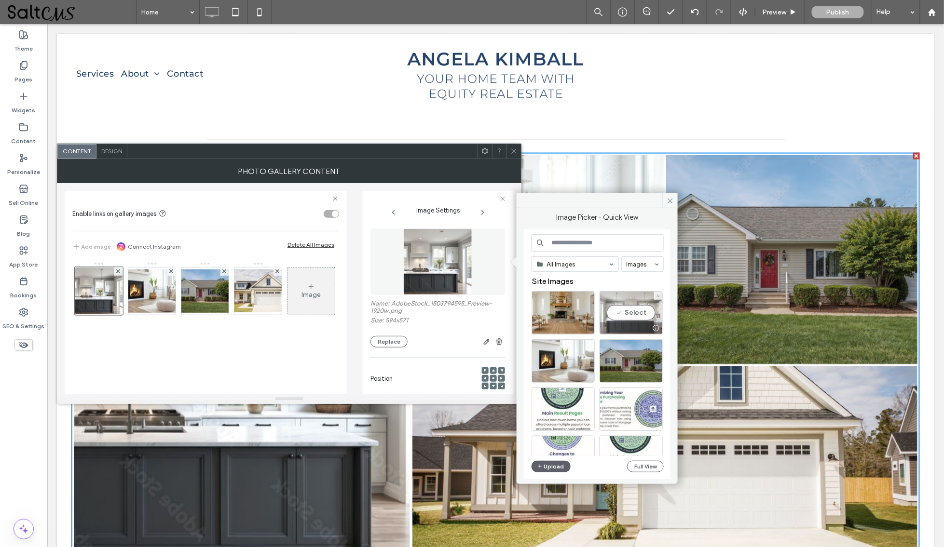
click at [629, 315] on div "Select" at bounding box center [631, 312] width 63 height 43
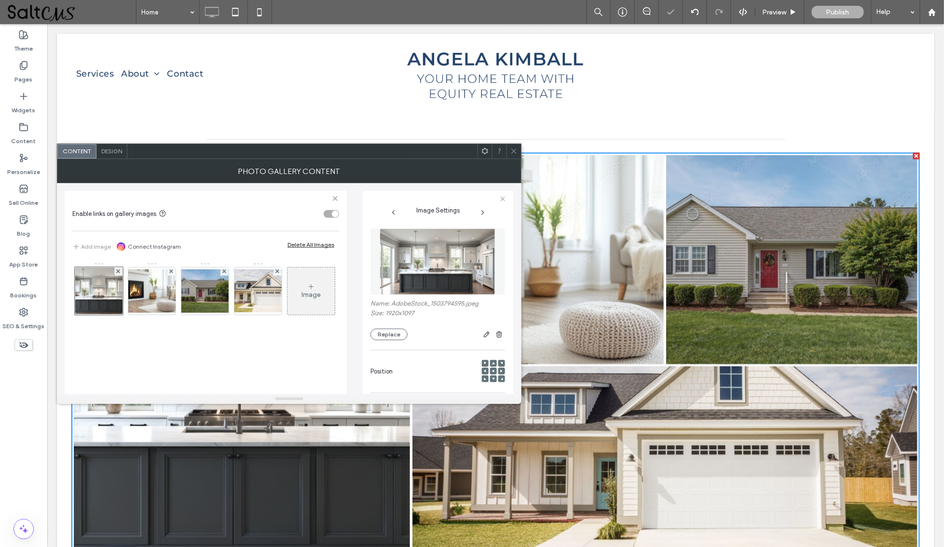
click at [513, 150] on icon at bounding box center [513, 151] width 7 height 7
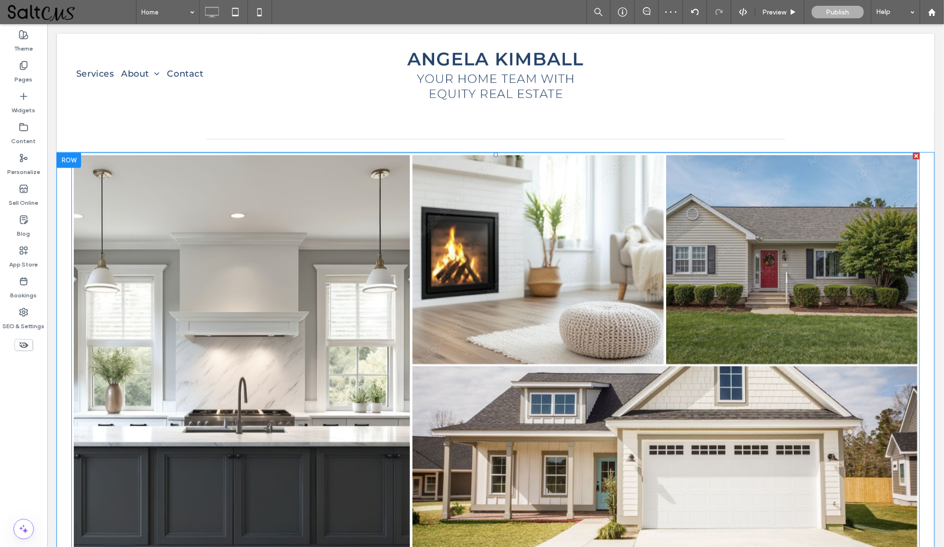
click at [497, 288] on link at bounding box center [537, 259] width 251 height 209
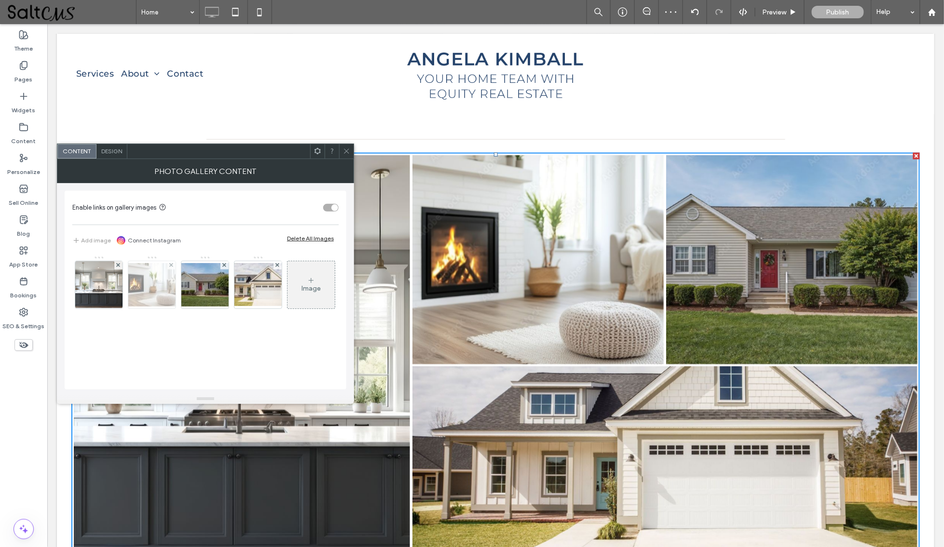
click at [145, 288] on img at bounding box center [151, 284] width 77 height 43
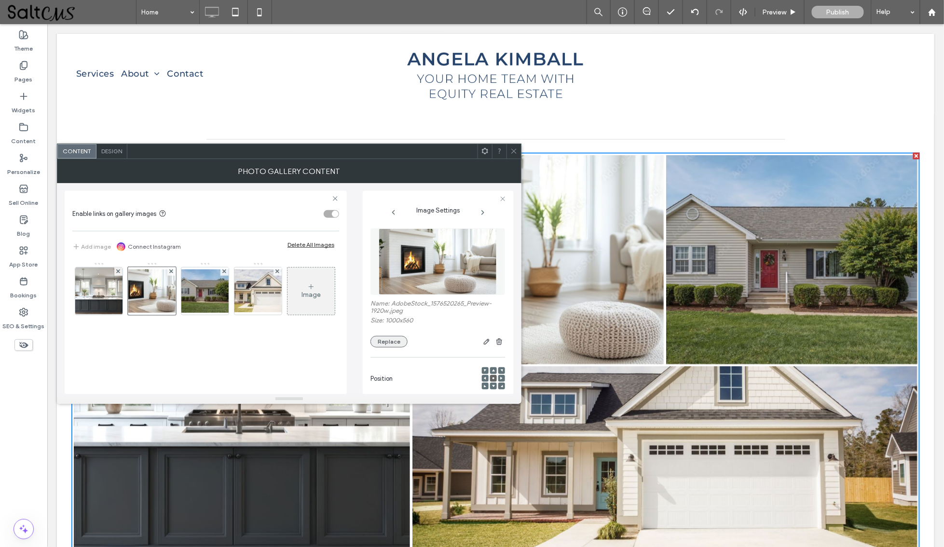
click at [380, 346] on button "Replace" at bounding box center [388, 342] width 37 height 12
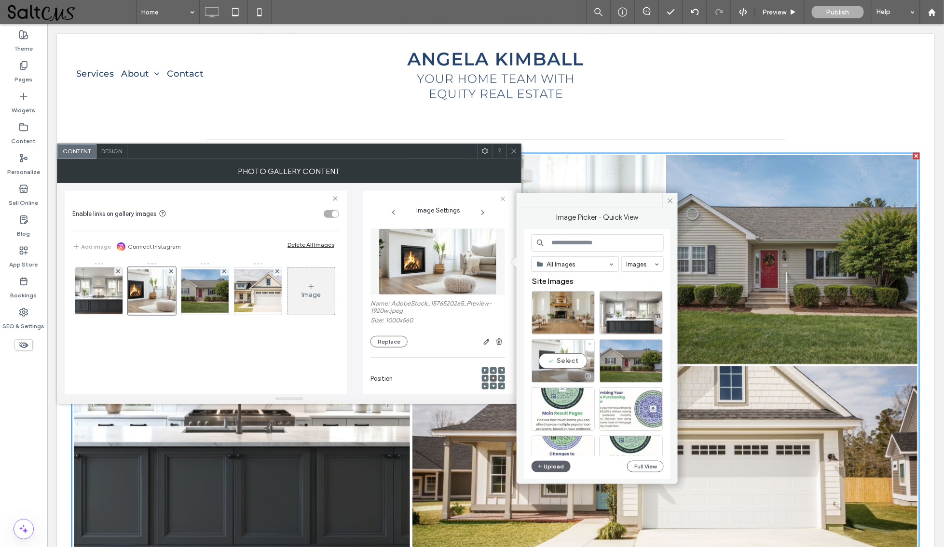
click at [572, 361] on div "Select" at bounding box center [563, 361] width 63 height 43
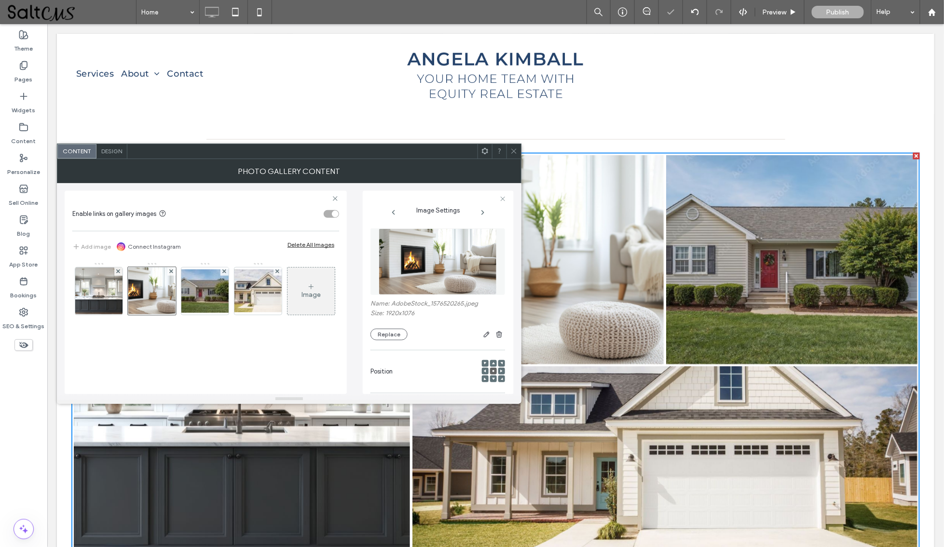
click at [508, 147] on div at bounding box center [513, 151] width 14 height 14
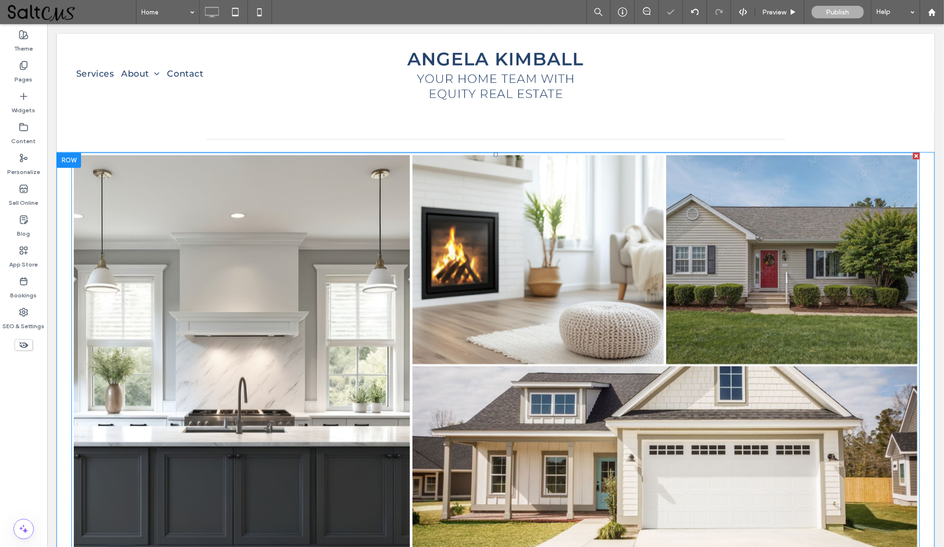
click at [722, 225] on link at bounding box center [791, 259] width 251 height 209
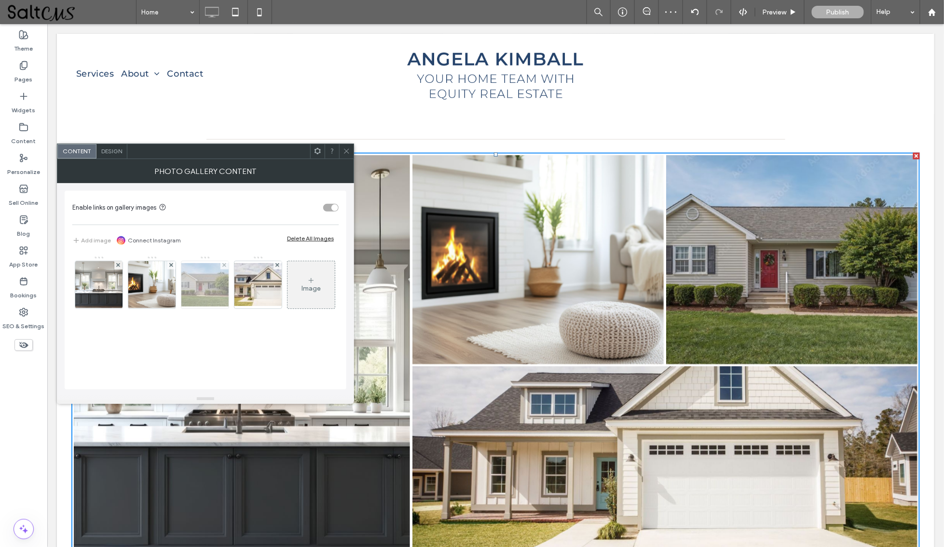
click at [205, 295] on img at bounding box center [204, 284] width 77 height 43
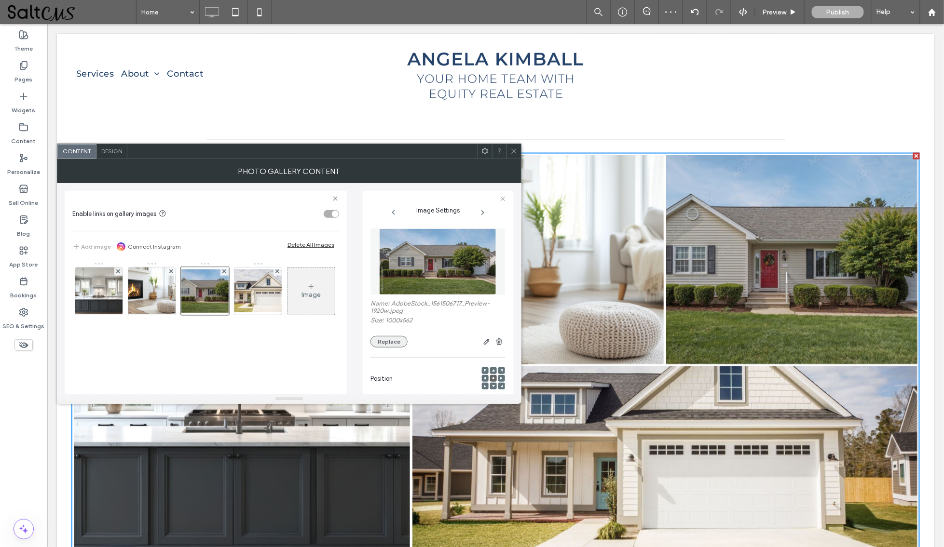
click at [388, 343] on button "Replace" at bounding box center [388, 342] width 37 height 12
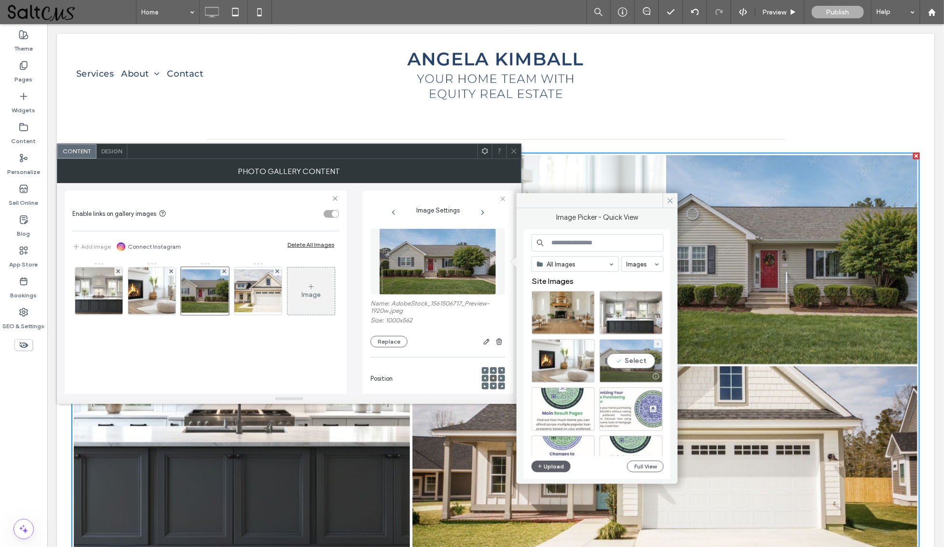
click at [631, 359] on div "Select" at bounding box center [631, 361] width 63 height 43
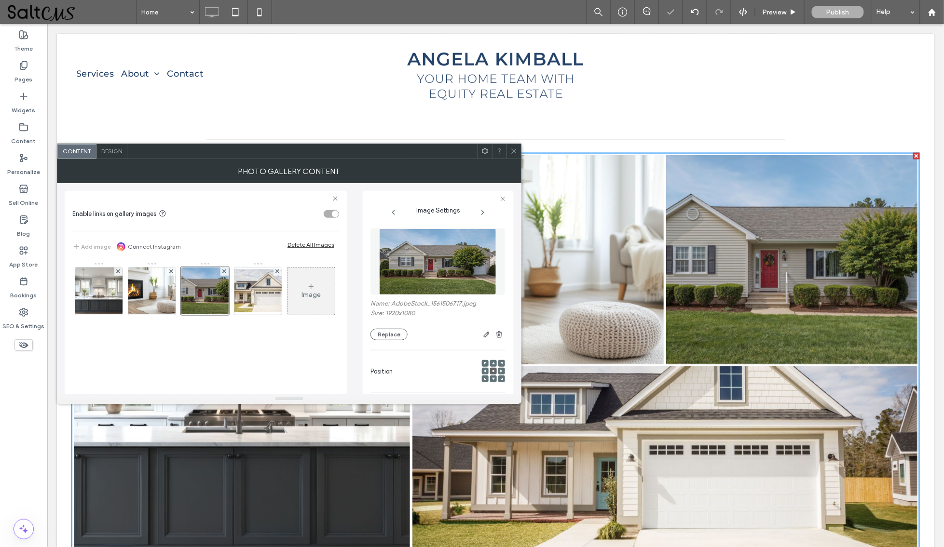
click at [512, 150] on icon at bounding box center [513, 151] width 7 height 7
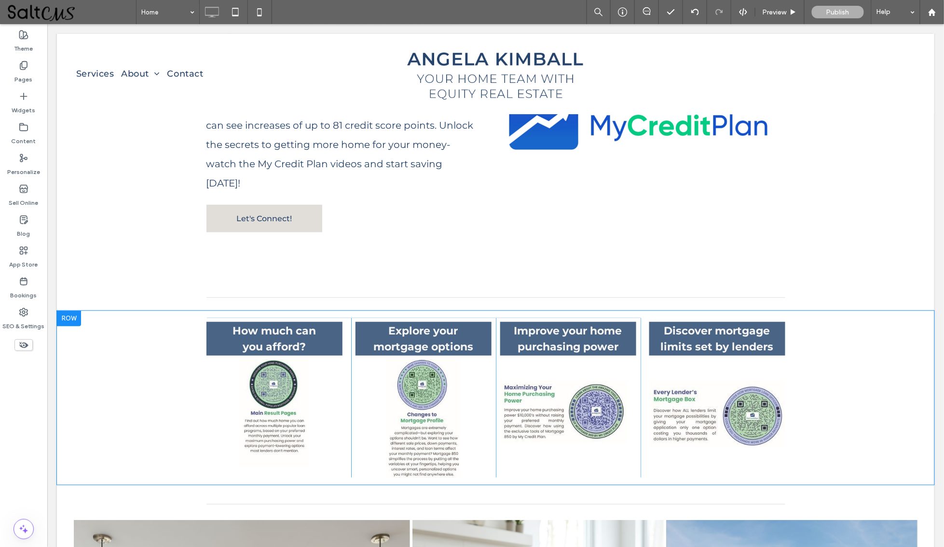
scroll to position [1634, 0]
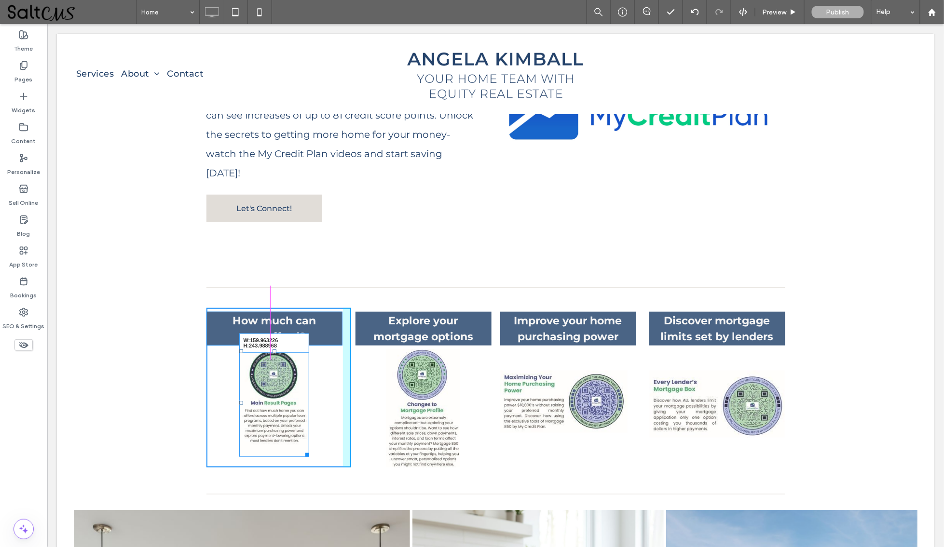
click at [306, 411] on div "W:159.963226 H:243.988968" at bounding box center [274, 403] width 70 height 108
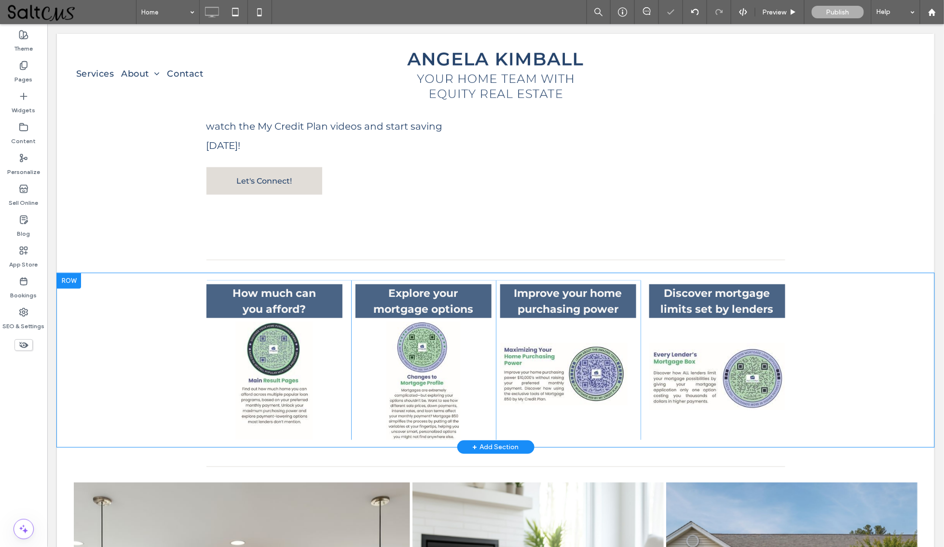
scroll to position [1666, 0]
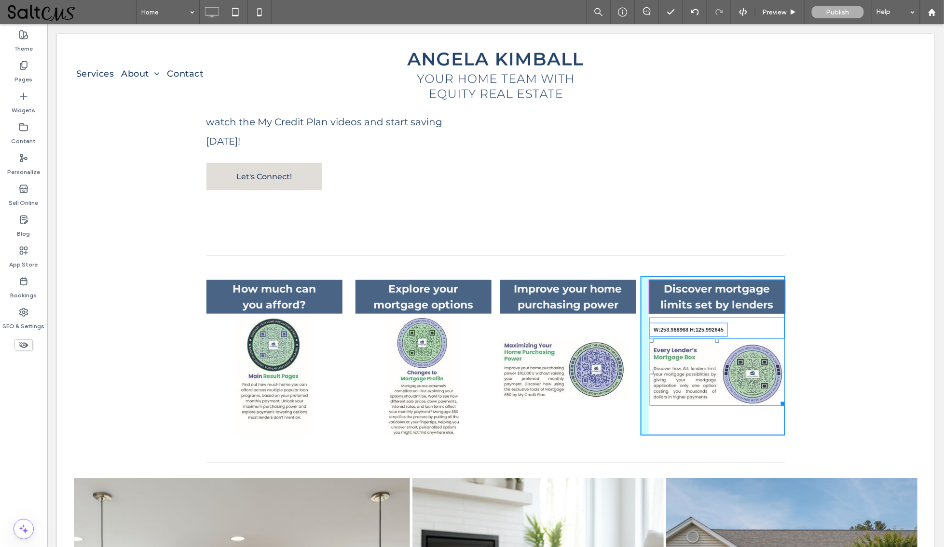
drag, startPoint x: 776, startPoint y: 360, endPoint x: 769, endPoint y: 358, distance: 6.9
click at [769, 358] on div "Discover mortgage limits set by lenders W:253.988968 H:125.992645 Click To Paste" at bounding box center [712, 356] width 145 height 160
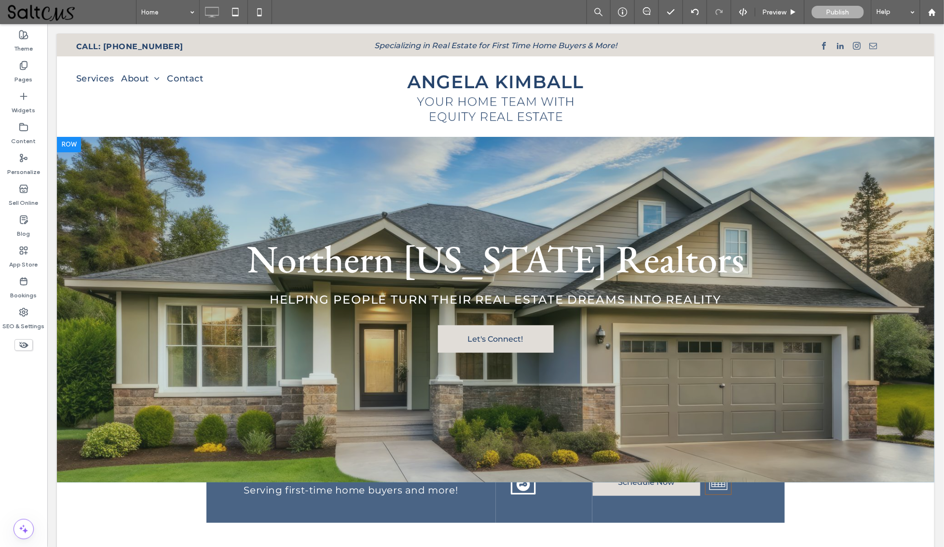
scroll to position [0, 0]
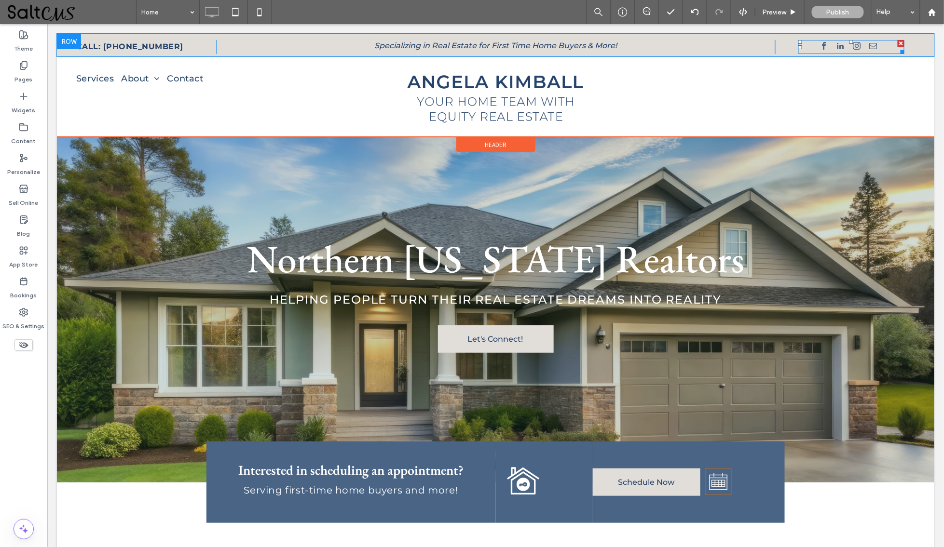
click at [834, 48] on span "linkedin" at bounding box center [840, 46] width 12 height 12
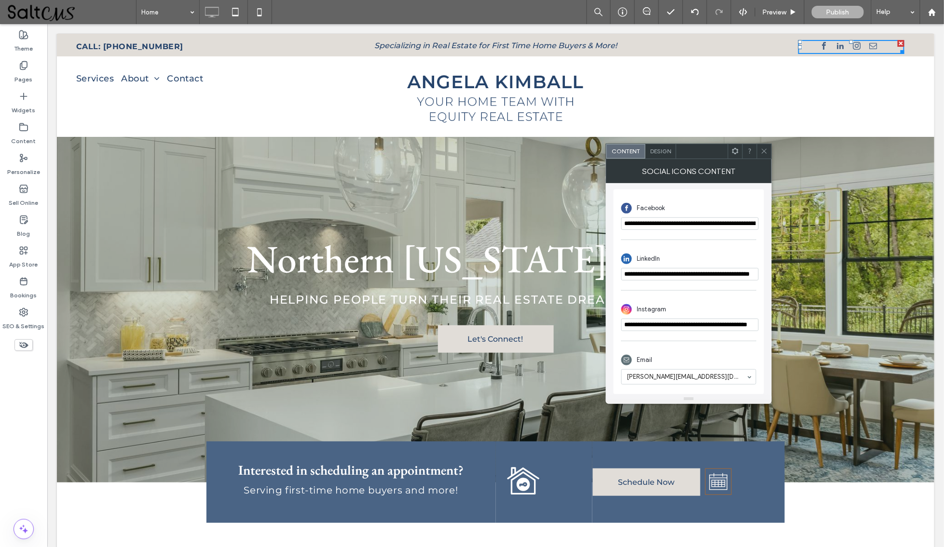
scroll to position [224, 0]
click at [763, 152] on icon at bounding box center [764, 151] width 7 height 7
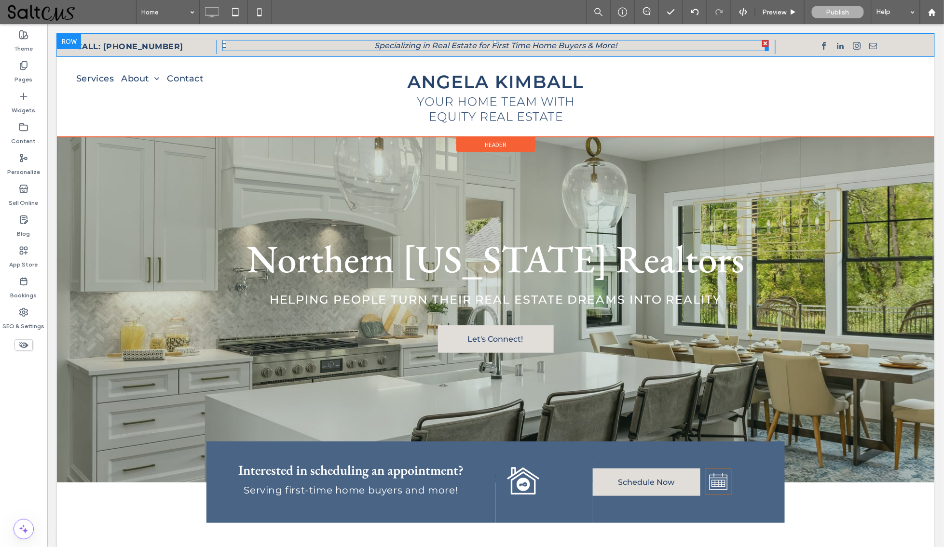
click at [567, 42] on span "Specializing in Real Estate for First Time Home Buyers & More!" at bounding box center [495, 45] width 243 height 9
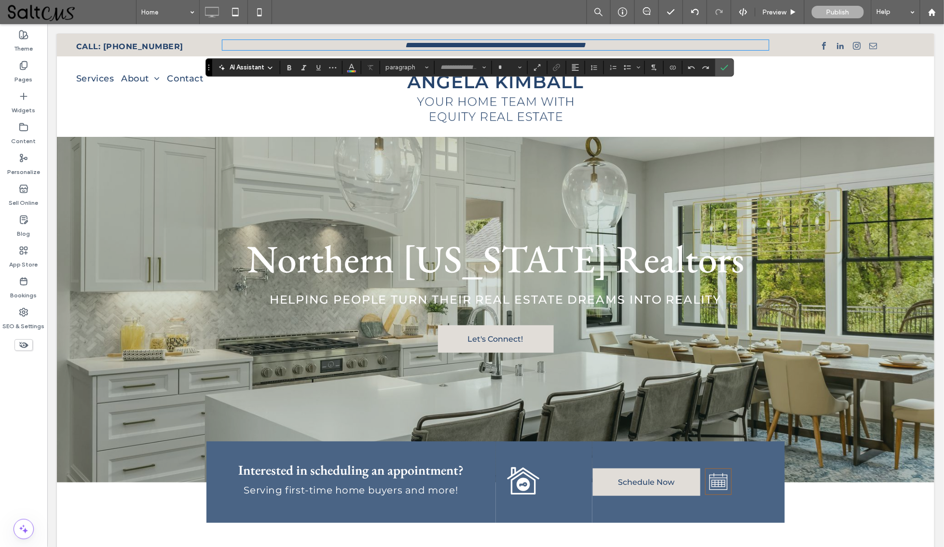
type input "**********"
type input "**"
click at [582, 43] on span "**********" at bounding box center [495, 44] width 180 height 7
drag, startPoint x: 581, startPoint y: 42, endPoint x: 488, endPoint y: 41, distance: 93.1
click at [488, 41] on span "**********" at bounding box center [495, 44] width 180 height 7
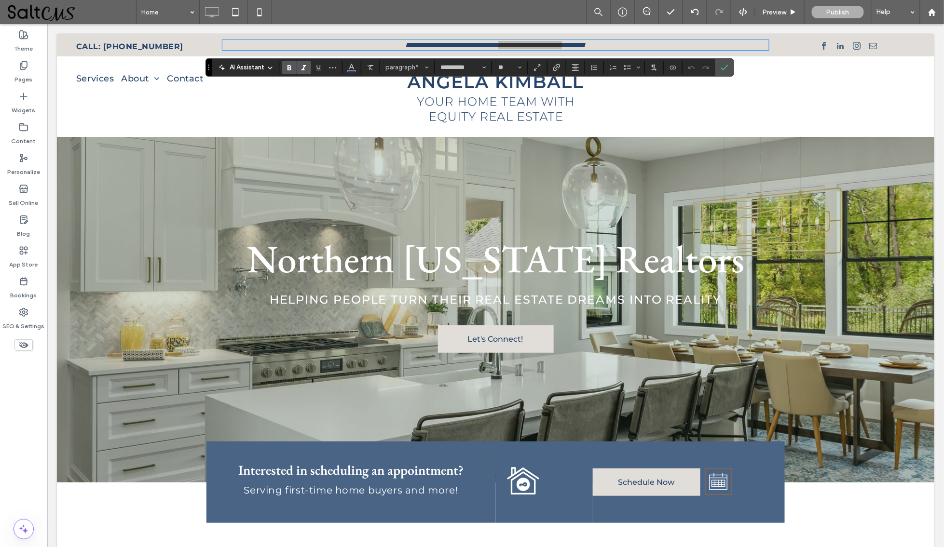
click at [291, 69] on icon "Bold" at bounding box center [290, 68] width 8 height 8
click at [725, 62] on span "Confirm" at bounding box center [723, 67] width 4 height 17
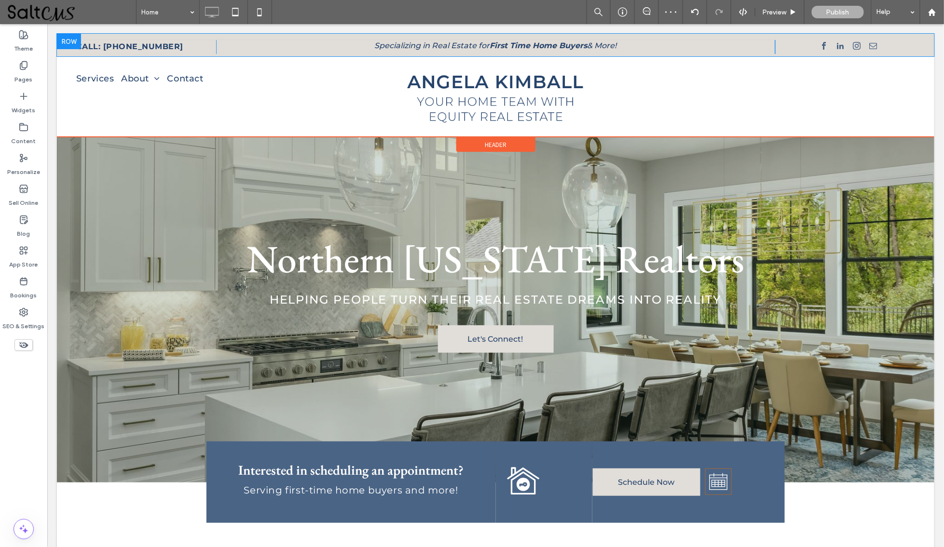
click at [451, 38] on div "CALL: [PHONE_NUMBER] Click To Paste Specializing in Real Estate for First Time …" at bounding box center [494, 44] width 877 height 23
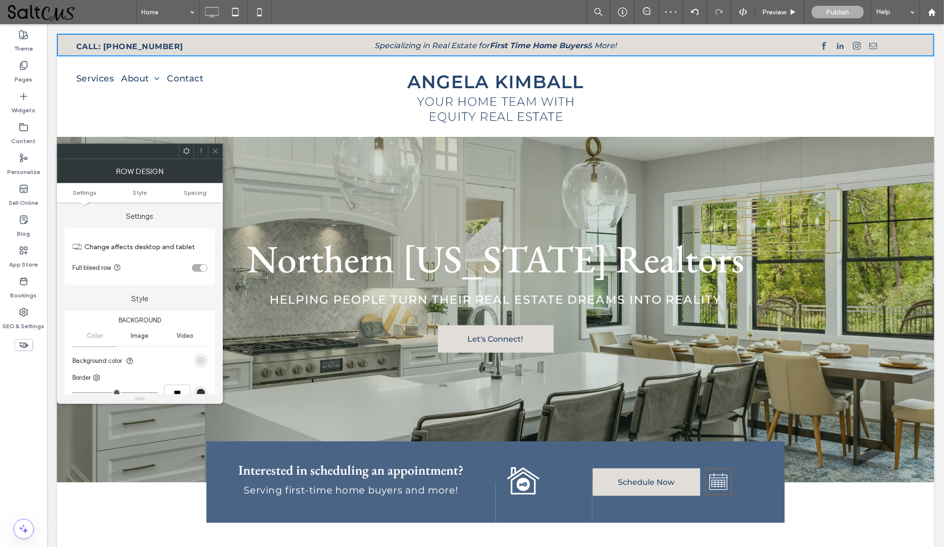
click at [469, 46] on span "Specializing in Real Estate for" at bounding box center [431, 45] width 115 height 9
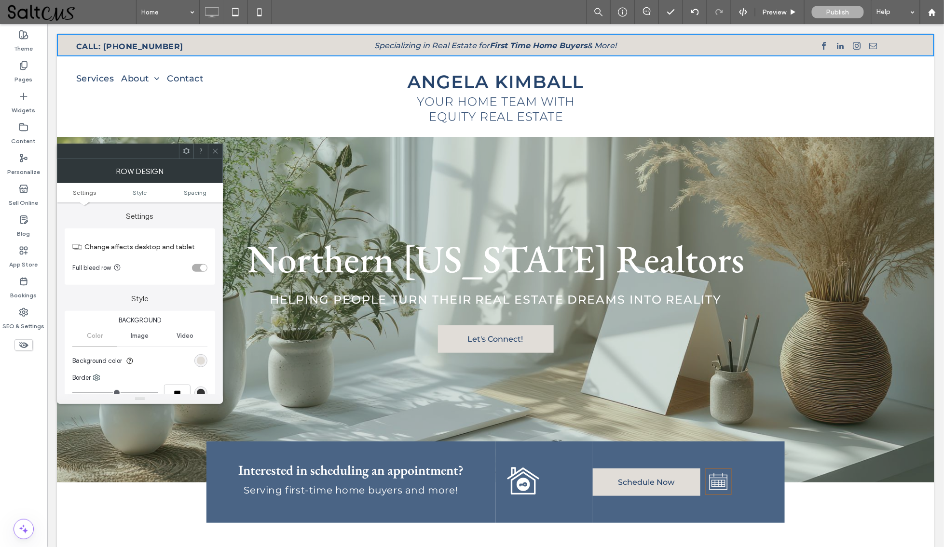
click at [214, 152] on use at bounding box center [215, 151] width 5 height 5
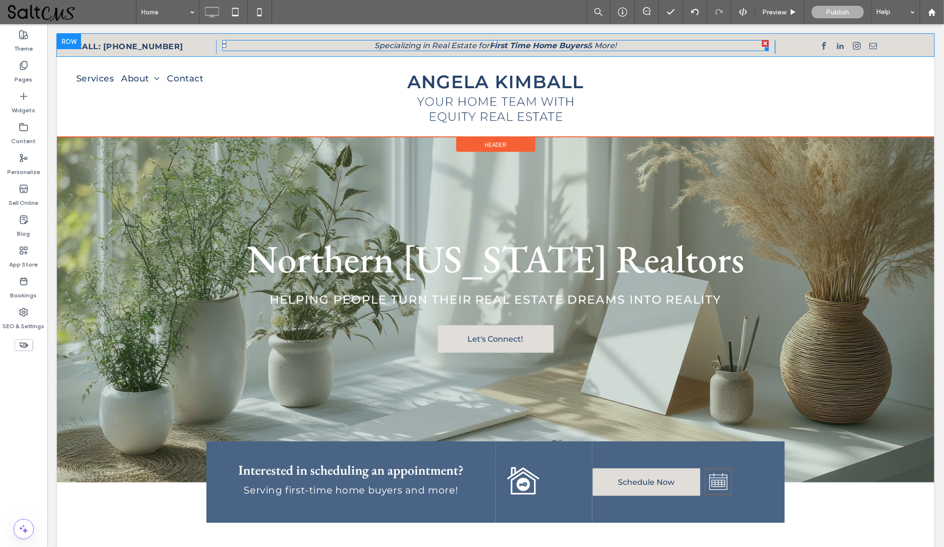
click at [452, 49] on span "Specializing in Real Estate for" at bounding box center [431, 45] width 115 height 9
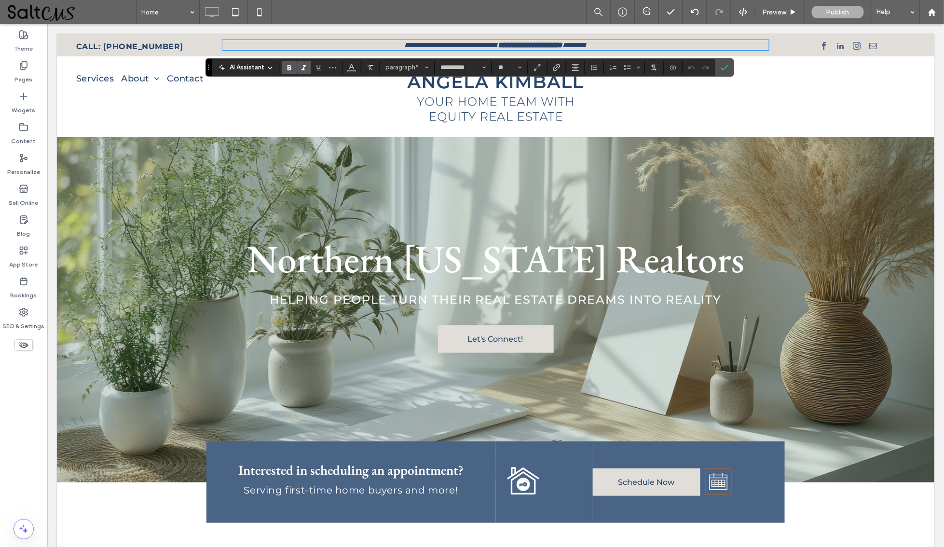
click at [470, 43] on span "**********" at bounding box center [451, 44] width 94 height 7
drag, startPoint x: 469, startPoint y: 45, endPoint x: 429, endPoint y: 44, distance: 40.0
click at [429, 44] on span "**********" at bounding box center [451, 44] width 94 height 7
click at [287, 69] on icon "Bold" at bounding box center [290, 68] width 8 height 8
click at [725, 67] on icon "Confirm" at bounding box center [725, 68] width 8 height 8
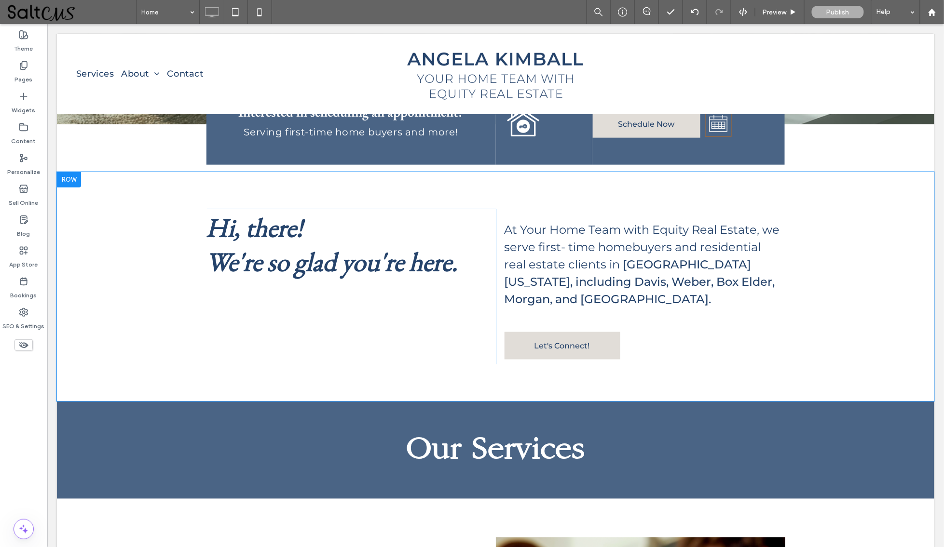
scroll to position [275, 0]
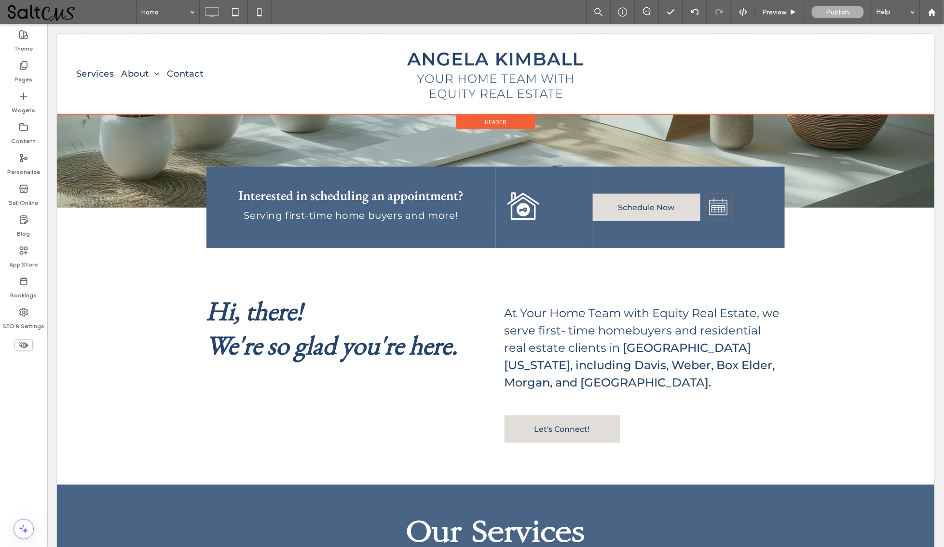
click at [515, 63] on div at bounding box center [494, 73] width 877 height 81
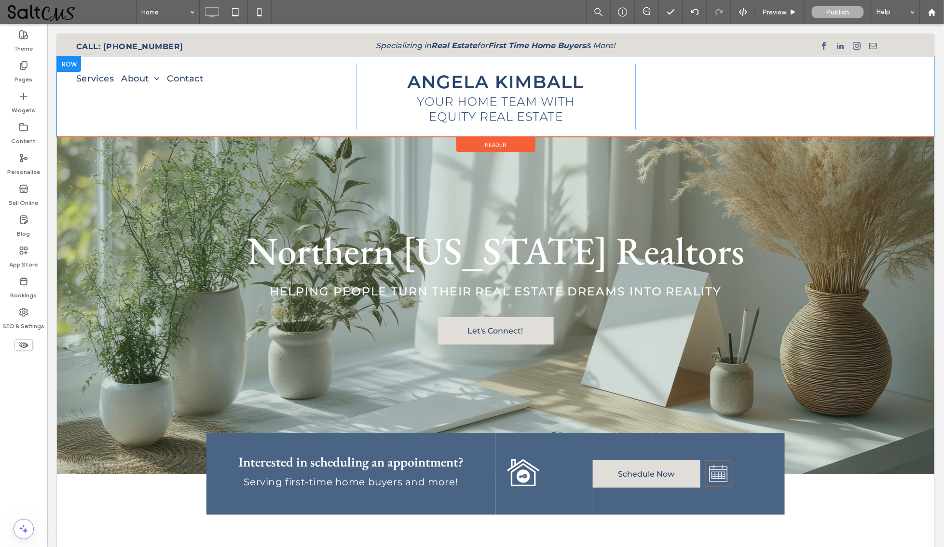
scroll to position [0, 0]
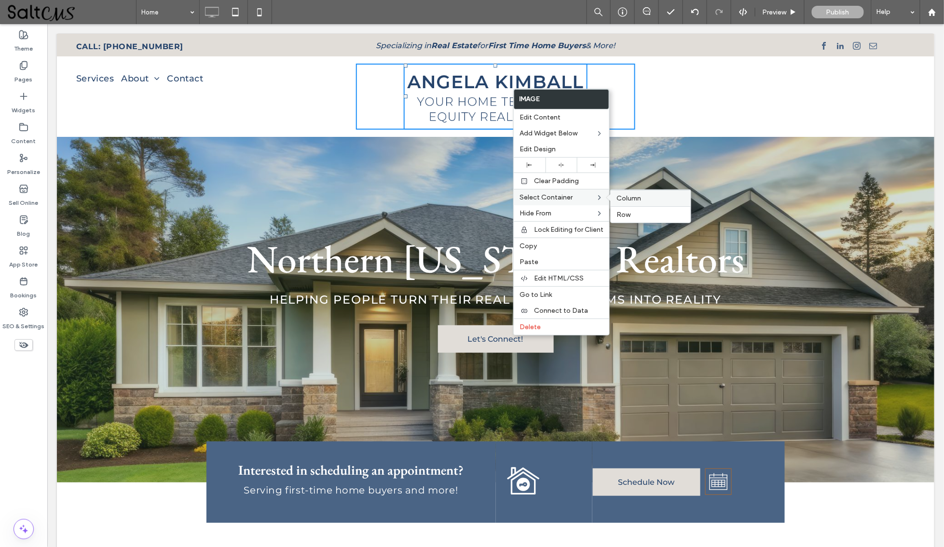
click at [636, 197] on span "Column" at bounding box center [628, 198] width 25 height 8
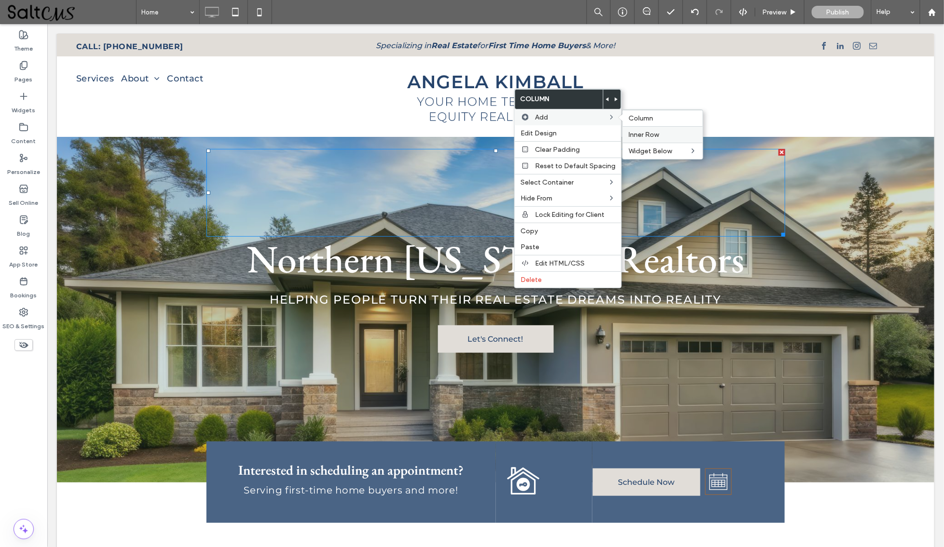
click at [644, 131] on span "Inner Row" at bounding box center [643, 135] width 30 height 8
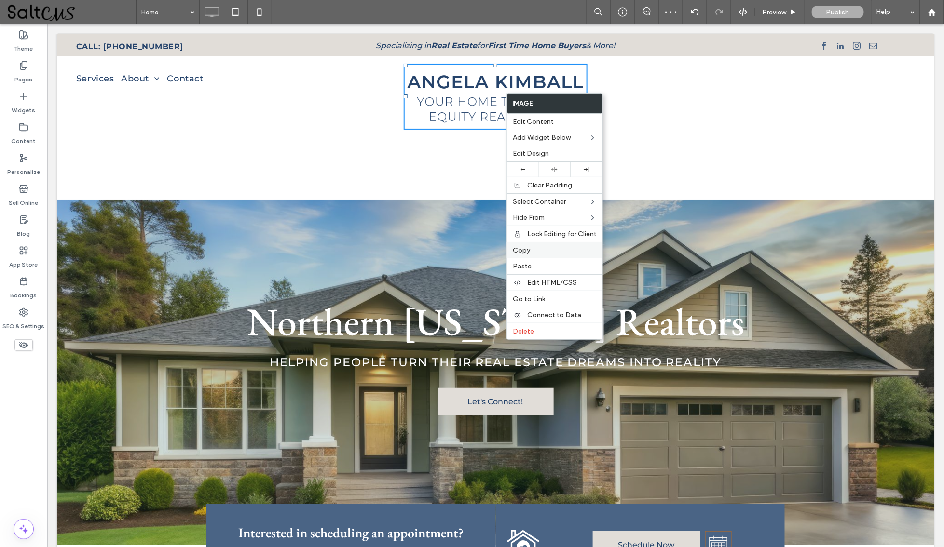
click at [532, 250] on label "Copy" at bounding box center [555, 250] width 84 height 8
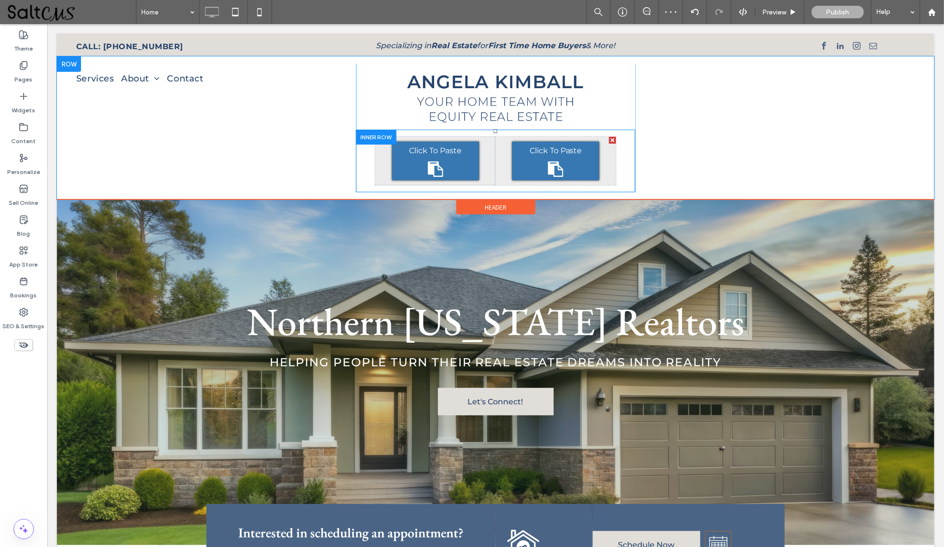
click at [539, 168] on div "Click To Paste" at bounding box center [555, 160] width 87 height 39
click at [618, 184] on div "Click To Paste Click To Paste Click To Paste Click To Paste" at bounding box center [495, 160] width 280 height 63
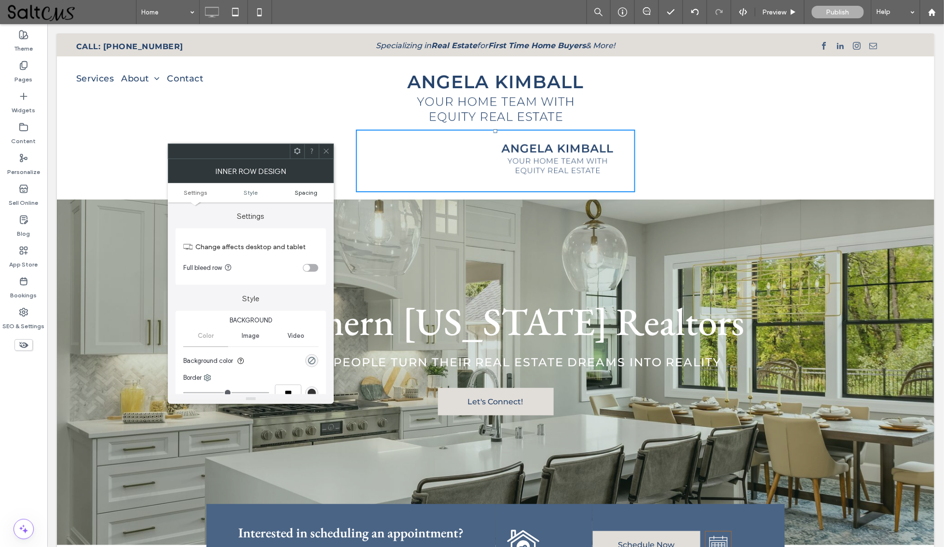
click at [300, 194] on span "Spacing" at bounding box center [306, 192] width 23 height 7
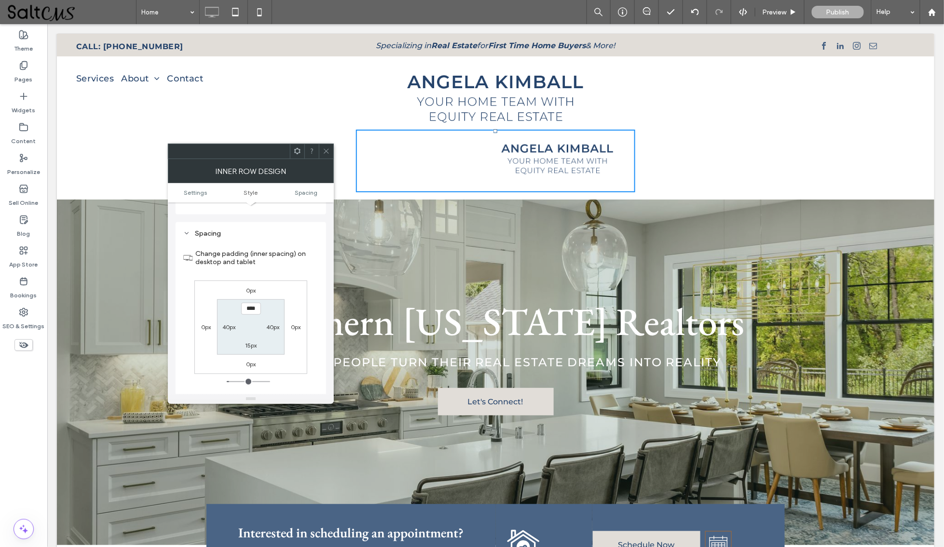
scroll to position [275, 0]
type input "*"
click at [250, 333] on label "15px" at bounding box center [251, 336] width 12 height 7
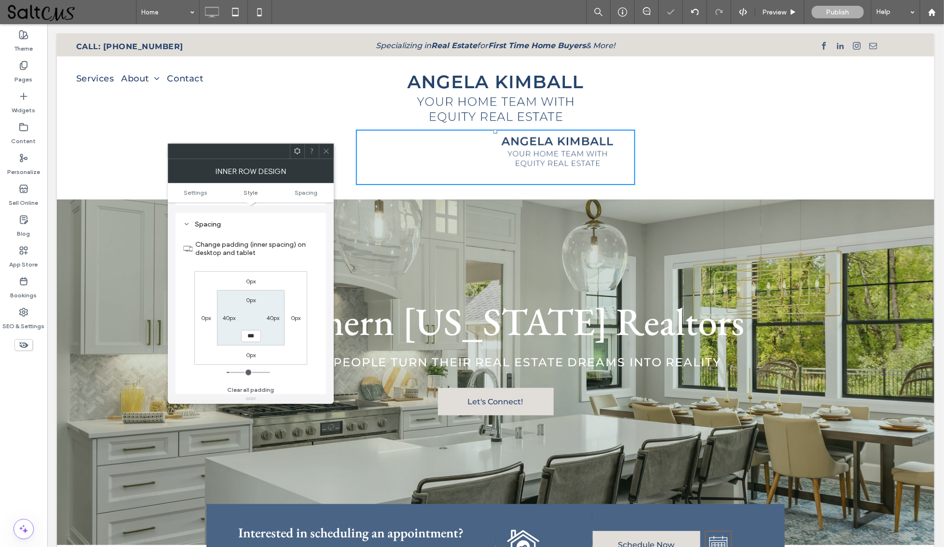
click at [273, 314] on label "40px" at bounding box center [272, 317] width 13 height 7
type input "**"
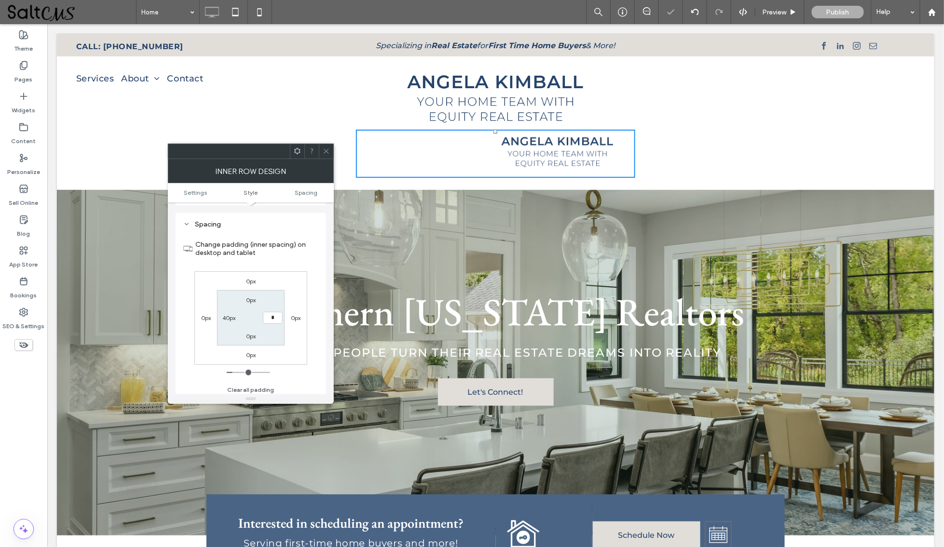
type input "*"
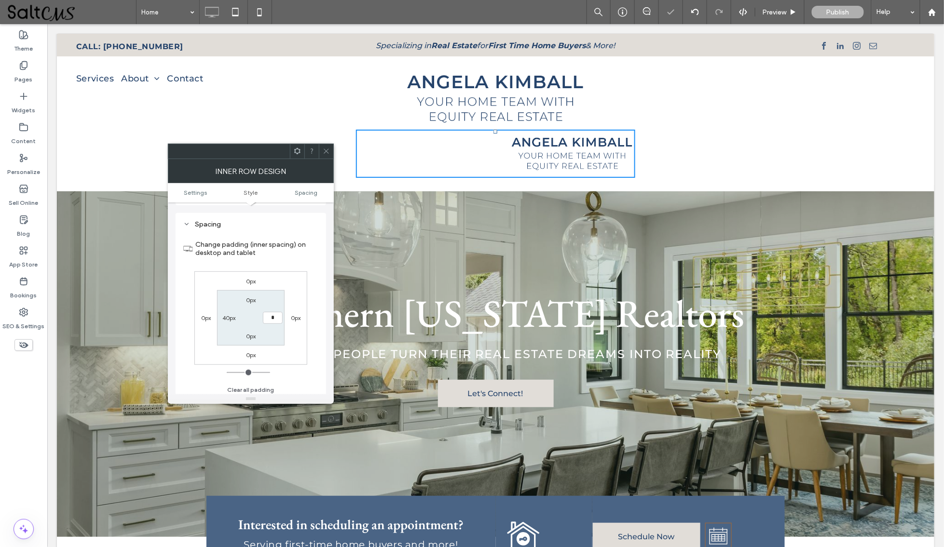
type input "*"
type input "***"
click at [221, 314] on div "40px" at bounding box center [229, 318] width 22 height 10
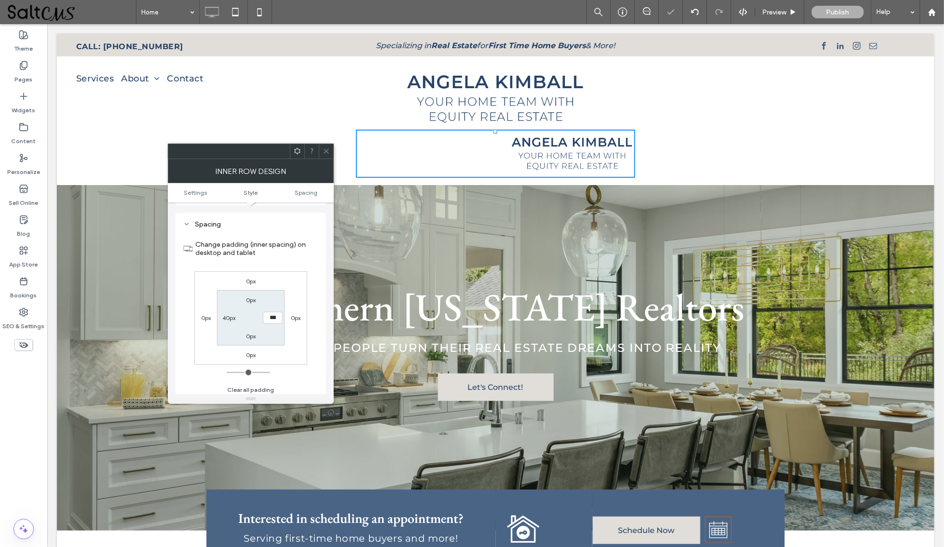
click at [229, 316] on label "40px" at bounding box center [228, 317] width 13 height 7
type input "**"
type input "*"
type input "***"
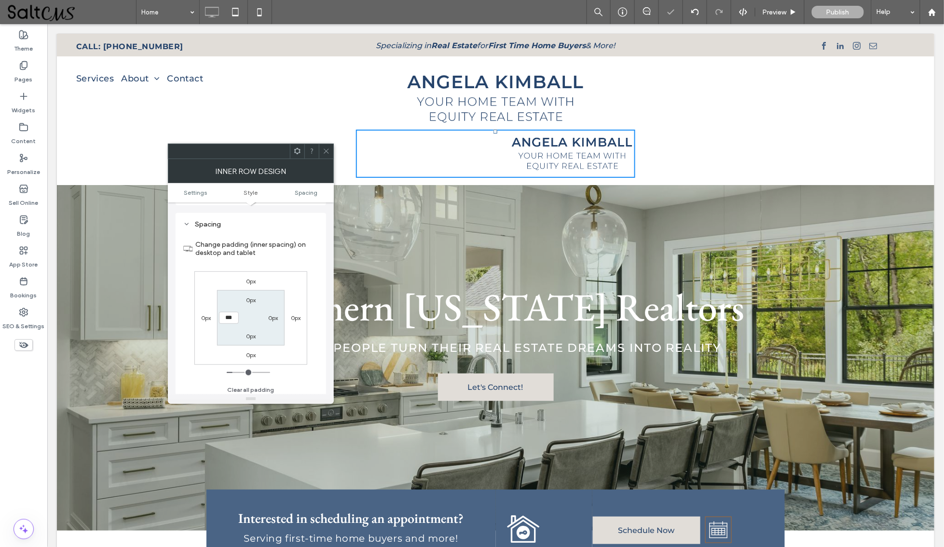
click at [322, 150] on div at bounding box center [326, 151] width 14 height 14
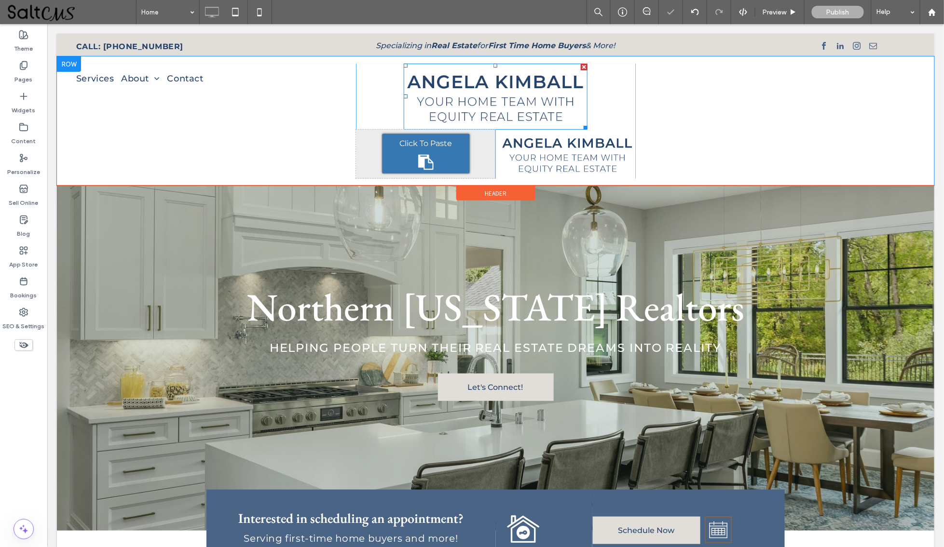
click at [459, 111] on img at bounding box center [494, 96] width 183 height 66
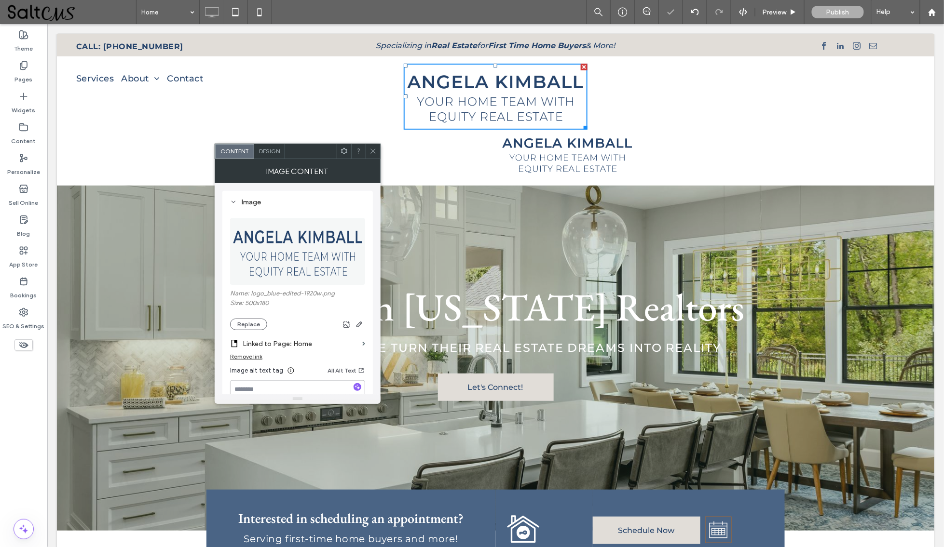
click at [259, 152] on span "Design" at bounding box center [269, 151] width 21 height 7
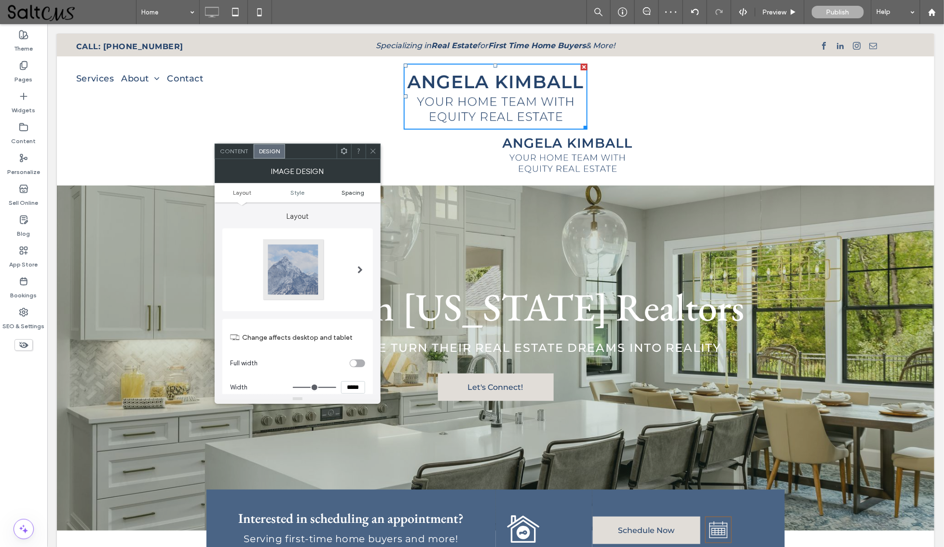
click at [351, 192] on span "Spacing" at bounding box center [352, 192] width 23 height 7
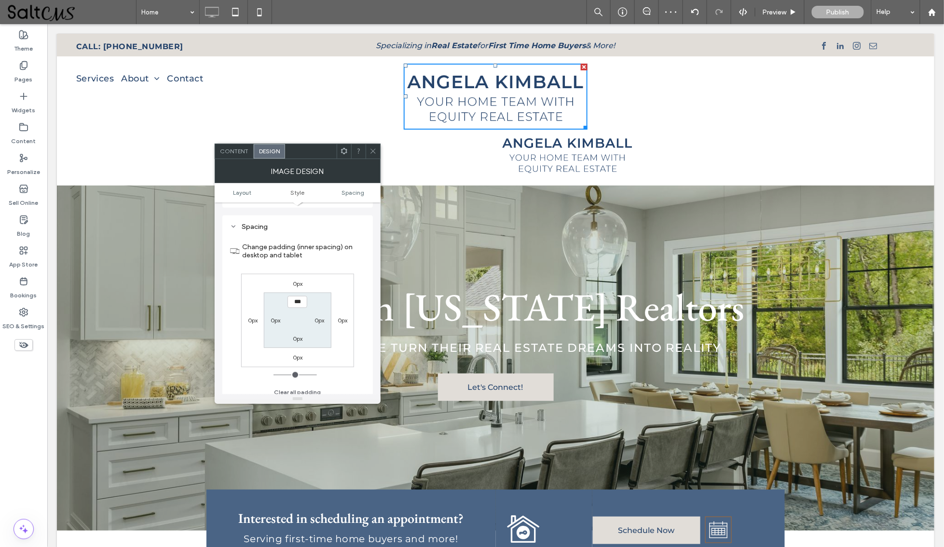
scroll to position [453, 0]
click at [372, 150] on icon at bounding box center [372, 151] width 7 height 7
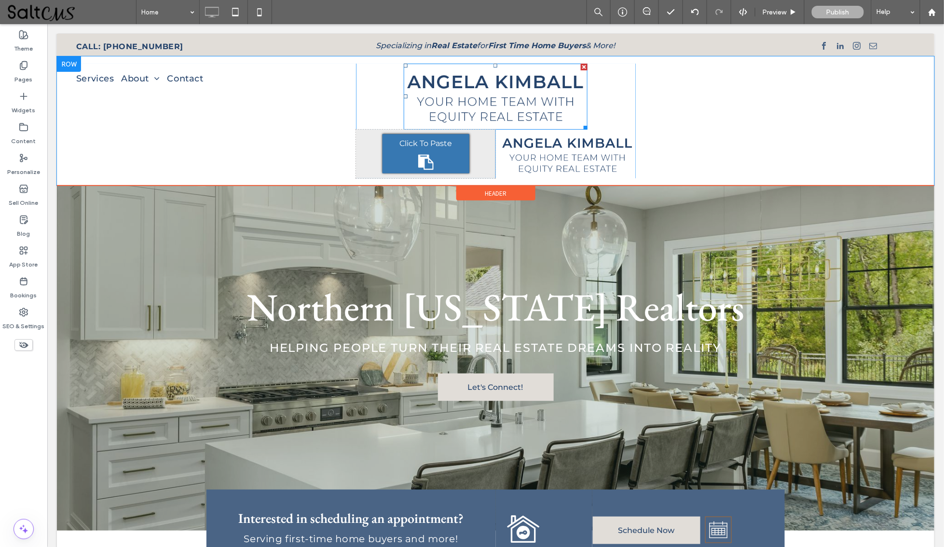
click at [580, 68] on div at bounding box center [583, 66] width 7 height 7
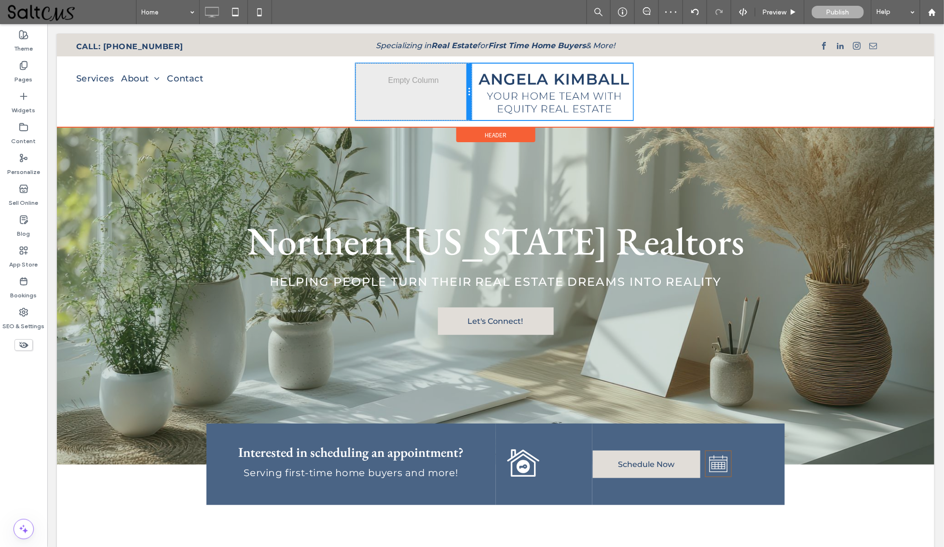
drag, startPoint x: 490, startPoint y: 92, endPoint x: 456, endPoint y: 87, distance: 33.6
click at [457, 87] on div "Click To Paste Click To Paste" at bounding box center [412, 91] width 115 height 56
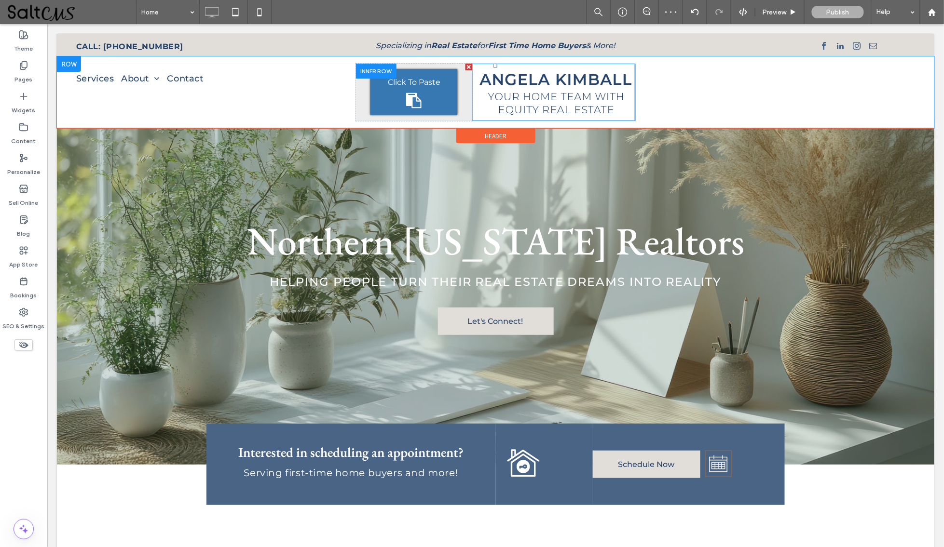
click at [437, 99] on div "Click To Paste" at bounding box center [413, 92] width 87 height 46
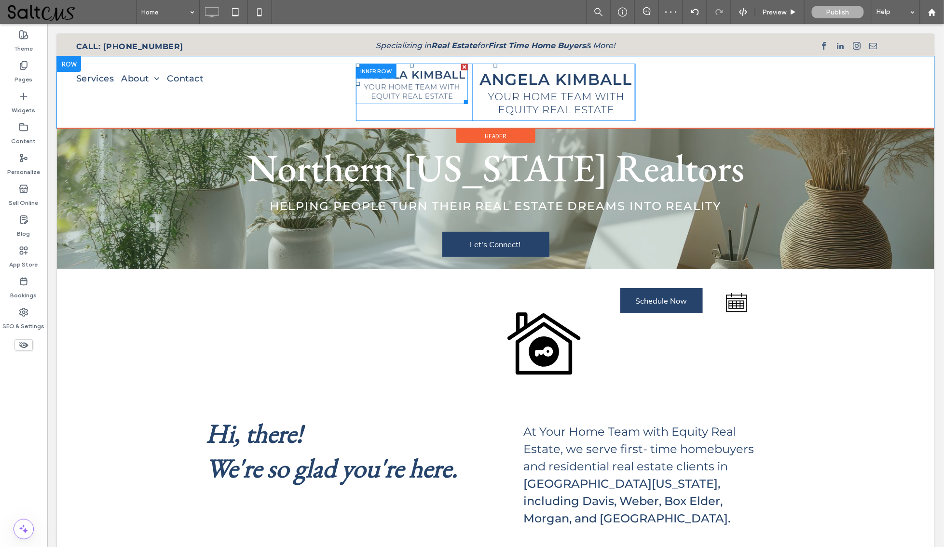
click at [427, 91] on img at bounding box center [411, 83] width 112 height 41
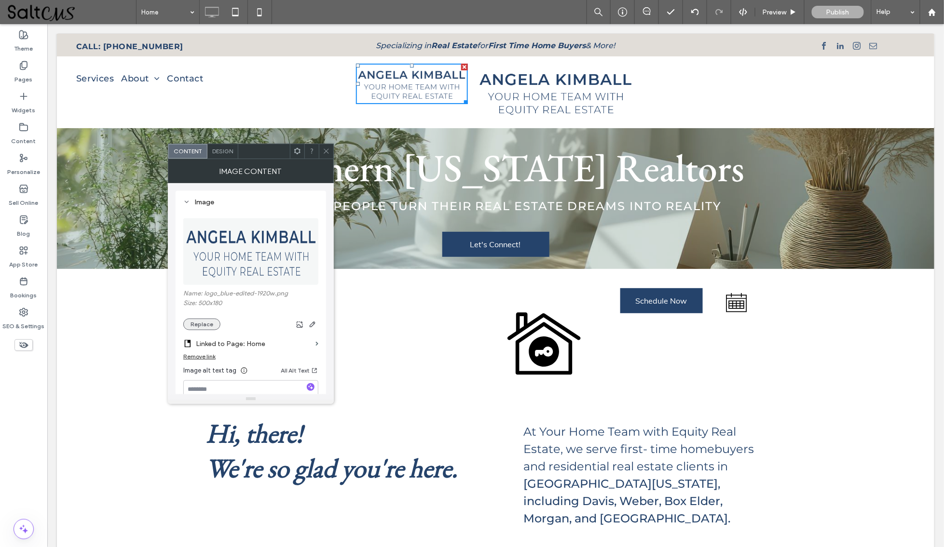
click at [191, 328] on button "Replace" at bounding box center [201, 325] width 37 height 12
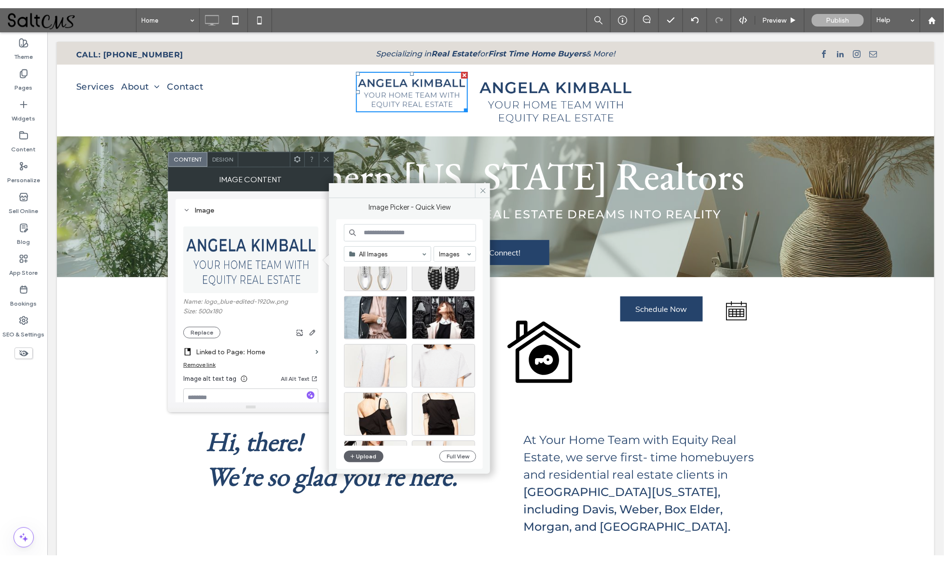
scroll to position [1554, 0]
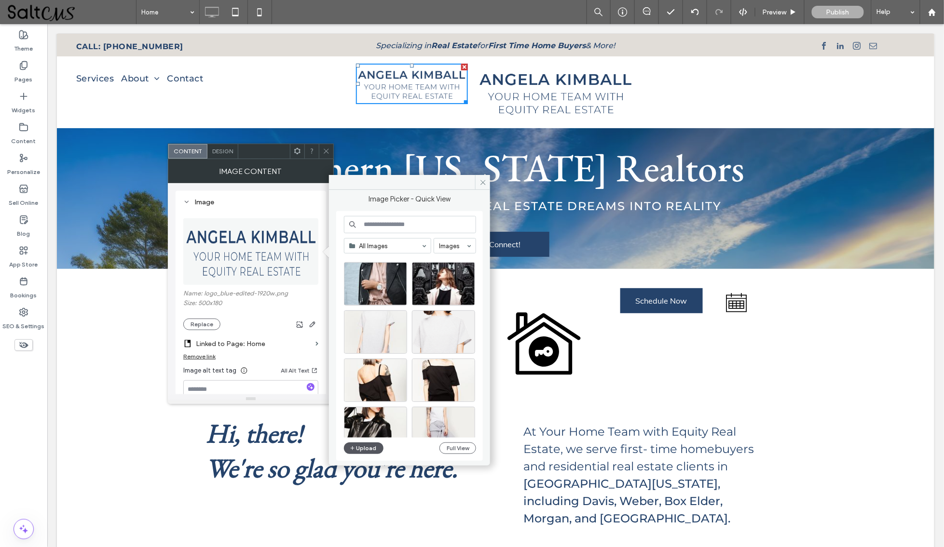
click at [364, 443] on button "Upload" at bounding box center [364, 449] width 40 height 12
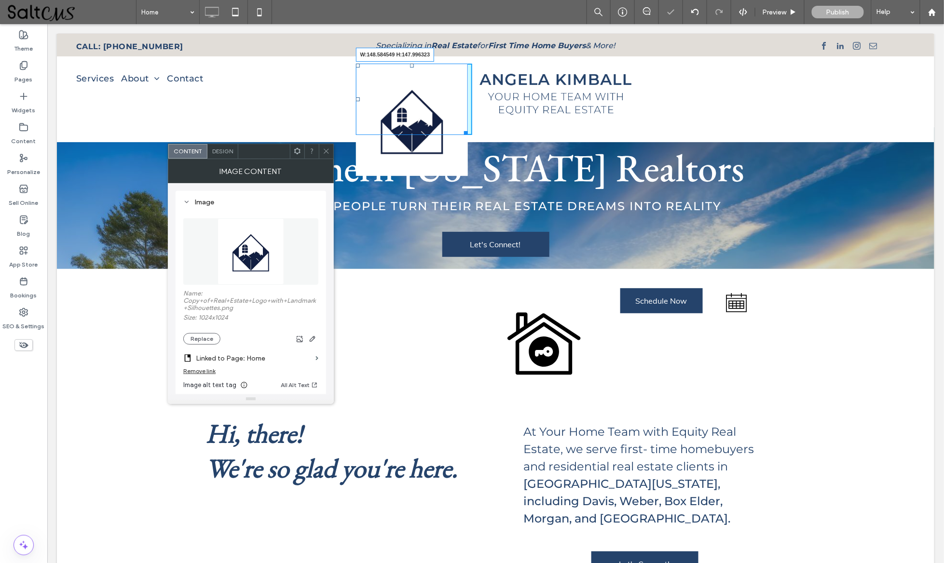
drag, startPoint x: 460, startPoint y: 172, endPoint x: 440, endPoint y: 139, distance: 39.0
click at [440, 139] on div "Services About [PERSON_NAME] [PERSON_NAME] Contact Click To Paste Click To Past…" at bounding box center [494, 99] width 877 height 86
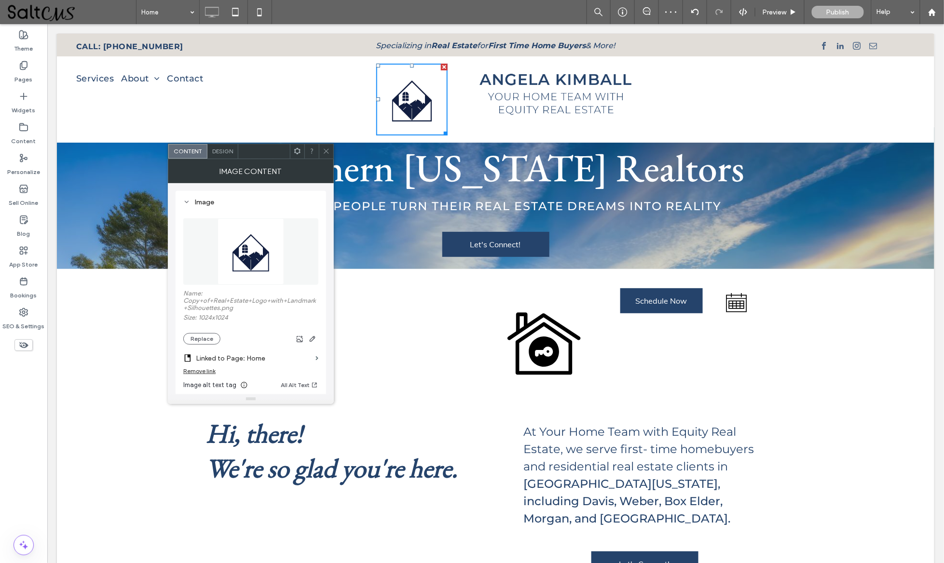
click at [320, 149] on div at bounding box center [326, 151] width 14 height 14
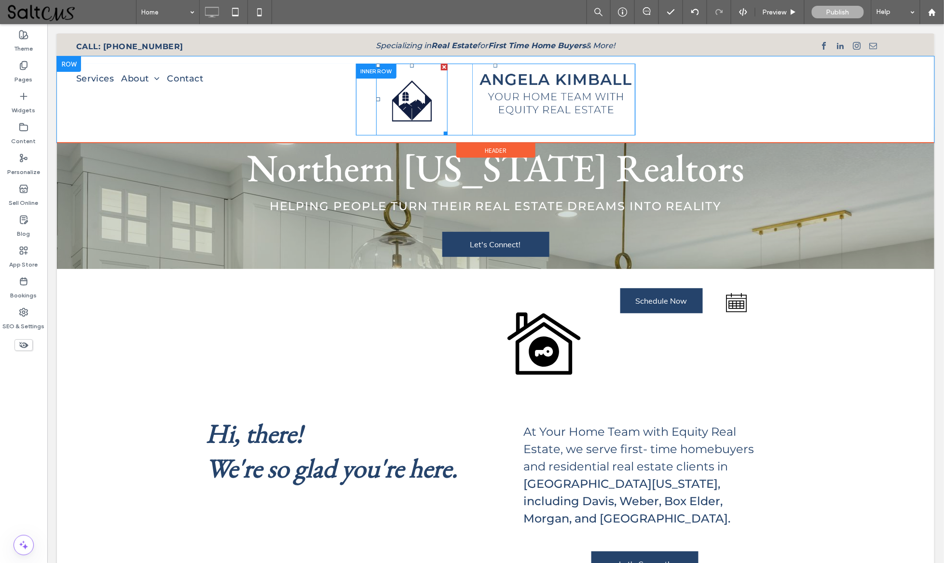
click at [401, 104] on img at bounding box center [412, 99] width 72 height 72
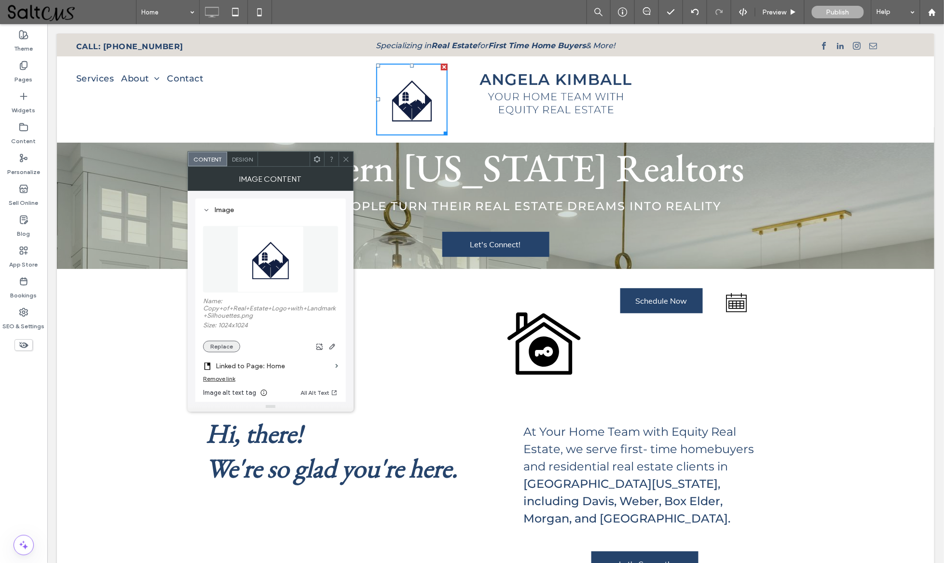
click at [217, 348] on button "Replace" at bounding box center [221, 347] width 37 height 12
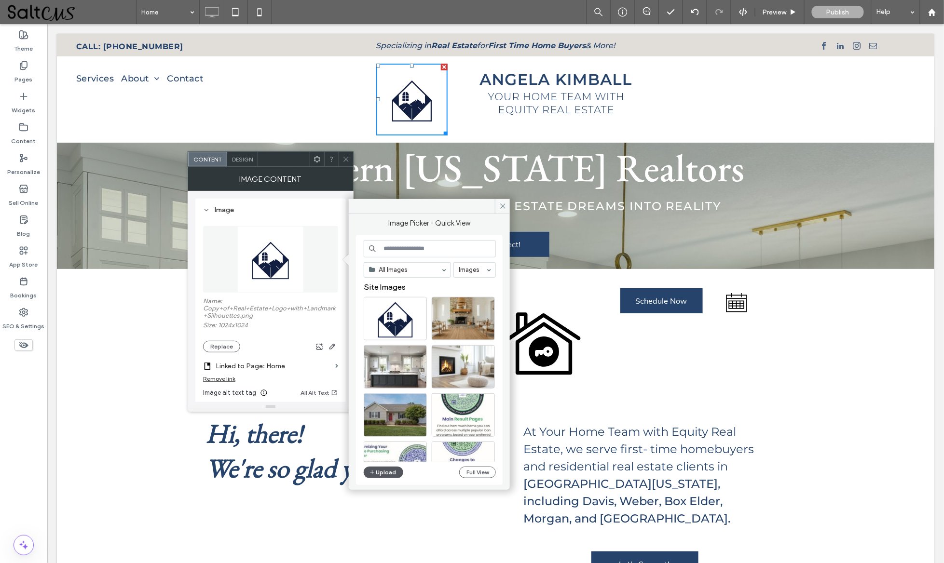
click at [378, 471] on button "Upload" at bounding box center [384, 473] width 40 height 12
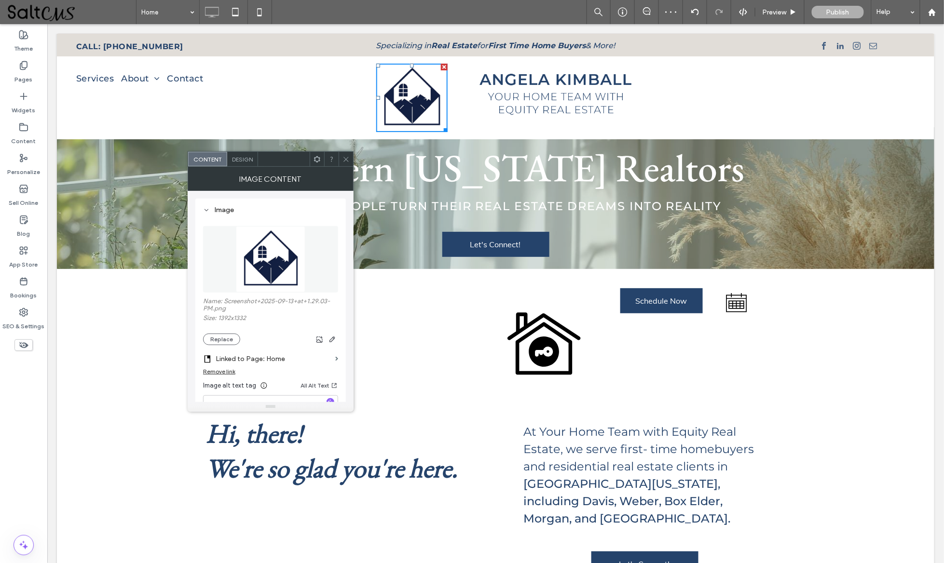
click at [346, 159] on use at bounding box center [345, 159] width 5 height 5
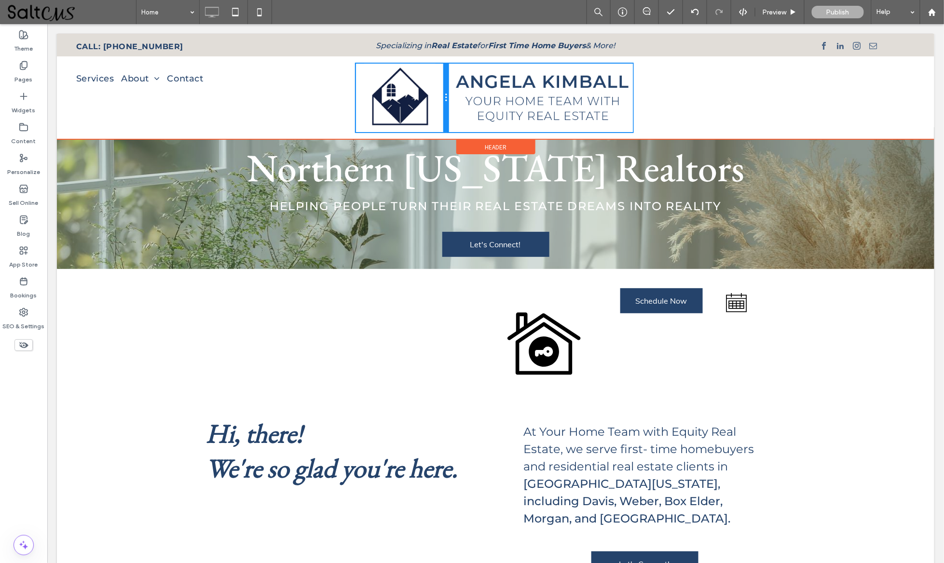
drag, startPoint x: 466, startPoint y: 105, endPoint x: 451, endPoint y: 105, distance: 15.9
click at [451, 105] on div "Click To Paste Click To Paste Click To Paste Click To Paste" at bounding box center [495, 97] width 280 height 68
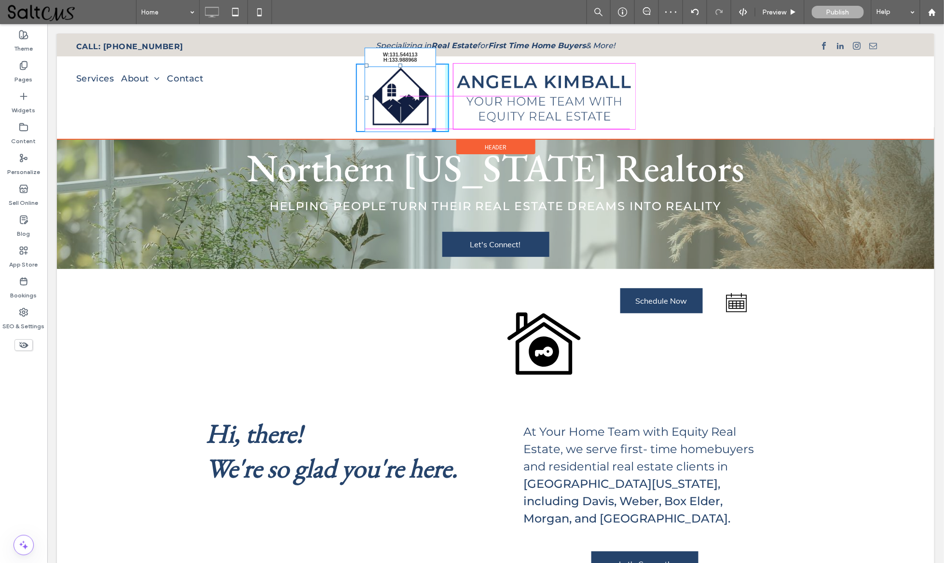
drag, startPoint x: 428, startPoint y: 128, endPoint x: 424, endPoint y: 126, distance: 5.0
click at [428, 126] on div at bounding box center [431, 127] width 7 height 7
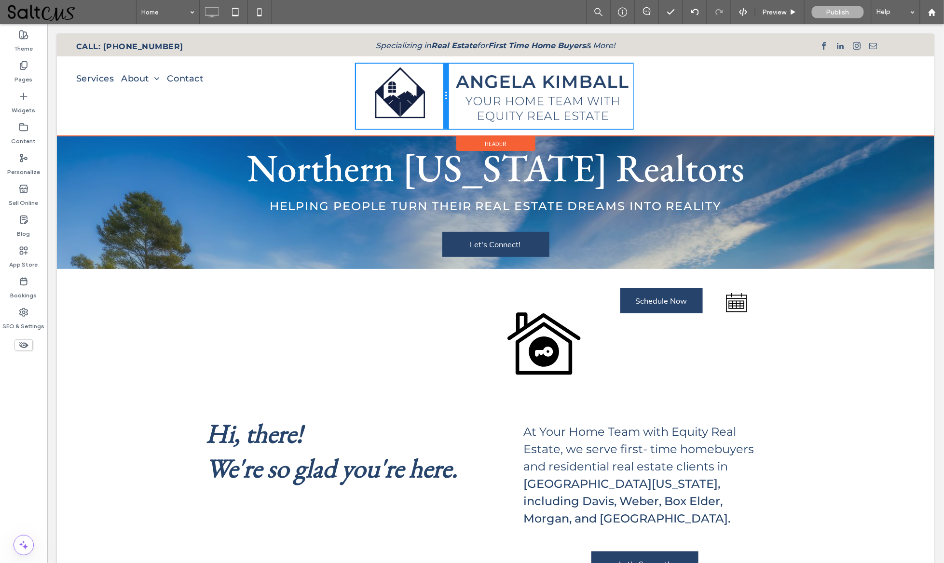
drag, startPoint x: 444, startPoint y: 92, endPoint x: 434, endPoint y: 89, distance: 10.7
click at [434, 89] on div "Click To Paste Click To Paste" at bounding box center [401, 95] width 92 height 65
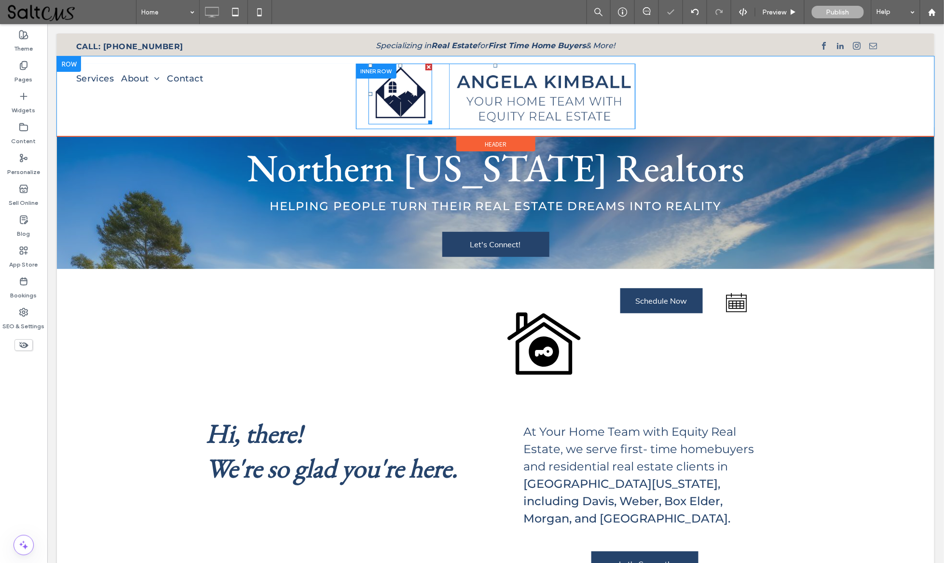
click at [426, 83] on img at bounding box center [400, 93] width 64 height 61
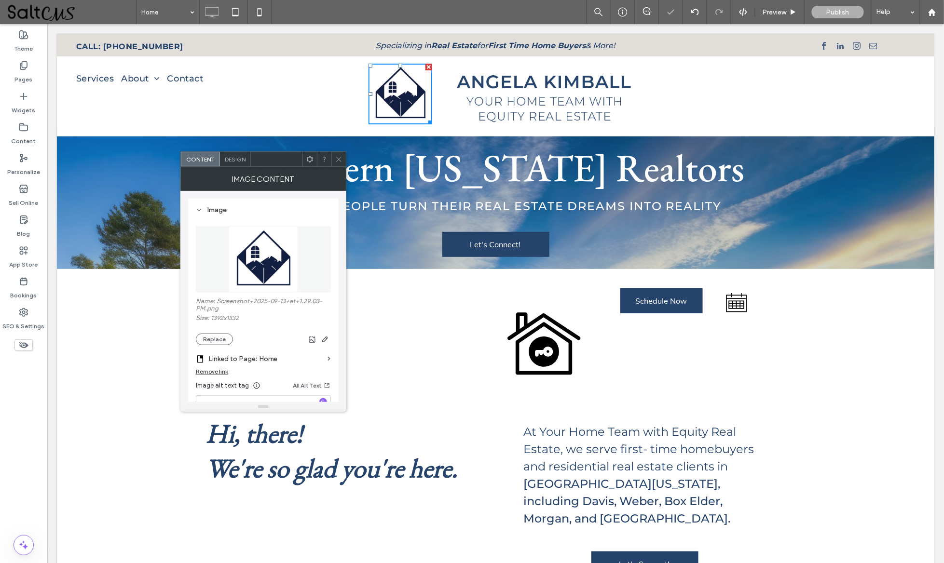
click at [331, 155] on div at bounding box center [338, 159] width 14 height 14
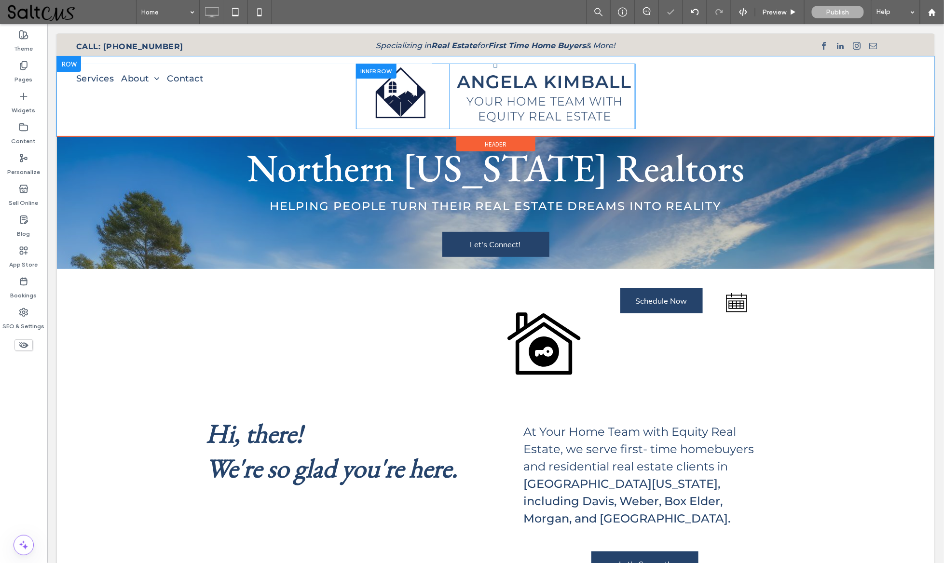
click at [433, 84] on div "Click To Paste Click To Paste" at bounding box center [401, 96] width 93 height 66
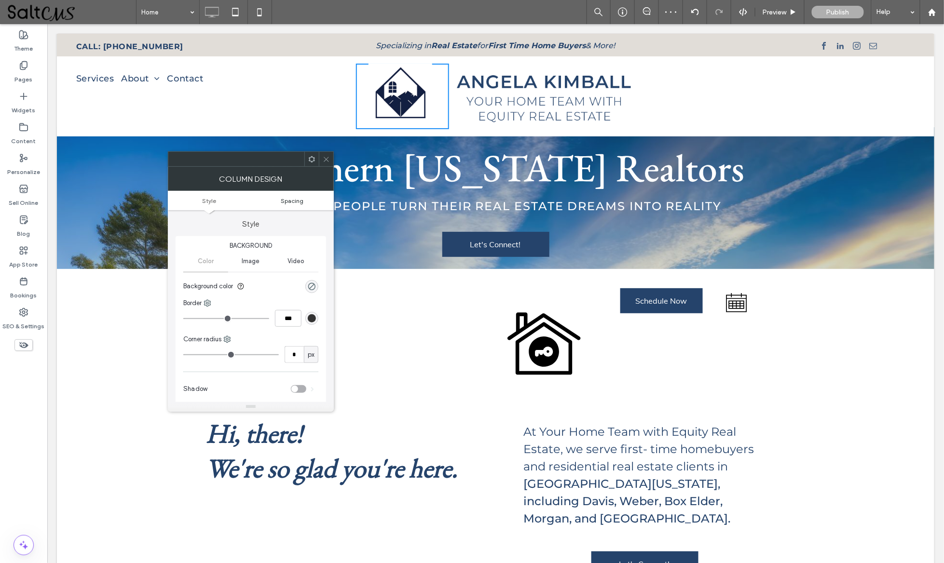
click at [295, 201] on span "Spacing" at bounding box center [292, 200] width 23 height 7
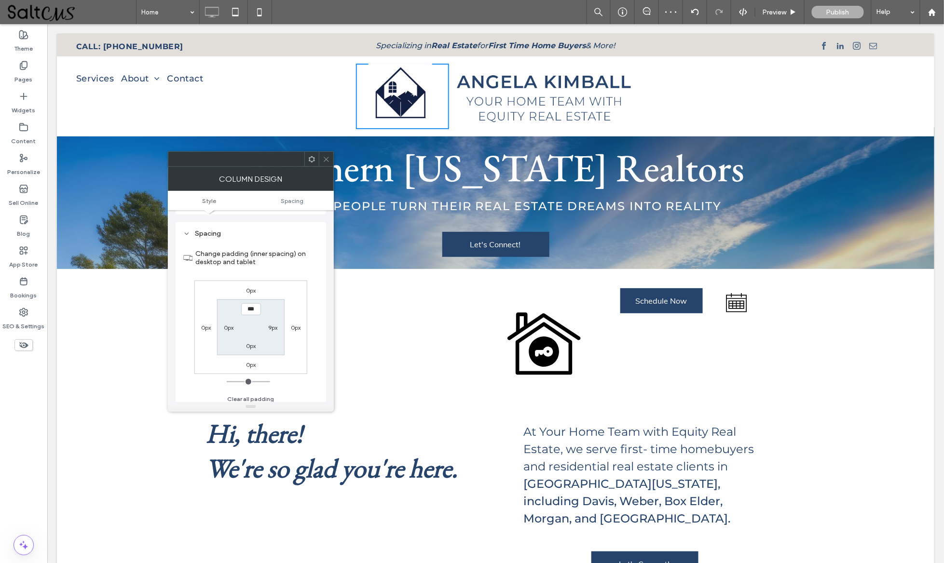
scroll to position [193, 0]
click at [275, 323] on label "9px" at bounding box center [272, 325] width 9 height 7
type input "*"
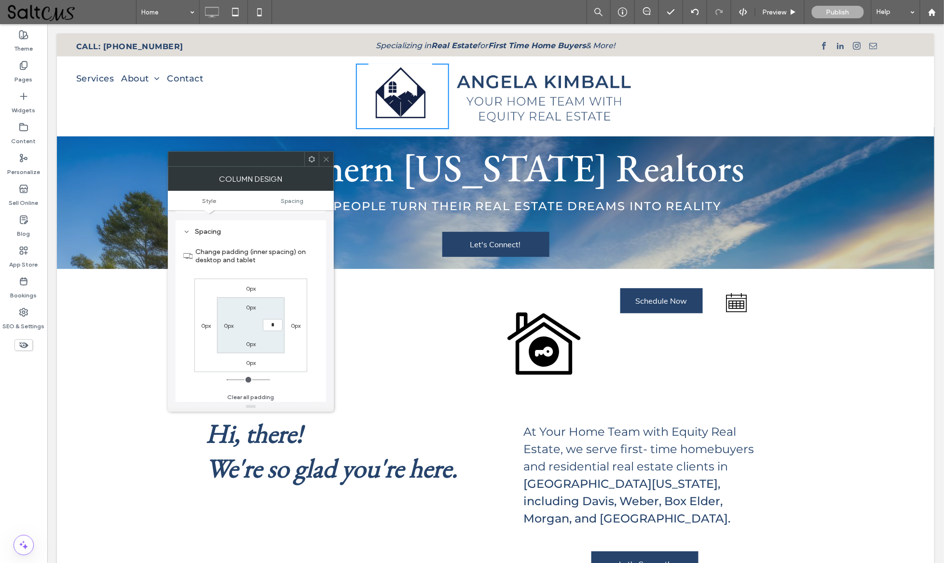
type input "***"
click at [326, 158] on icon at bounding box center [326, 159] width 7 height 7
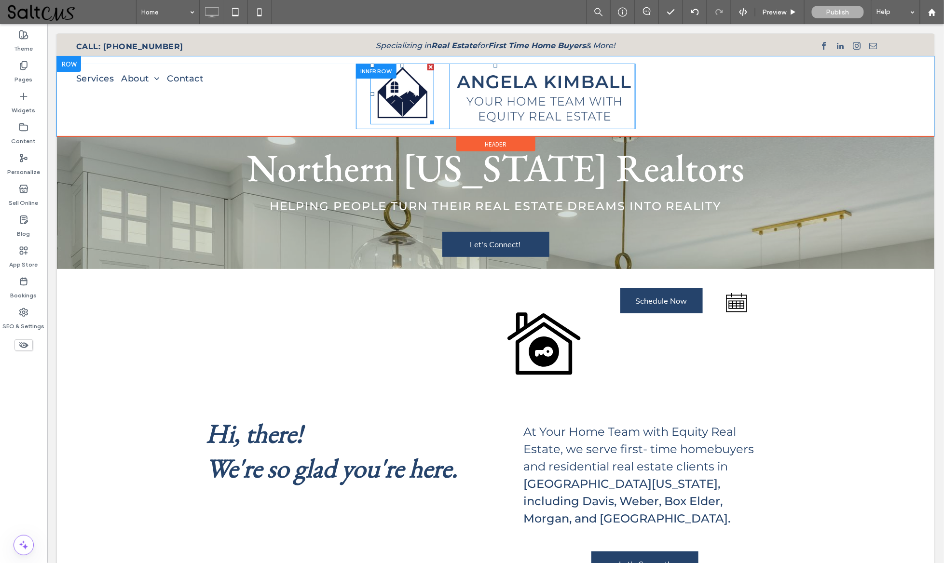
scroll to position [0, 0]
click at [376, 69] on div at bounding box center [375, 70] width 41 height 15
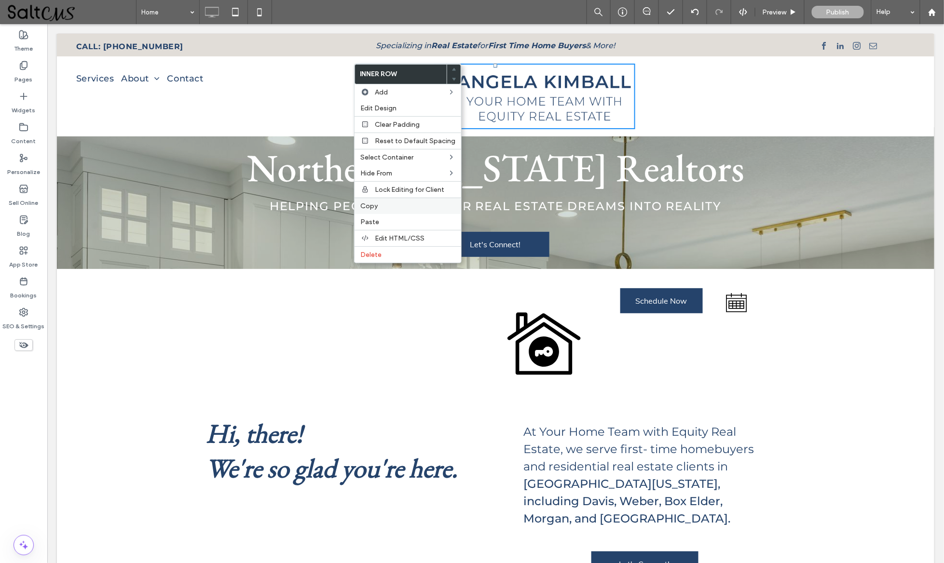
click at [380, 200] on div "Copy" at bounding box center [408, 206] width 107 height 16
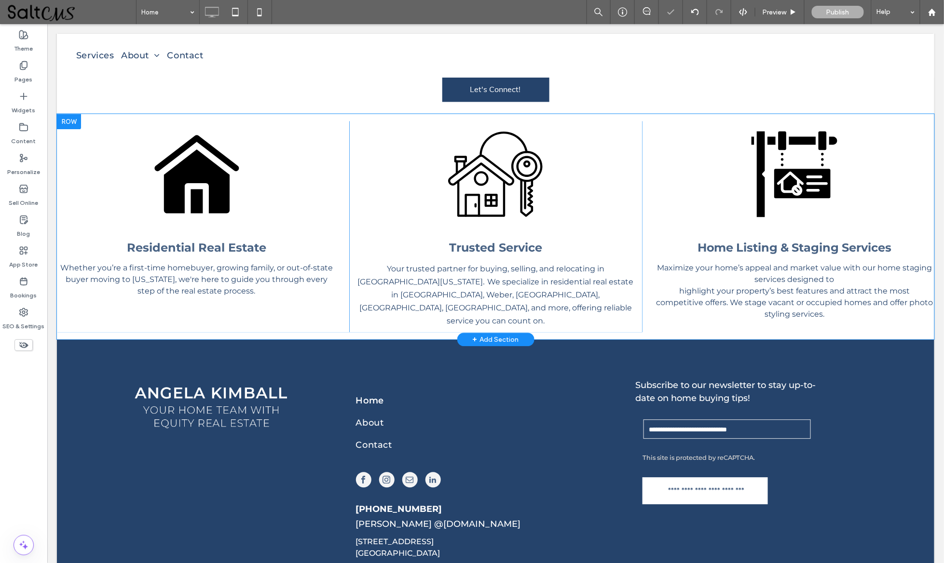
scroll to position [2267, 0]
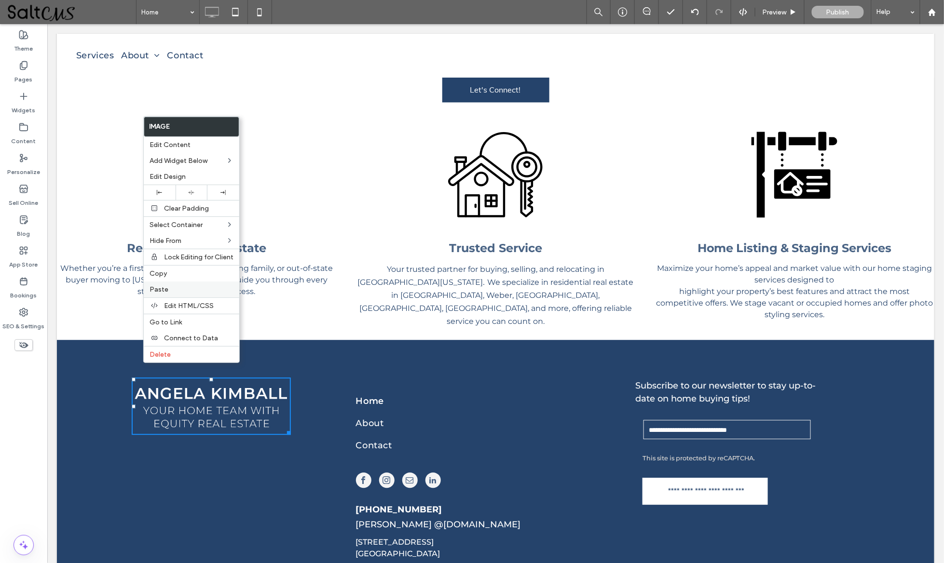
click at [173, 290] on label "Paste" at bounding box center [192, 290] width 84 height 8
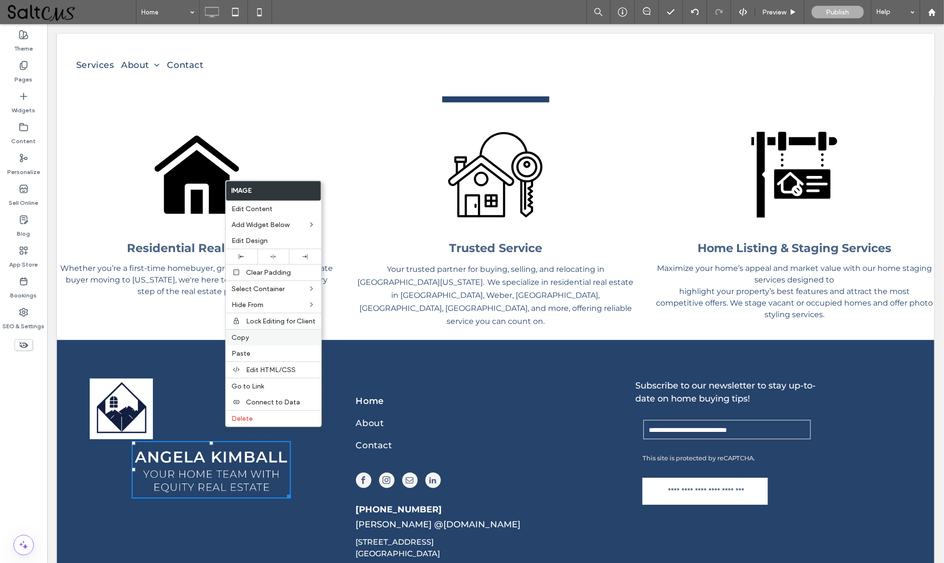
click at [261, 336] on label "Copy" at bounding box center [274, 338] width 84 height 8
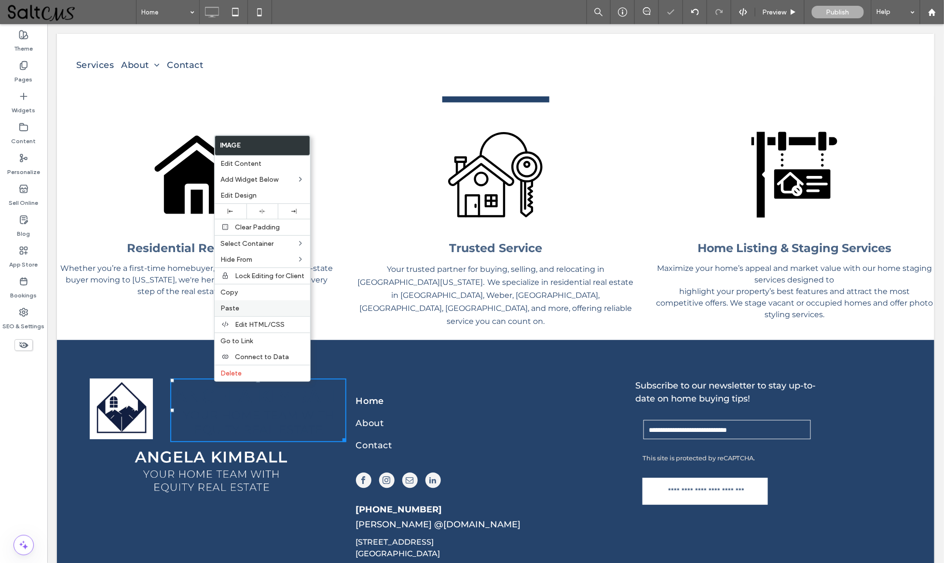
click at [250, 301] on div "Paste" at bounding box center [263, 308] width 96 height 16
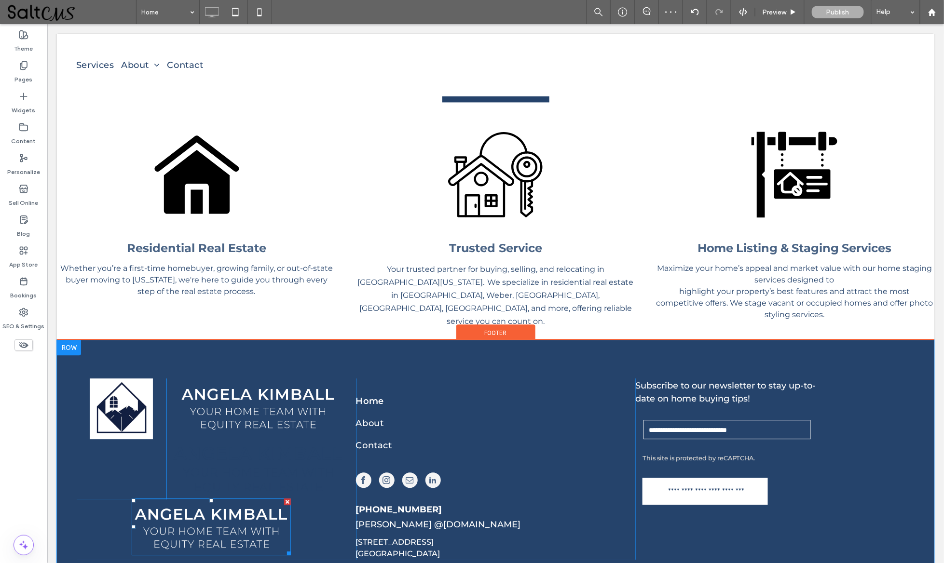
click at [284, 498] on div at bounding box center [287, 501] width 7 height 7
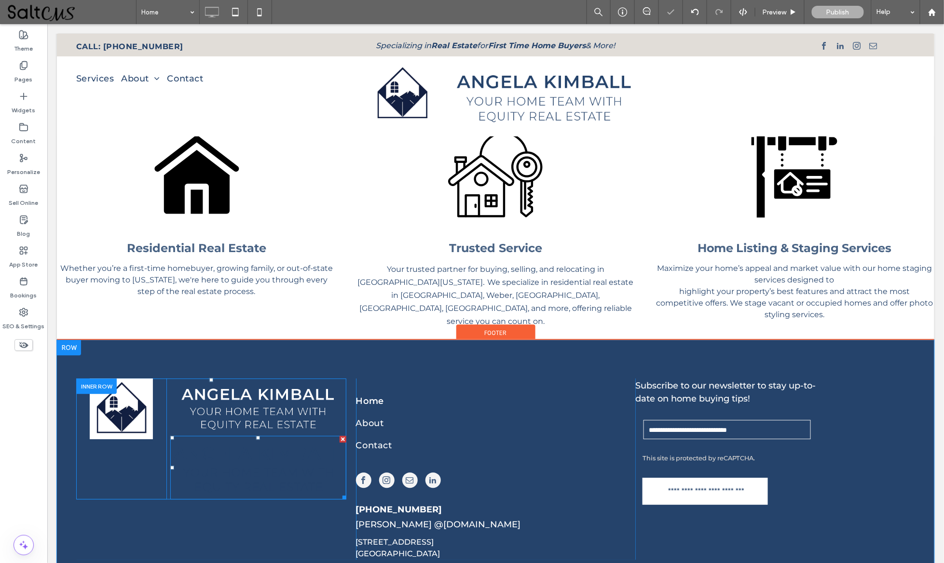
click at [339, 436] on div at bounding box center [342, 439] width 7 height 7
click at [94, 378] on div at bounding box center [96, 385] width 41 height 15
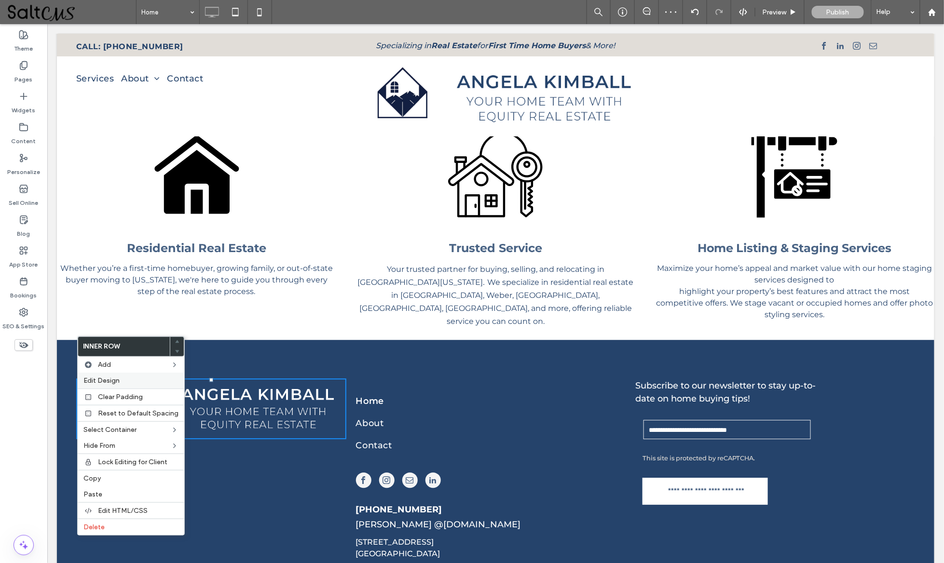
click at [118, 385] on div "Edit Design" at bounding box center [131, 381] width 107 height 16
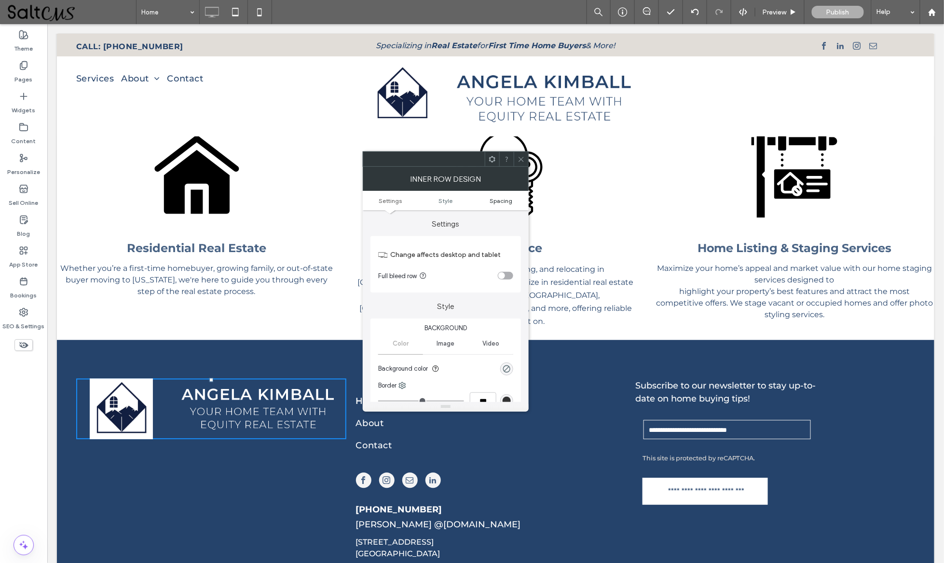
click at [493, 197] on span "Spacing" at bounding box center [501, 200] width 23 height 7
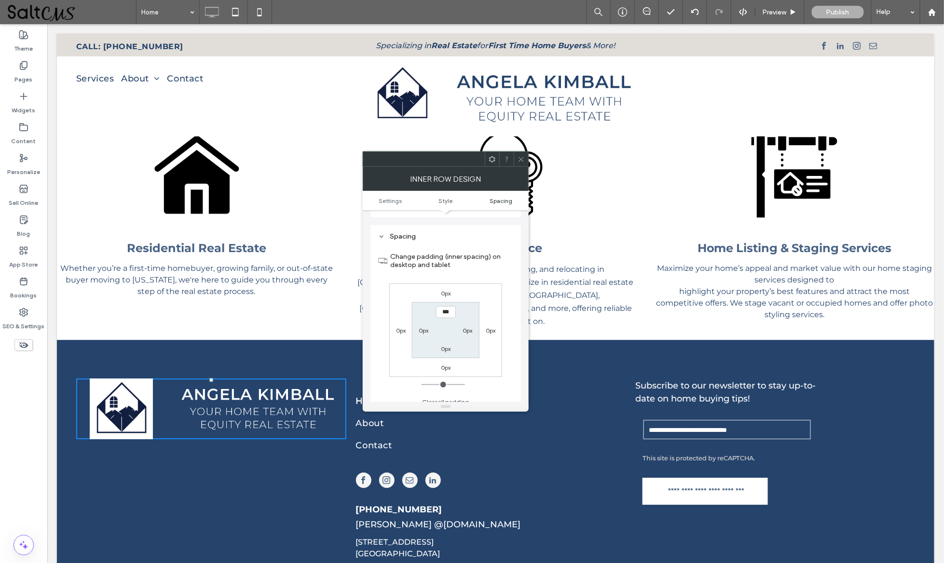
scroll to position [275, 0]
click at [520, 161] on icon at bounding box center [521, 159] width 7 height 7
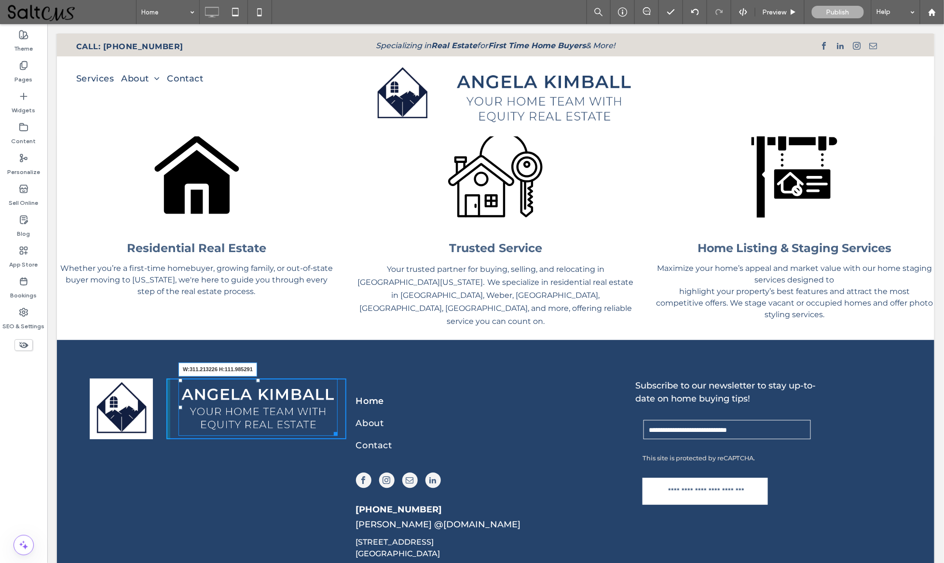
click at [326, 391] on div "W:311.213226 H:111.985291 Click To Paste Click To Paste" at bounding box center [256, 408] width 180 height 61
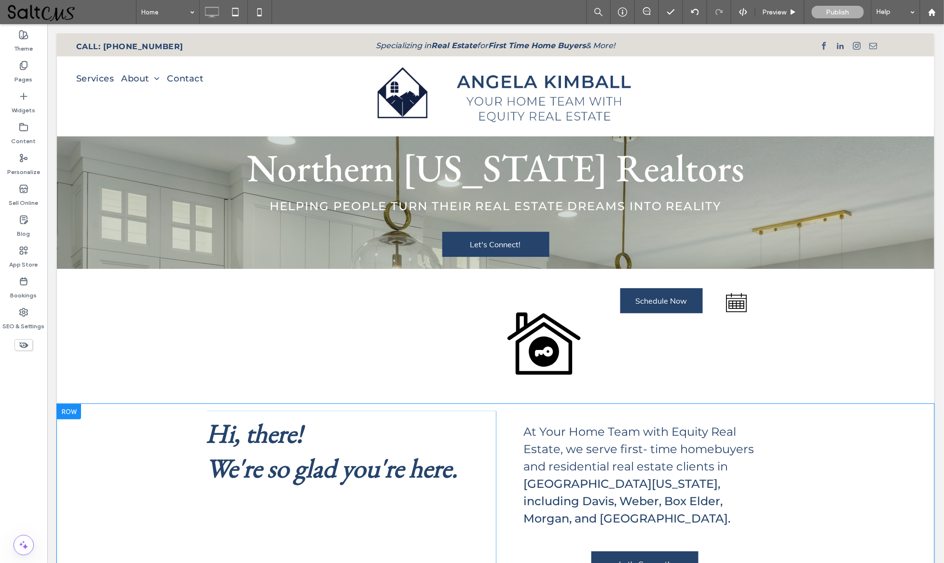
scroll to position [0, 0]
click at [928, 18] on div at bounding box center [932, 12] width 24 height 24
